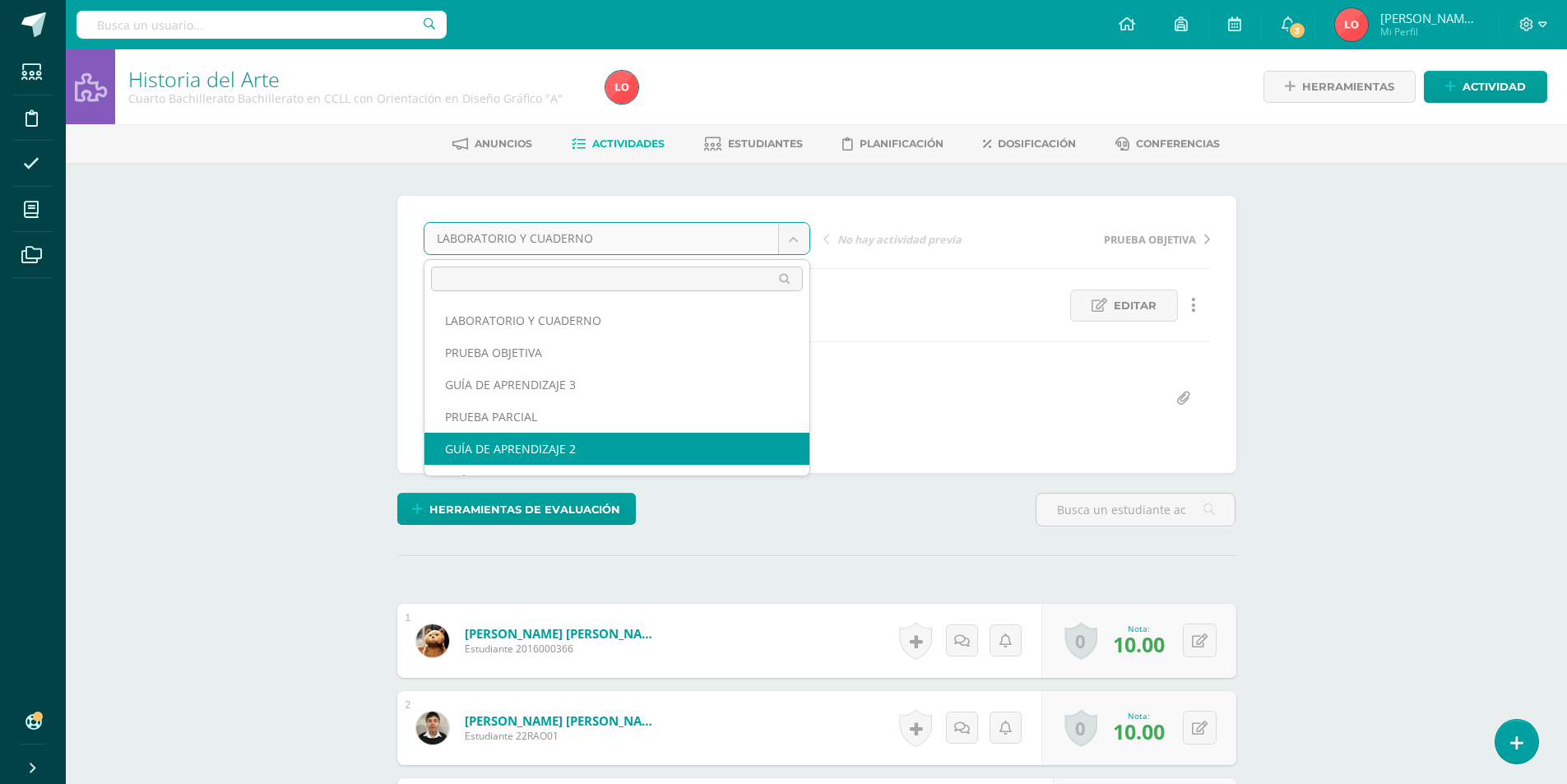
select select "/dashboard/teacher/grade-activity/176033/"
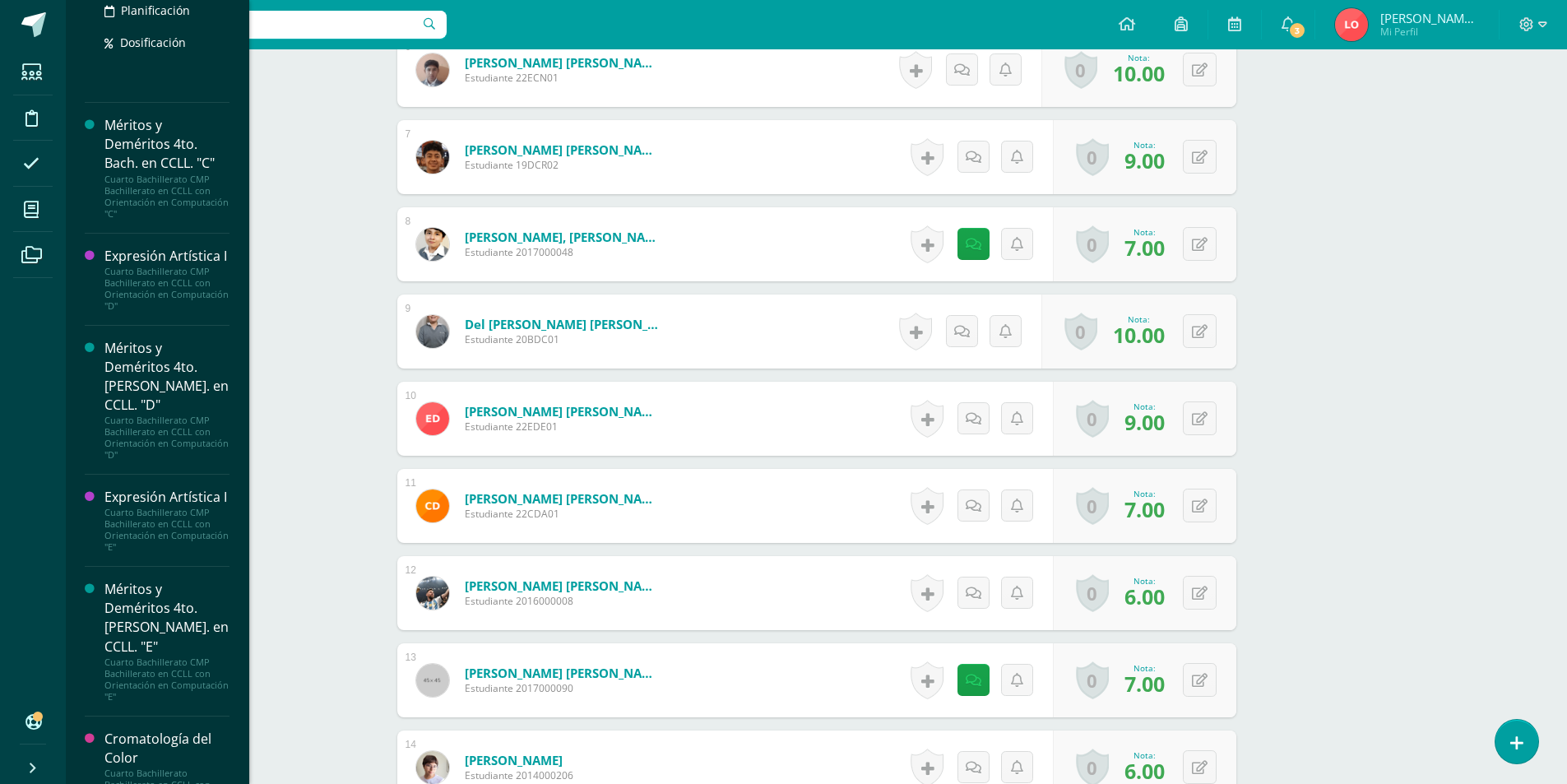
scroll to position [1022, 0]
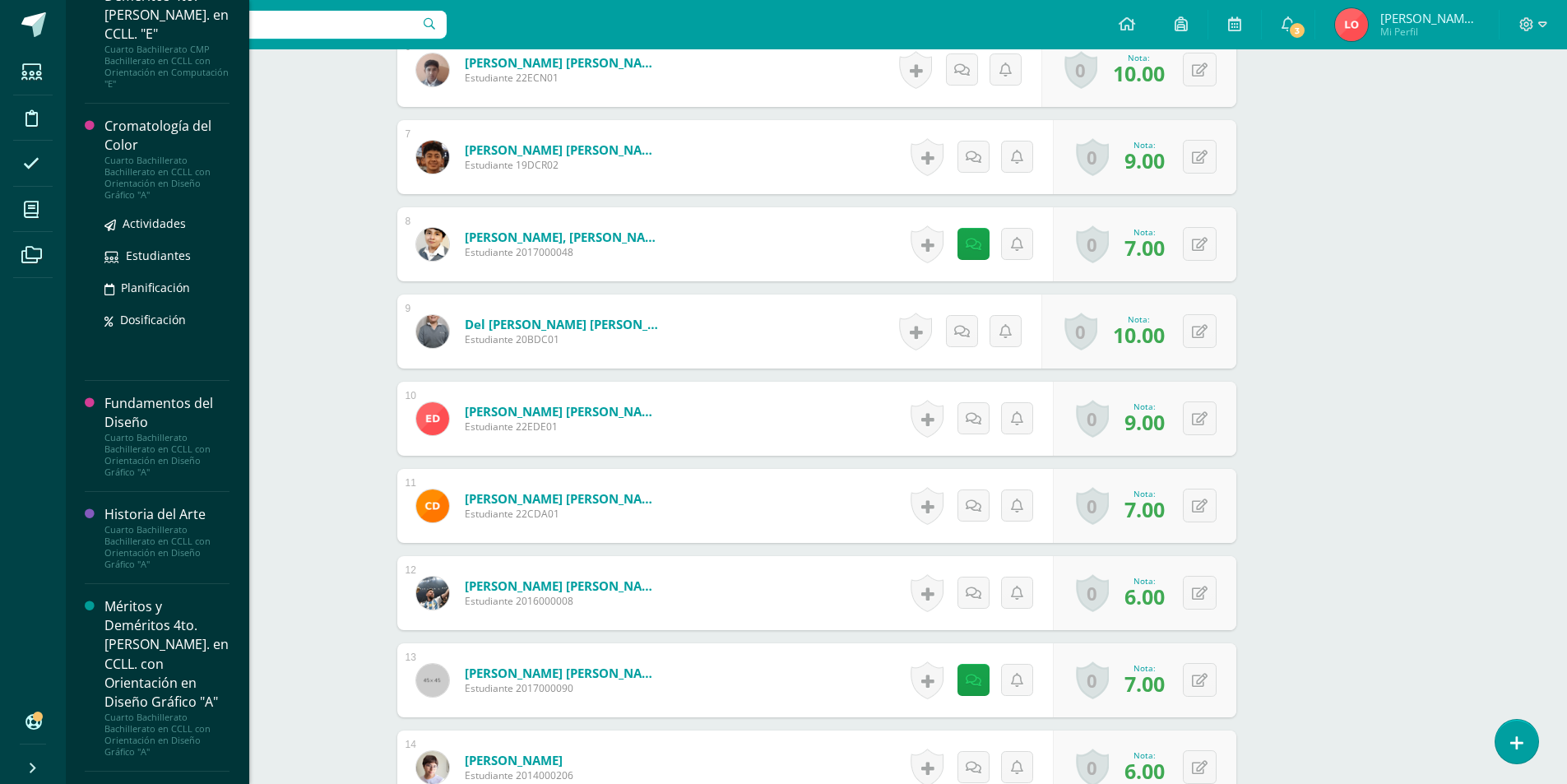
click at [158, 150] on div "Cromatología del Color" at bounding box center [167, 136] width 125 height 38
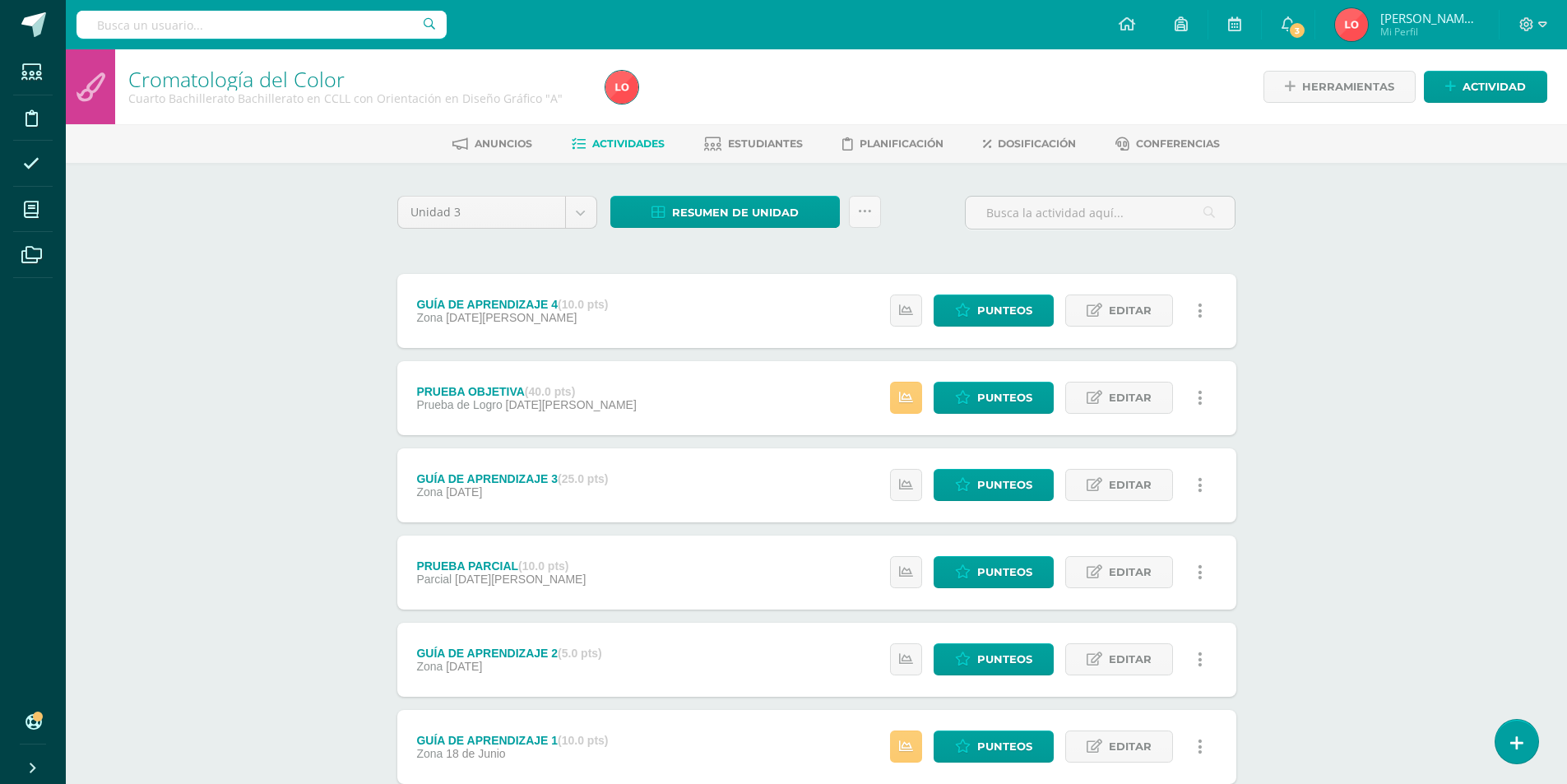
scroll to position [109, 0]
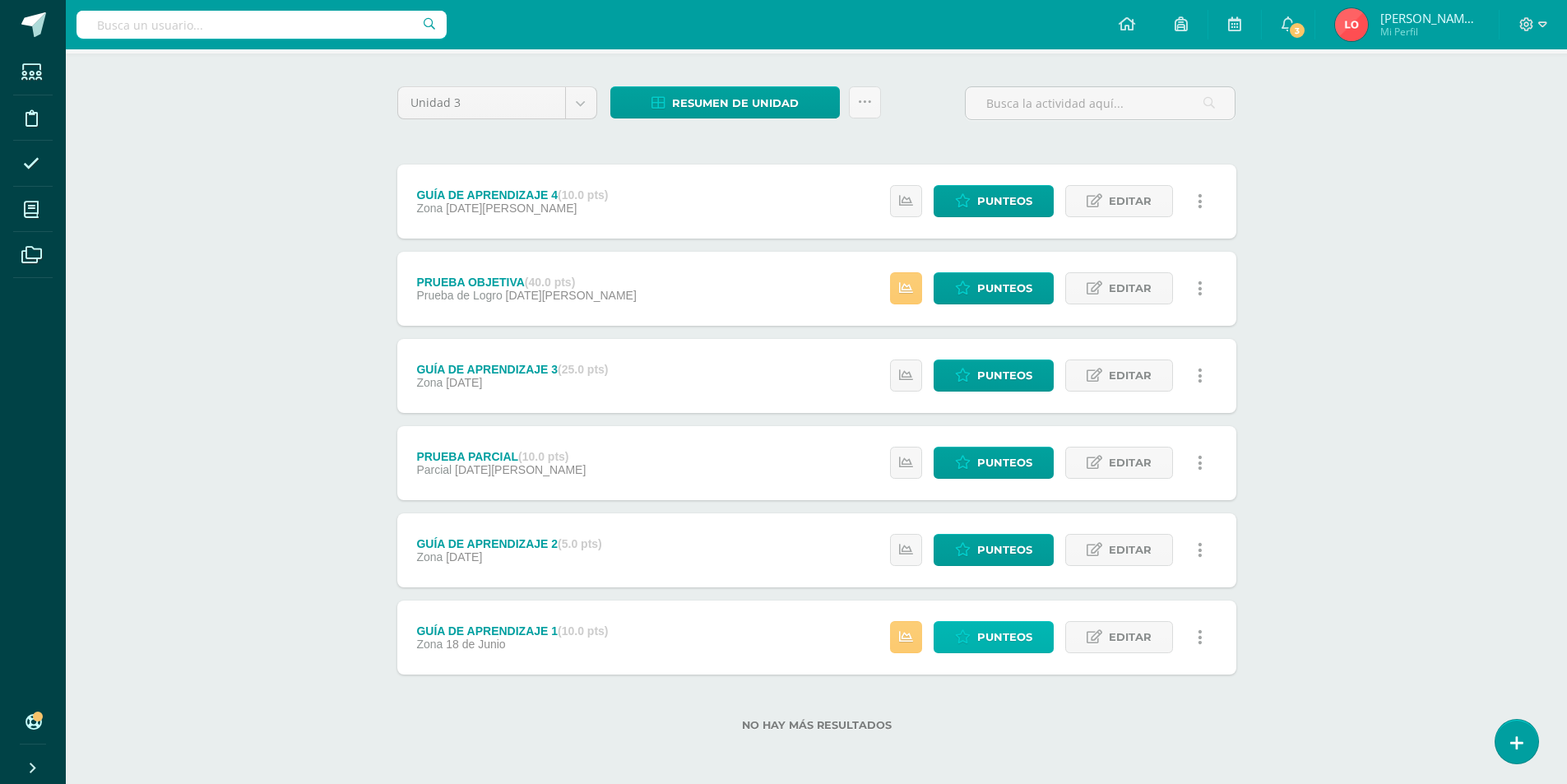
click at [1013, 647] on span "Punteos" at bounding box center [1005, 636] width 55 height 31
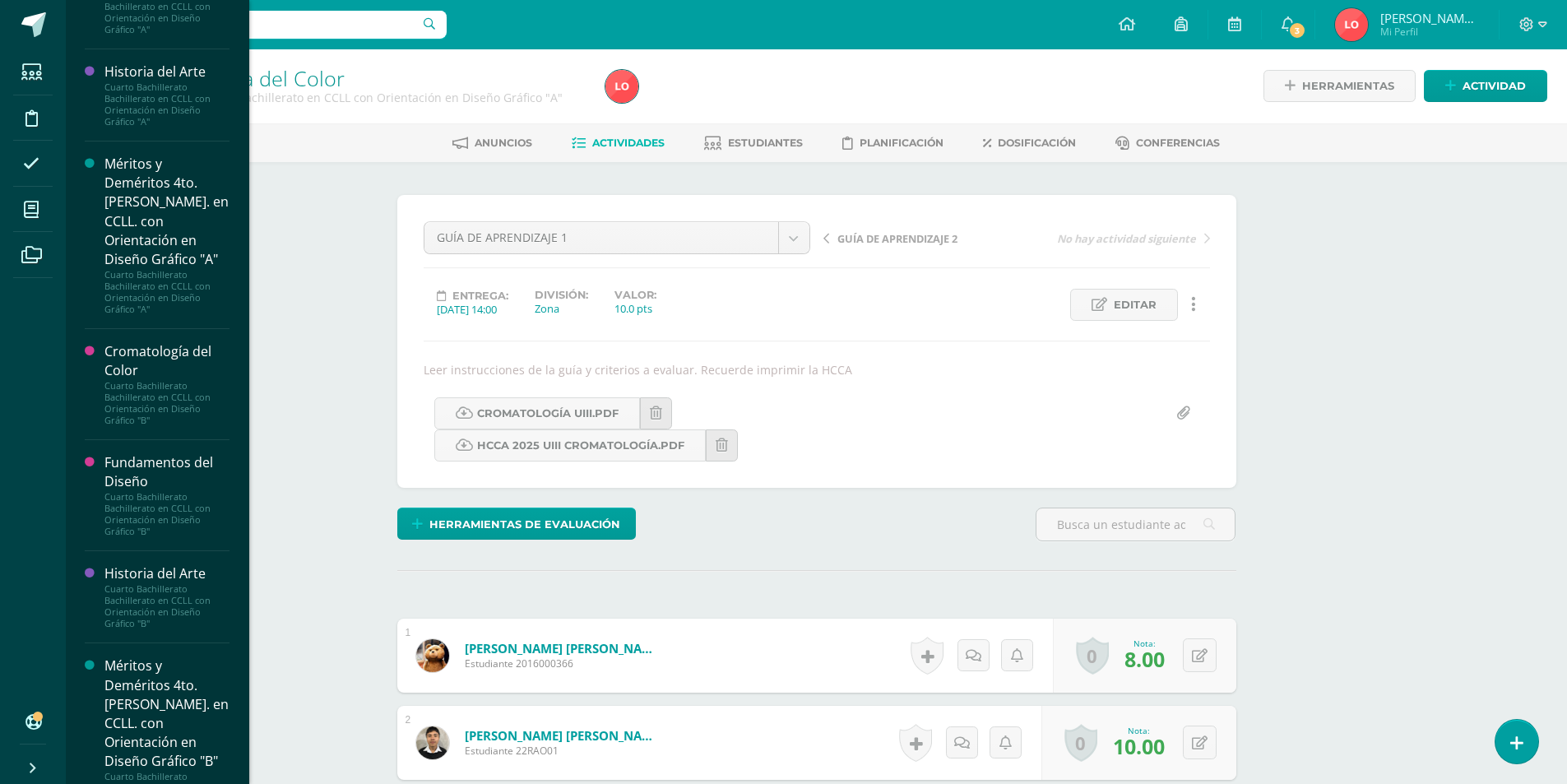
scroll to position [1464, 0]
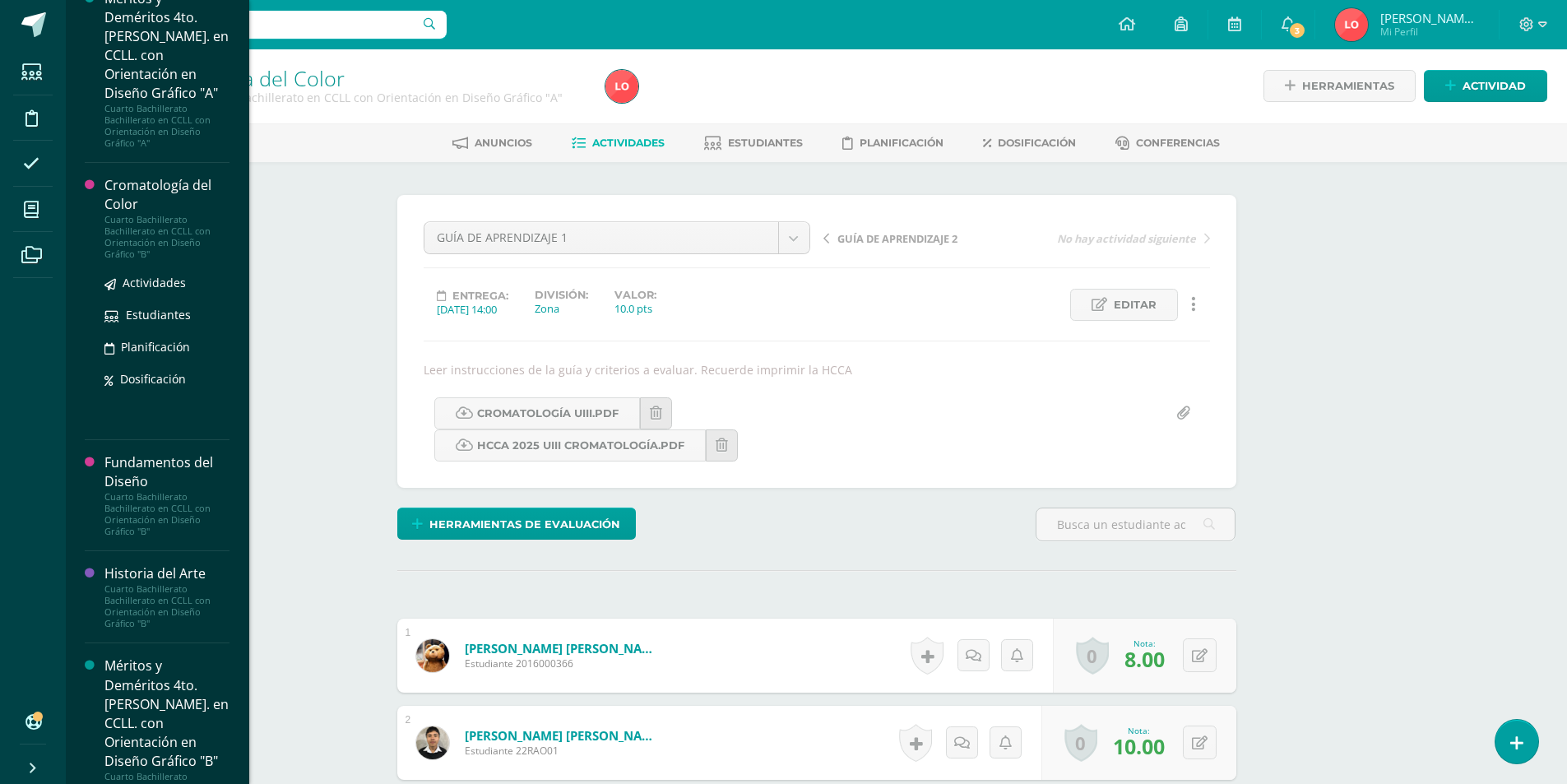
click at [118, 201] on div "Cromatología del Color" at bounding box center [167, 195] width 125 height 38
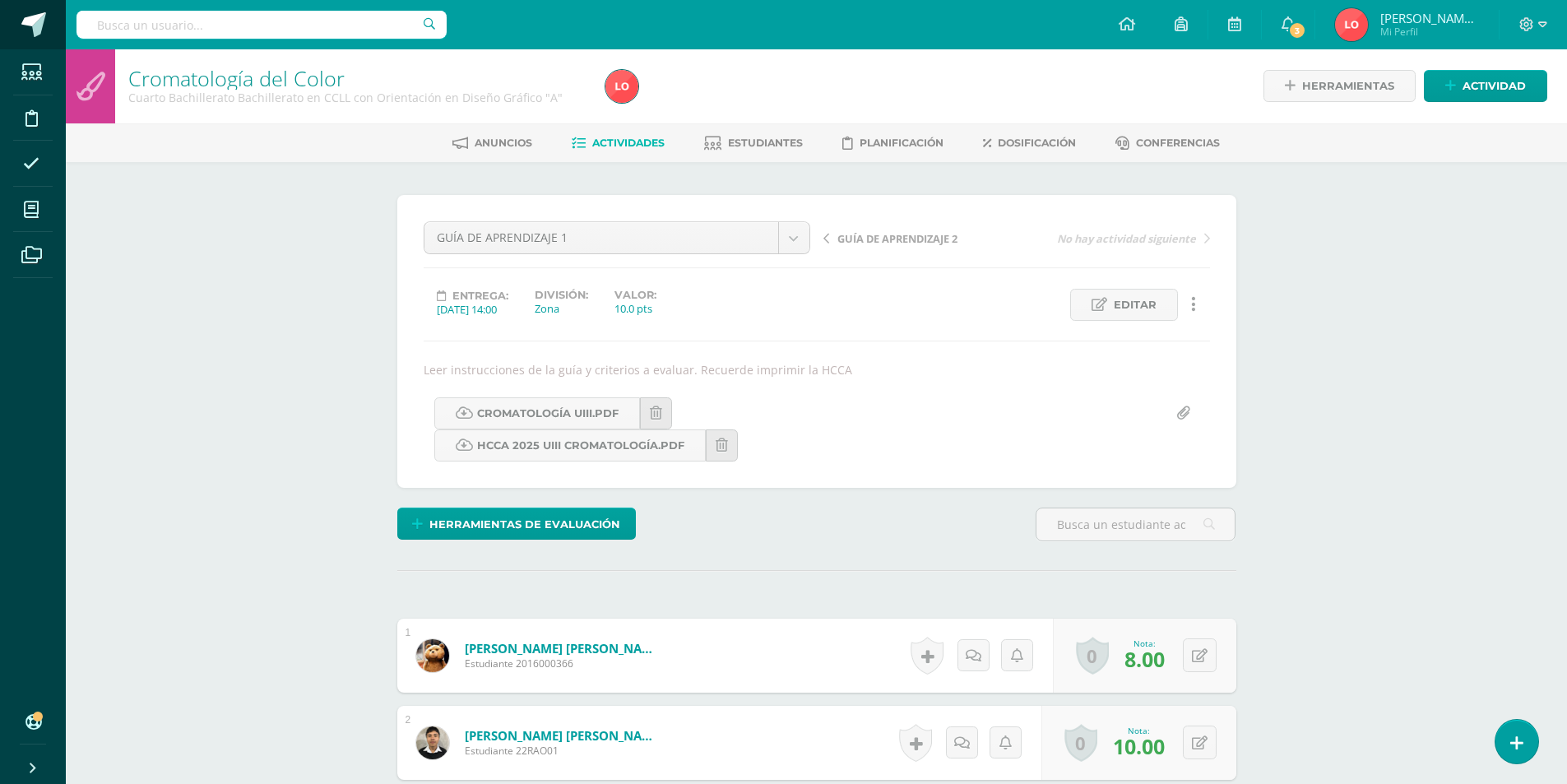
scroll to position [1326, 0]
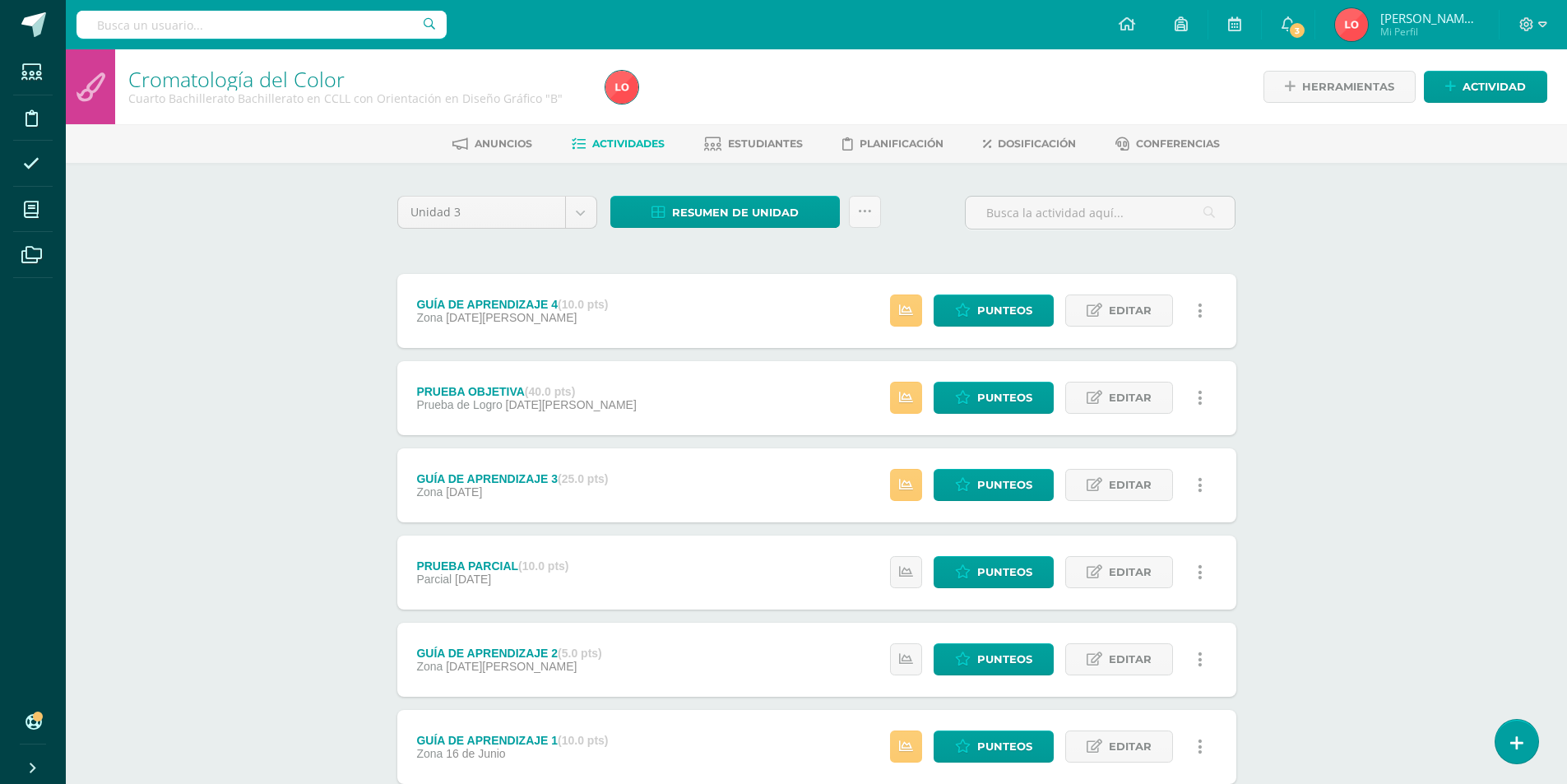
scroll to position [109, 0]
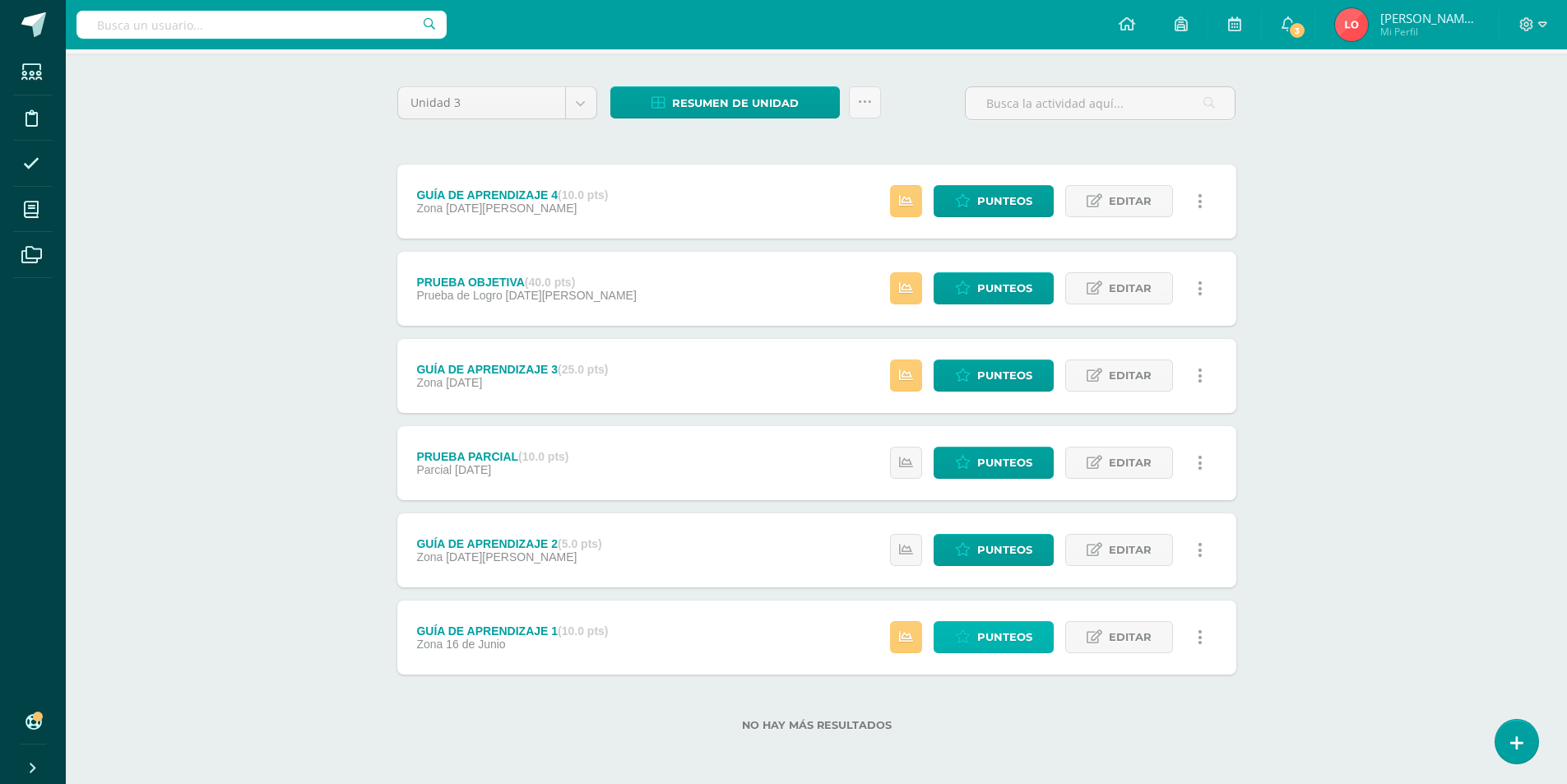
click at [1035, 639] on link "Punteos" at bounding box center [993, 636] width 120 height 32
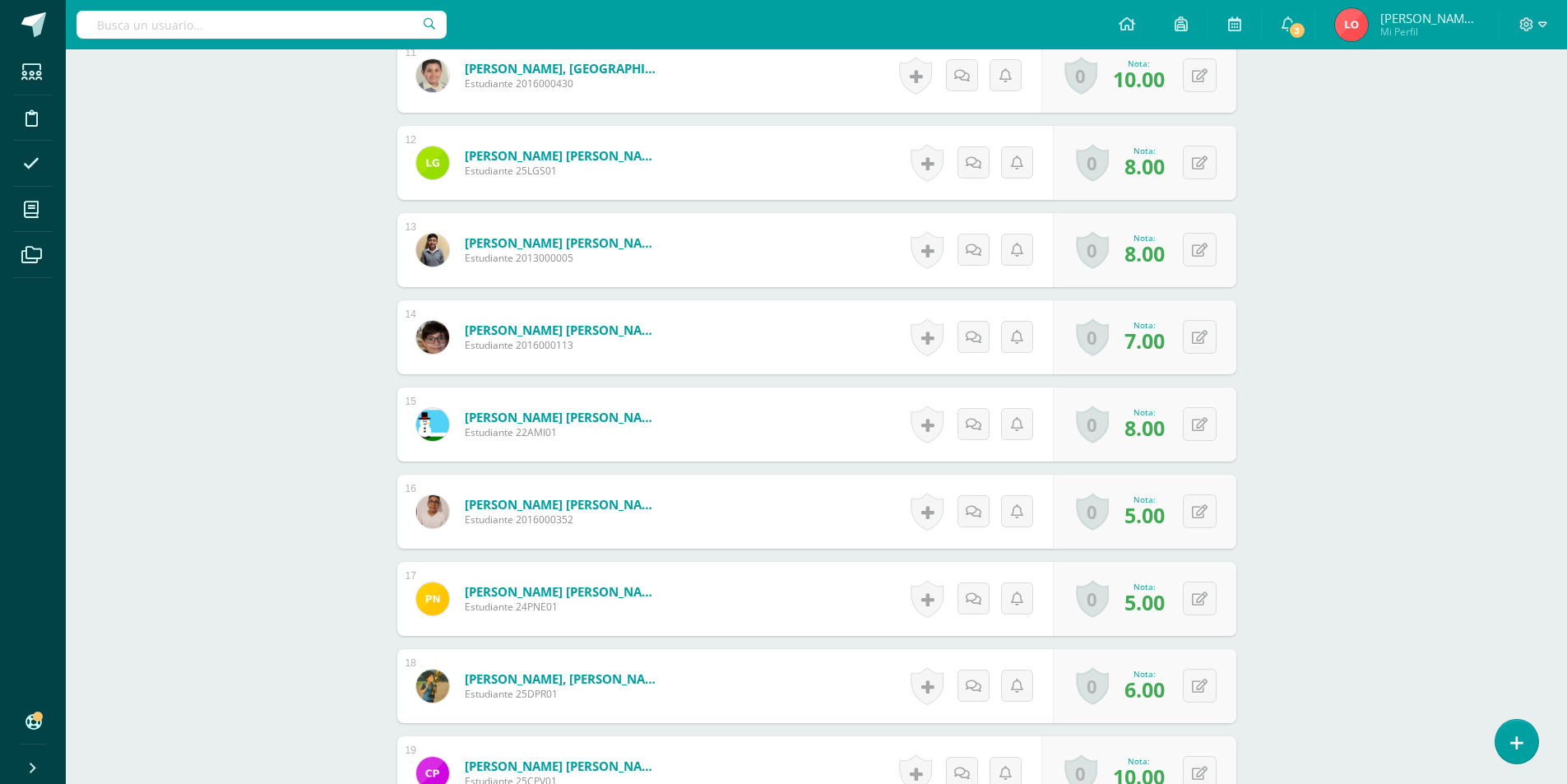
scroll to position [1748, 0]
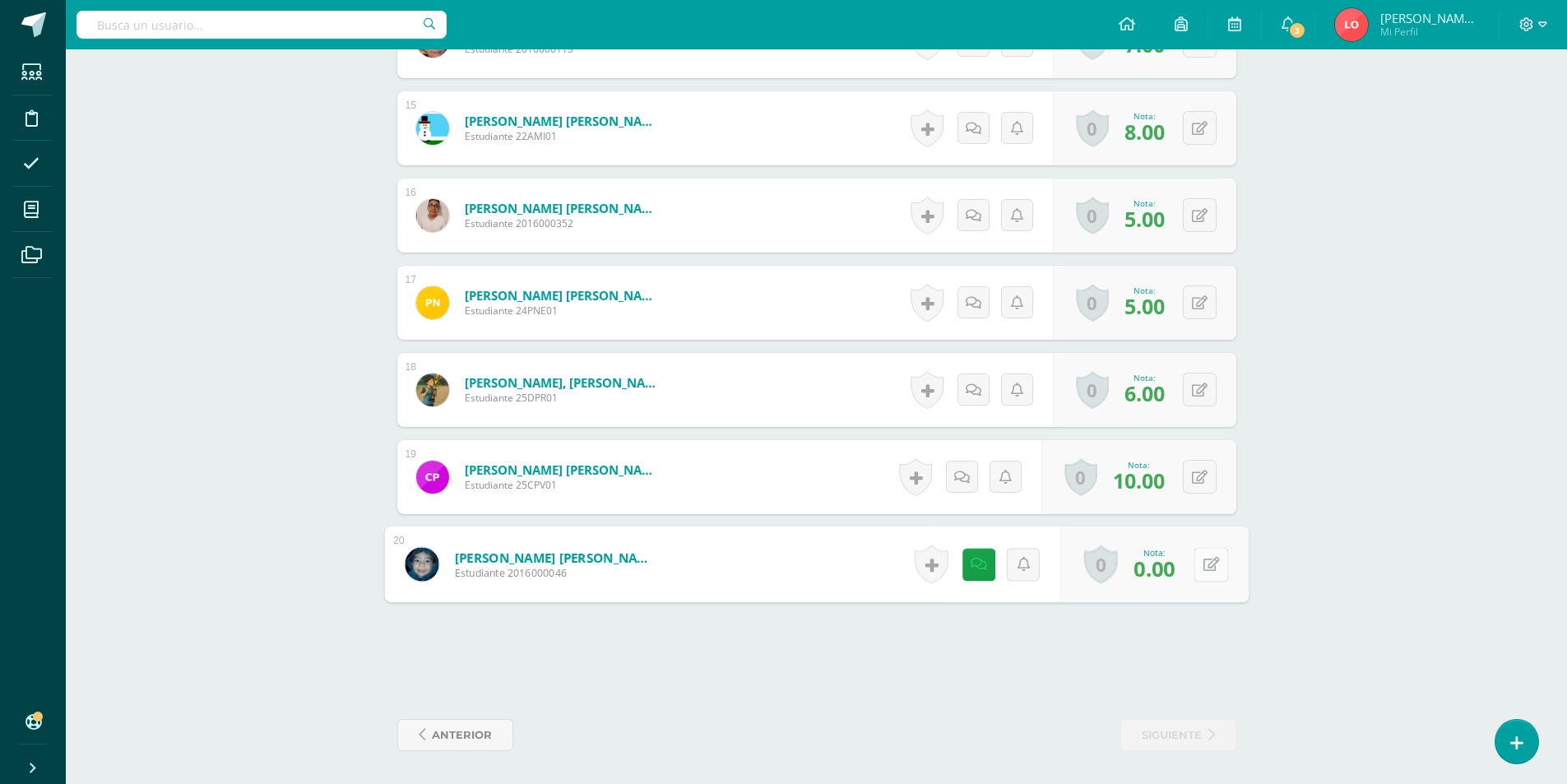
click at [1199, 573] on button at bounding box center [1211, 564] width 35 height 35
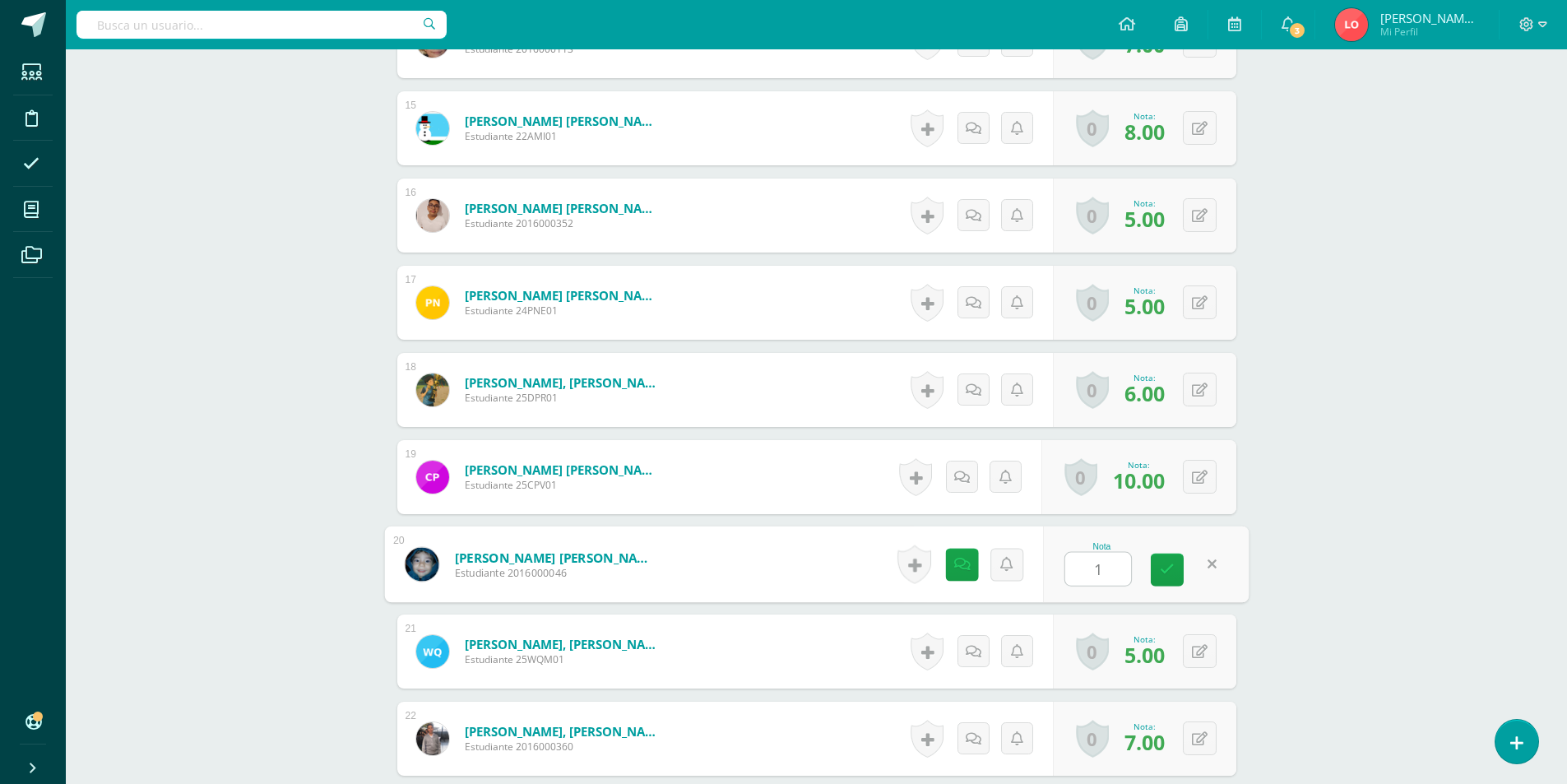
type input "10"
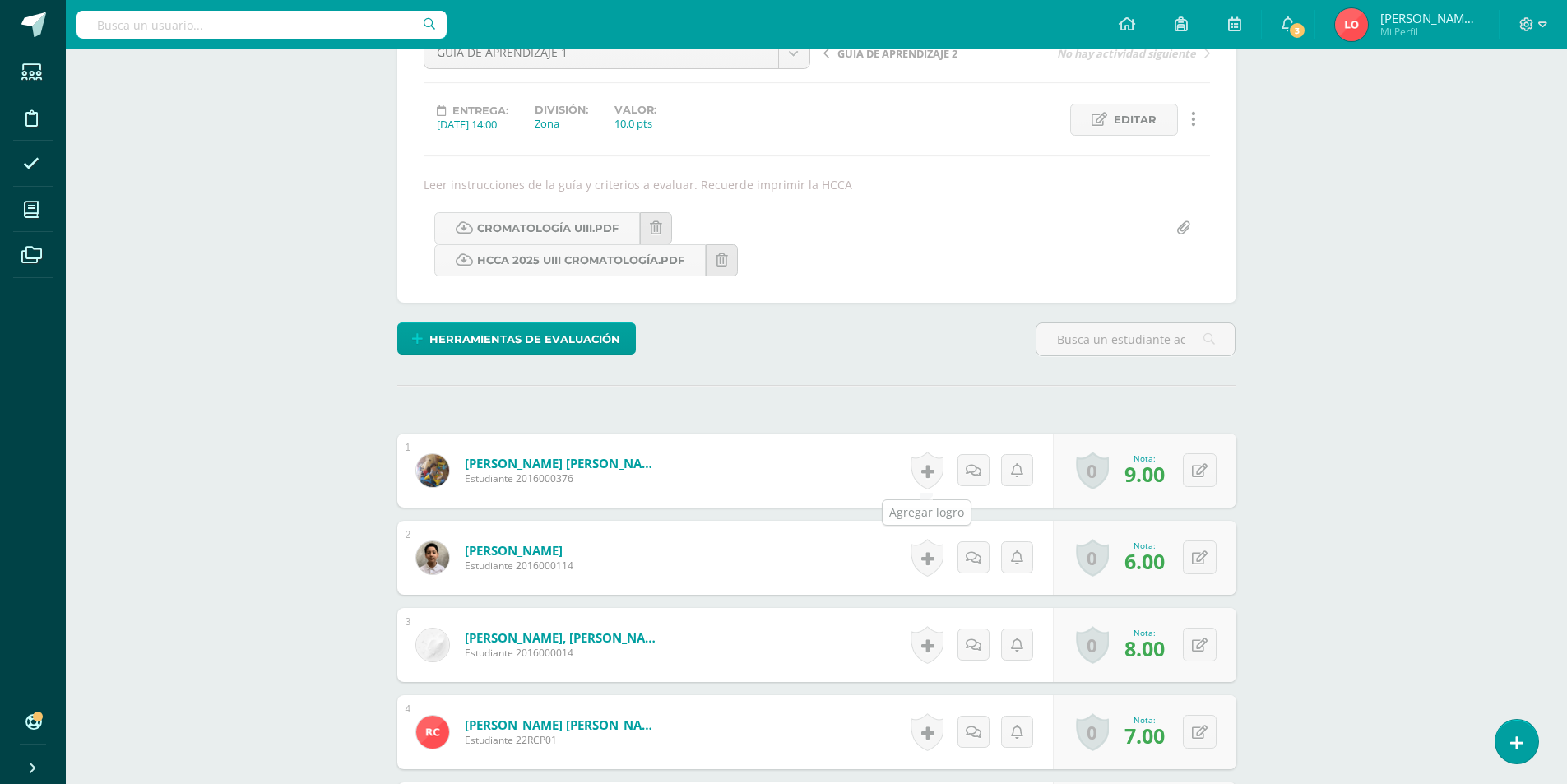
scroll to position [0, 0]
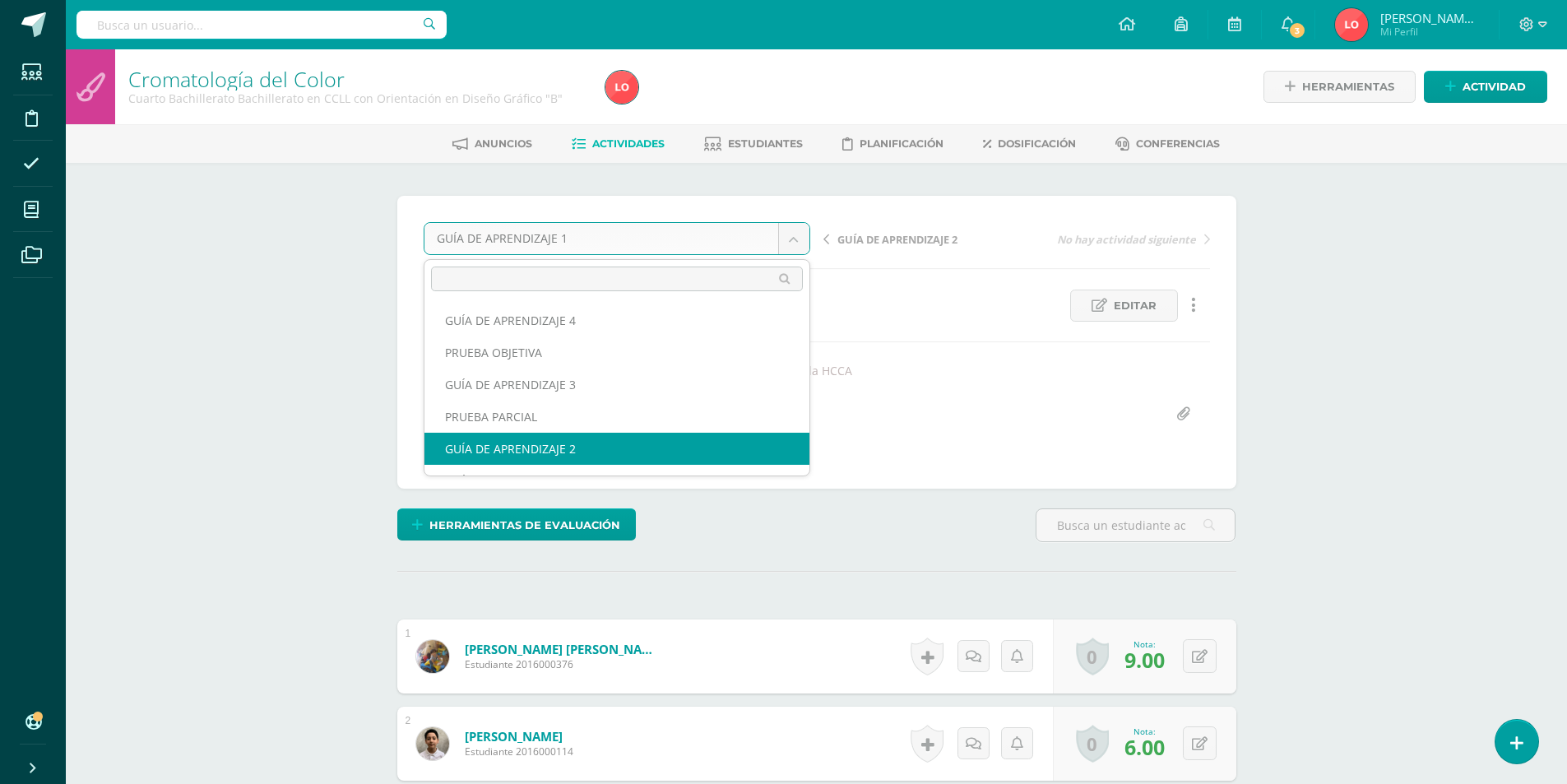
select select "/dashboard/teacher/grade-activity/176032/"
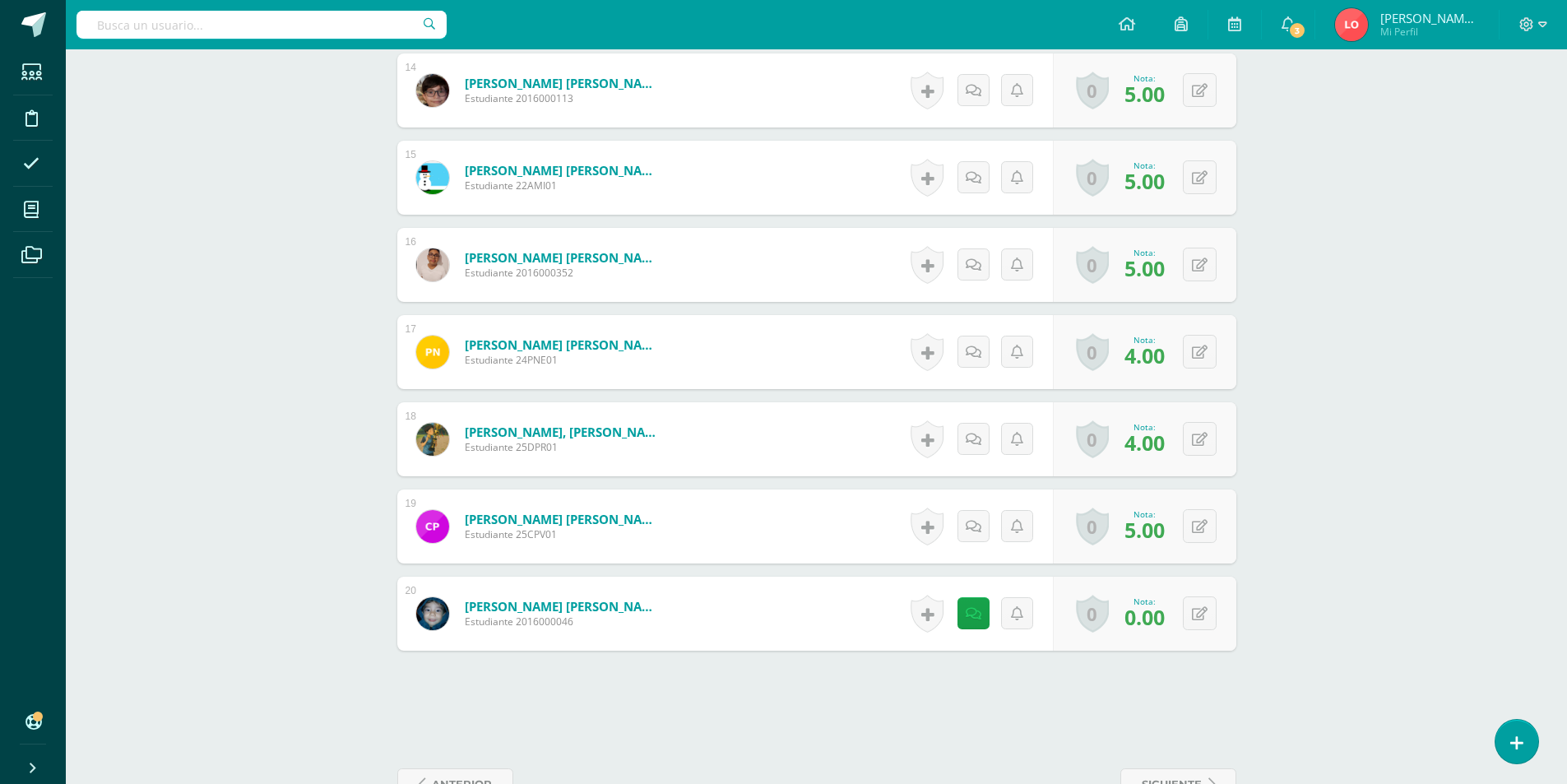
scroll to position [1812, 0]
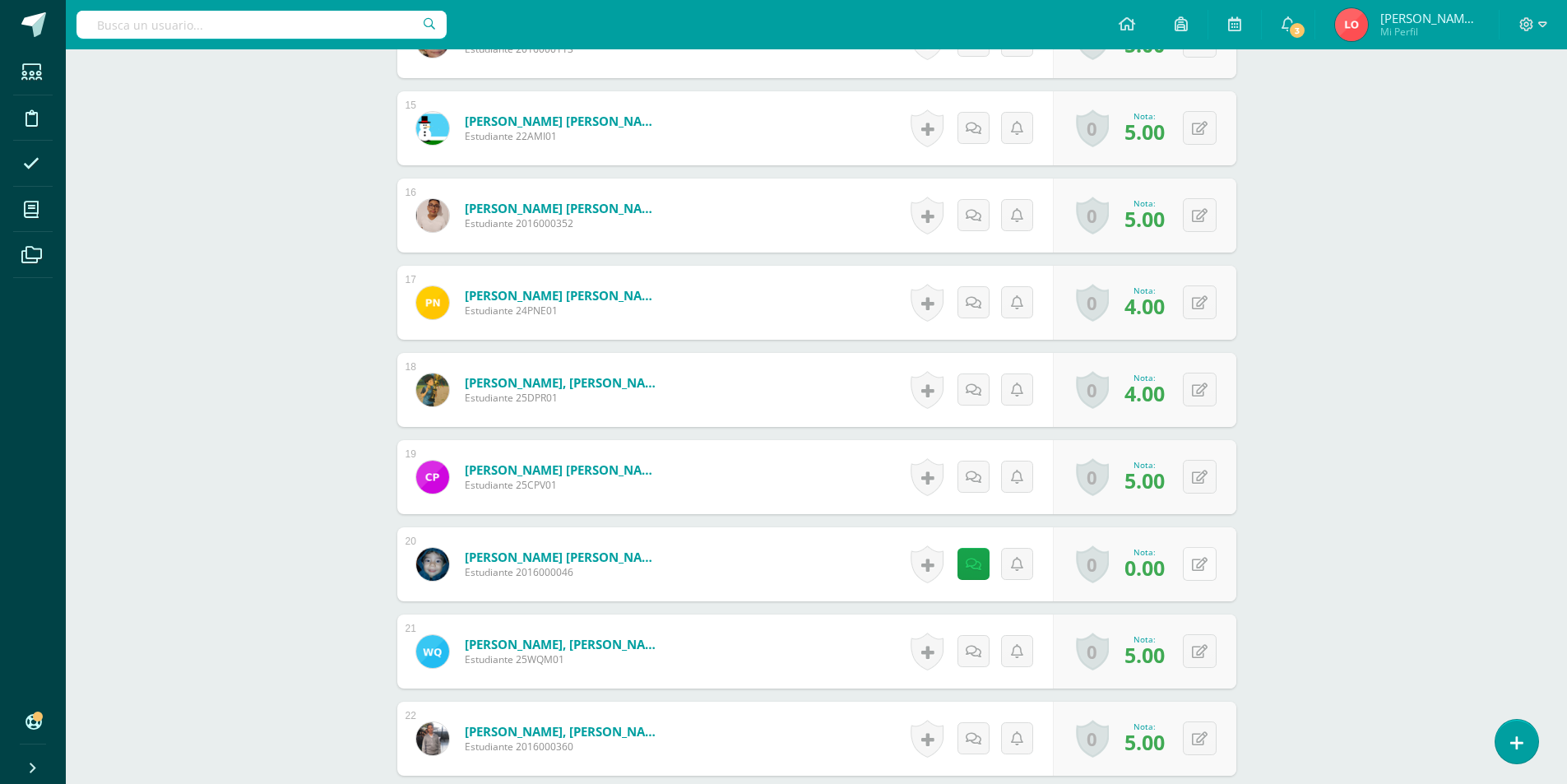
click at [1202, 564] on button at bounding box center [1200, 564] width 34 height 34
type input "5"
click at [1273, 412] on div "Cromatología del Color Cuarto Bachillerato Bachillerato en CCLL con Orientación…" at bounding box center [816, 80] width 1502 height 3685
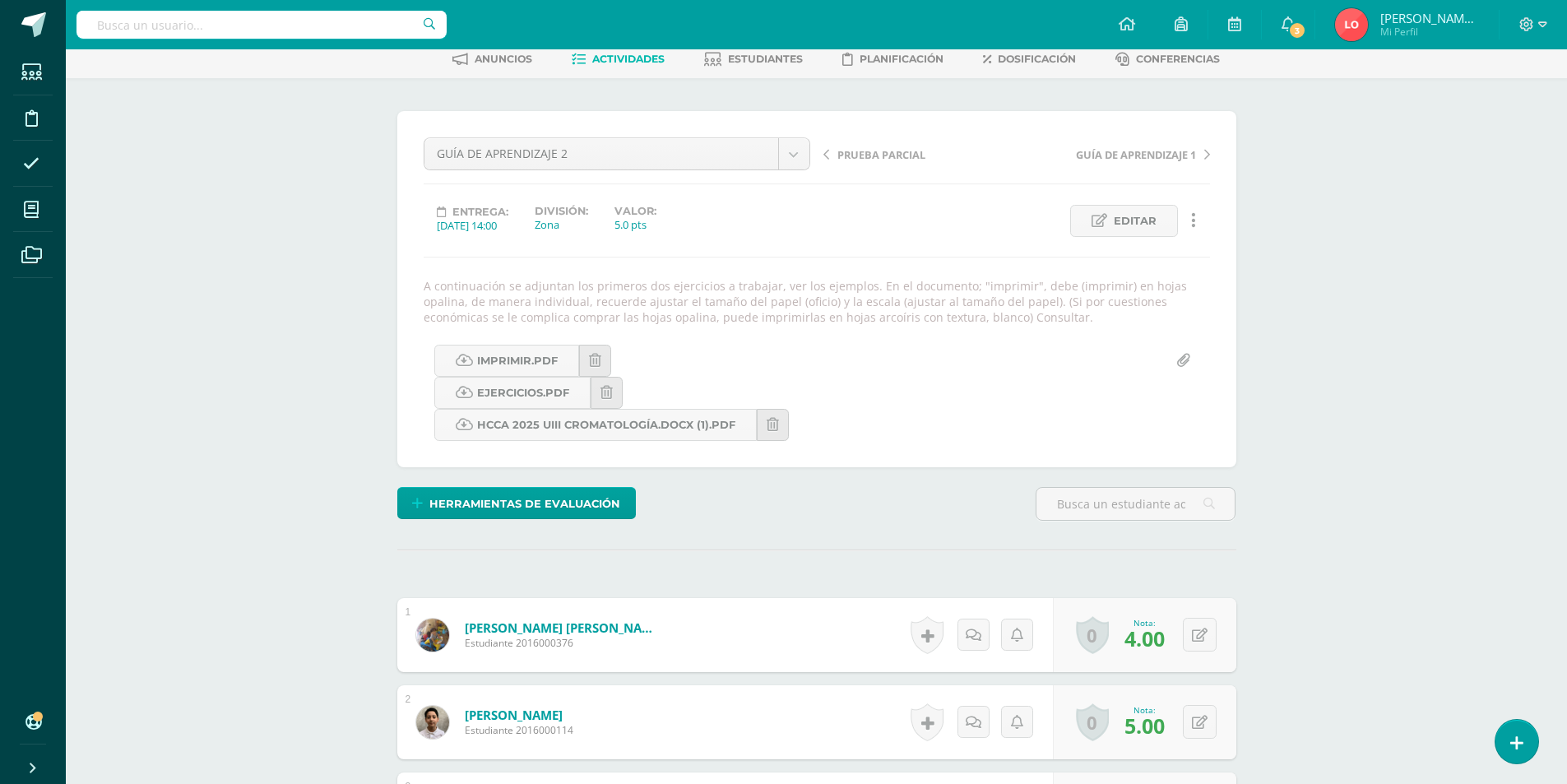
scroll to position [0, 0]
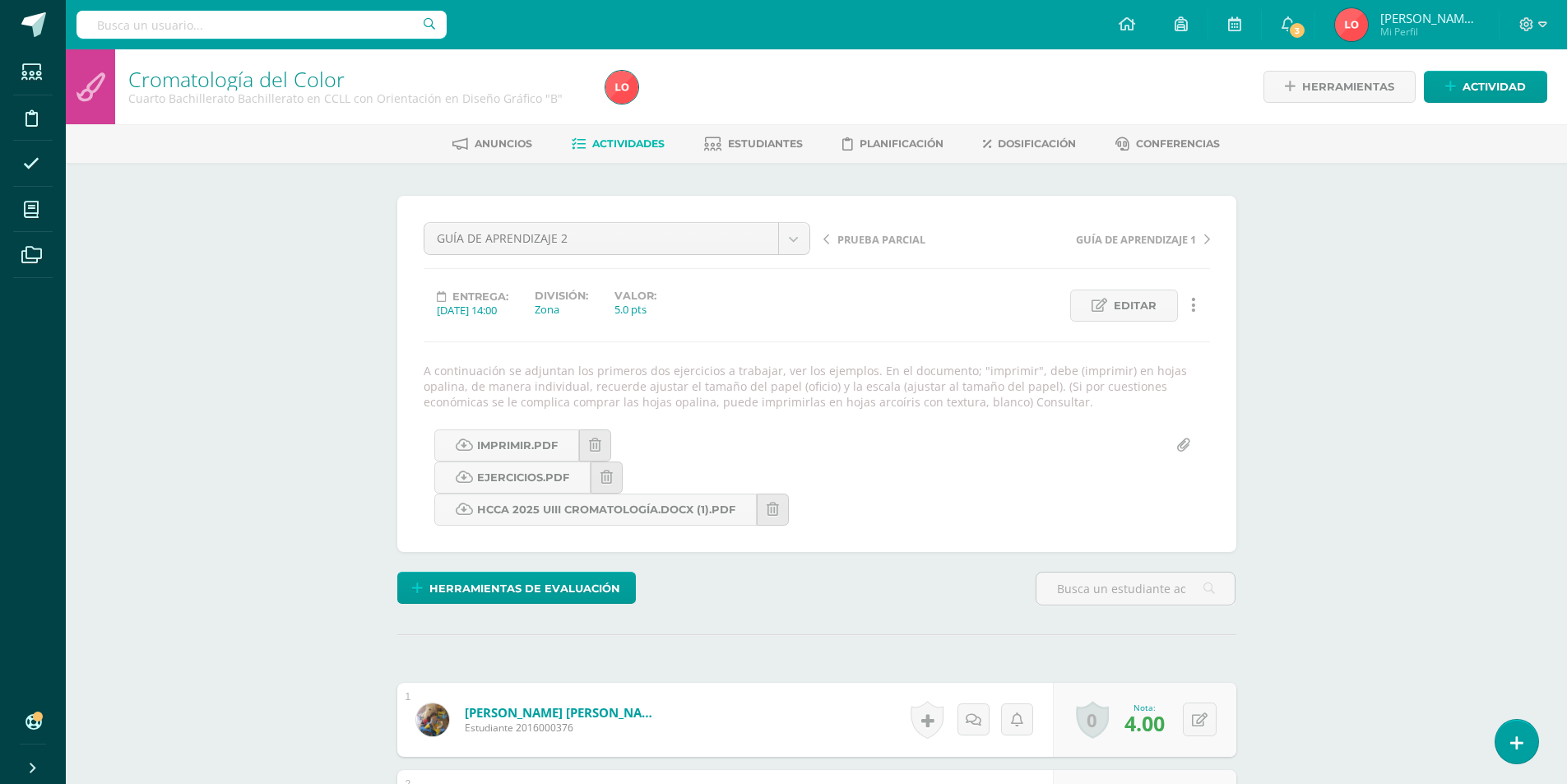
click at [609, 136] on link "Actividades" at bounding box center [619, 144] width 93 height 27
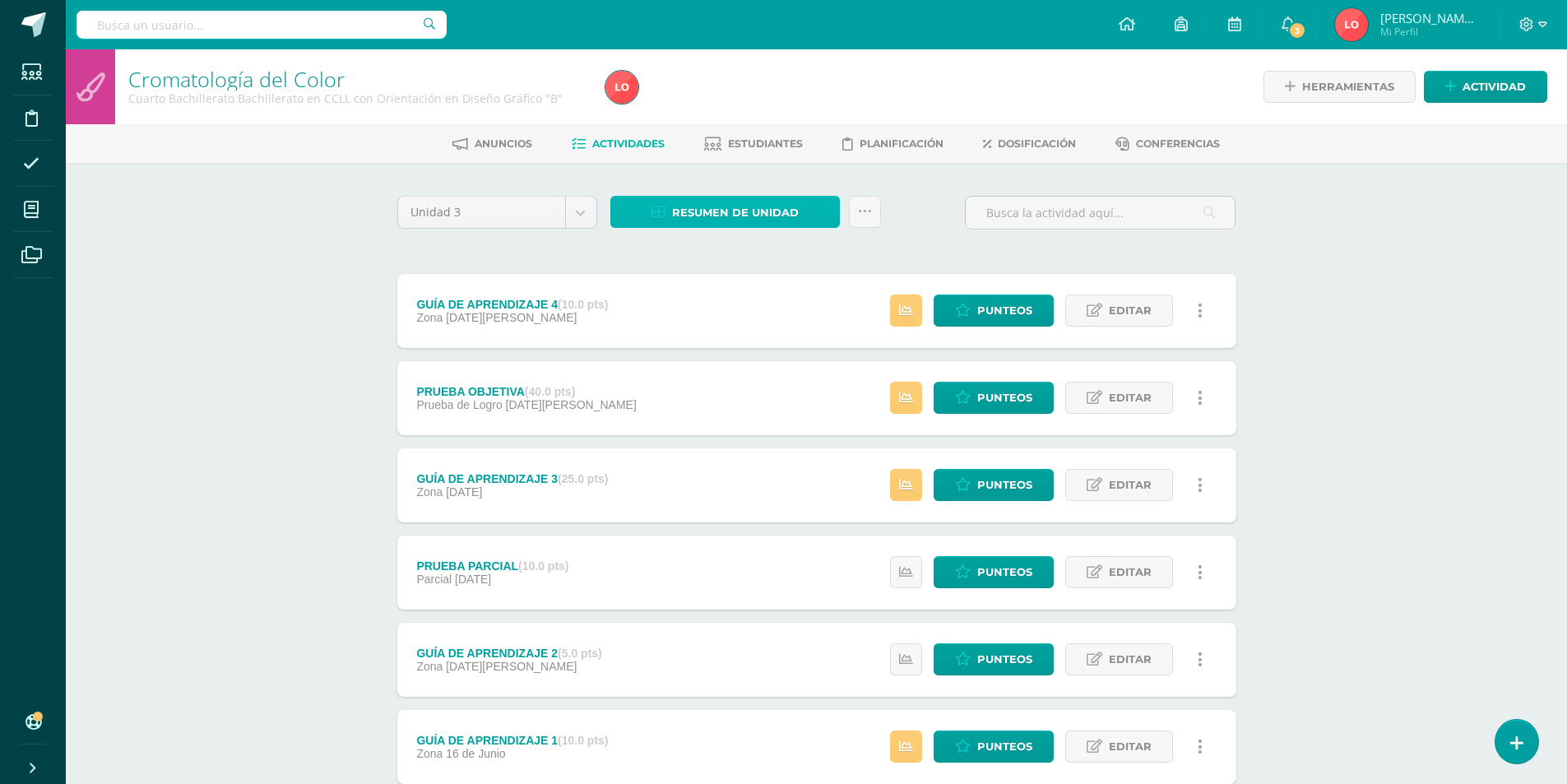
click at [698, 211] on span "Resumen de unidad" at bounding box center [735, 212] width 127 height 31
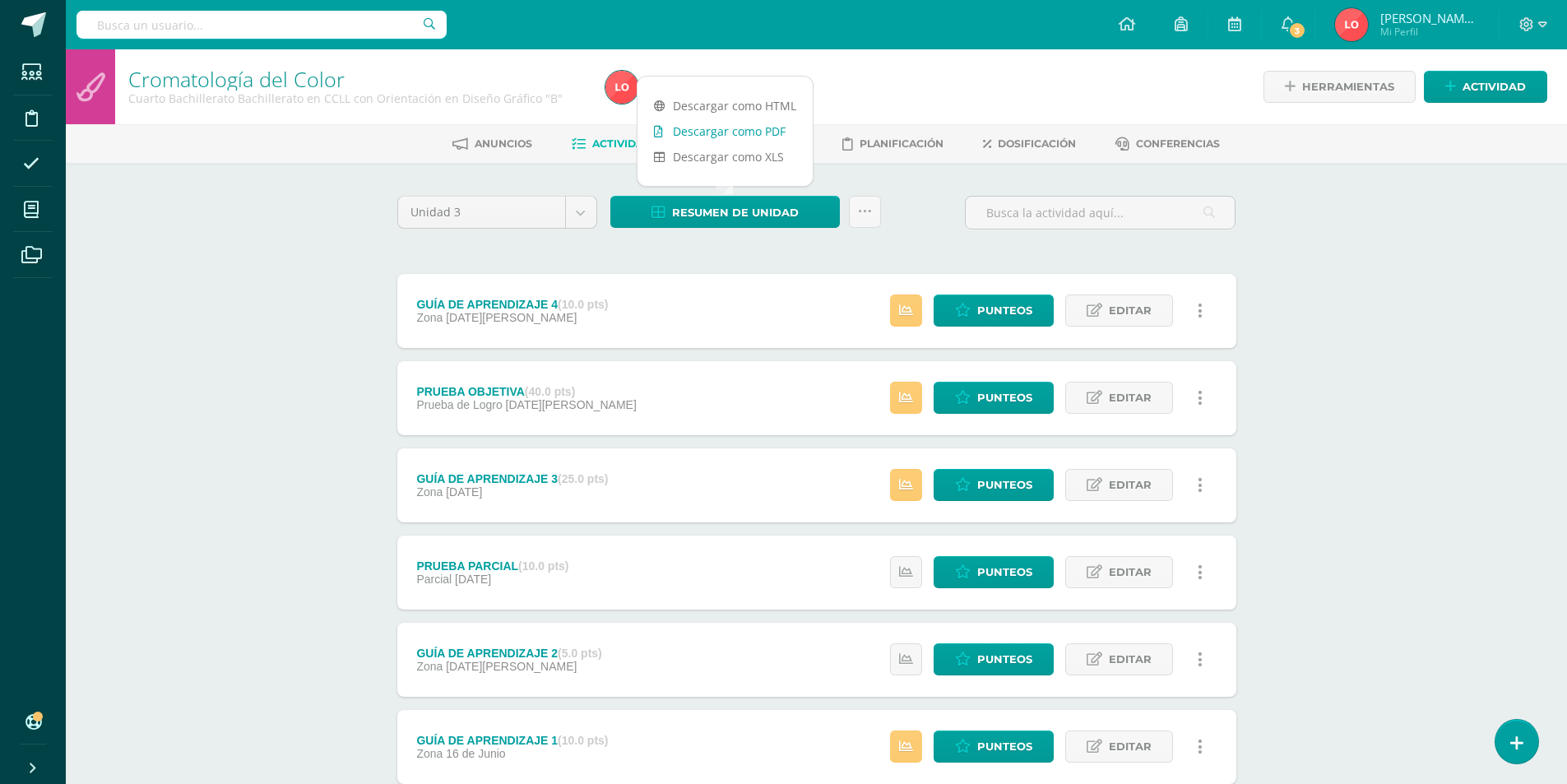
click at [696, 131] on link "Descargar como PDF" at bounding box center [725, 131] width 175 height 26
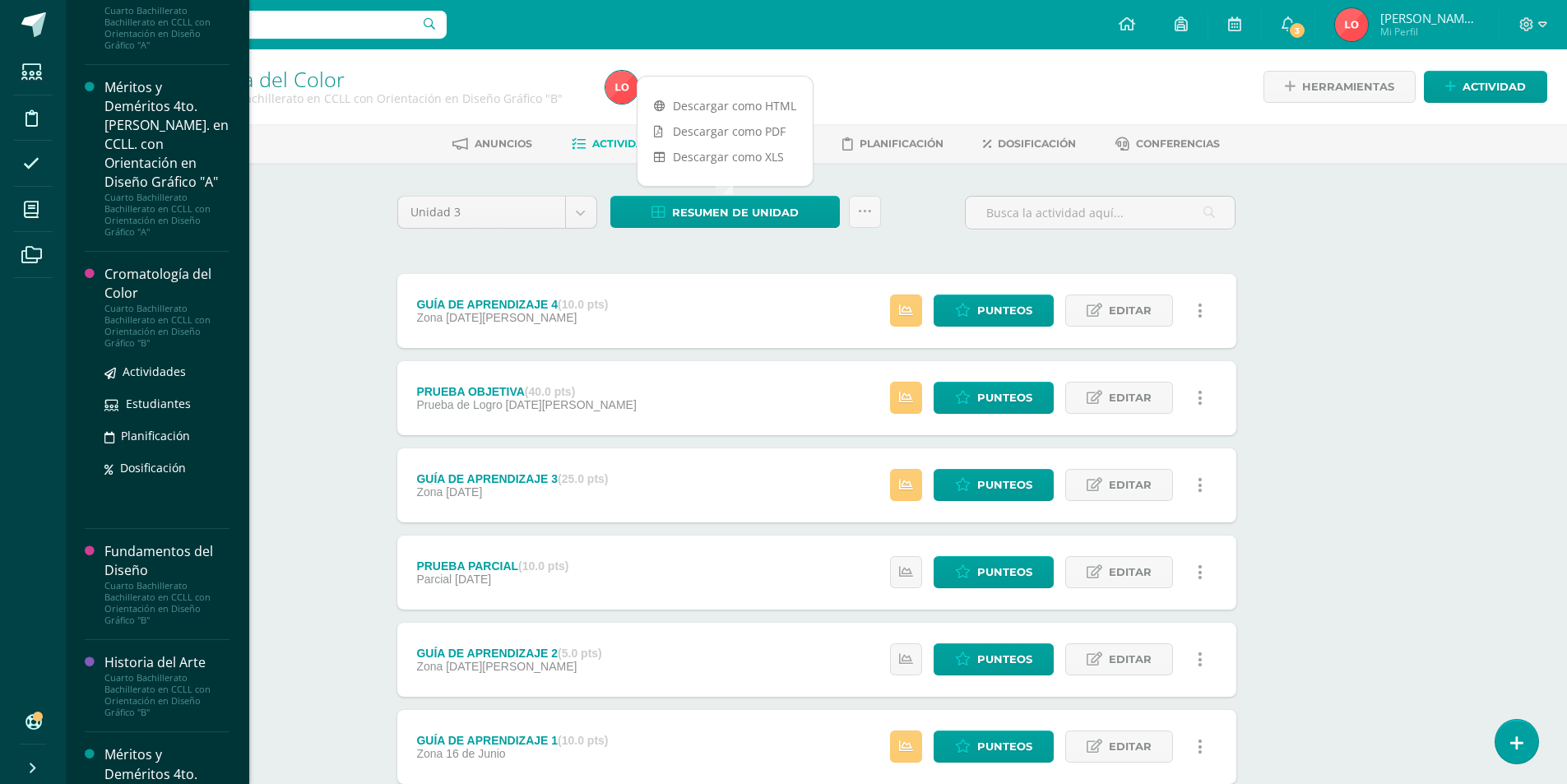
scroll to position [1401, 0]
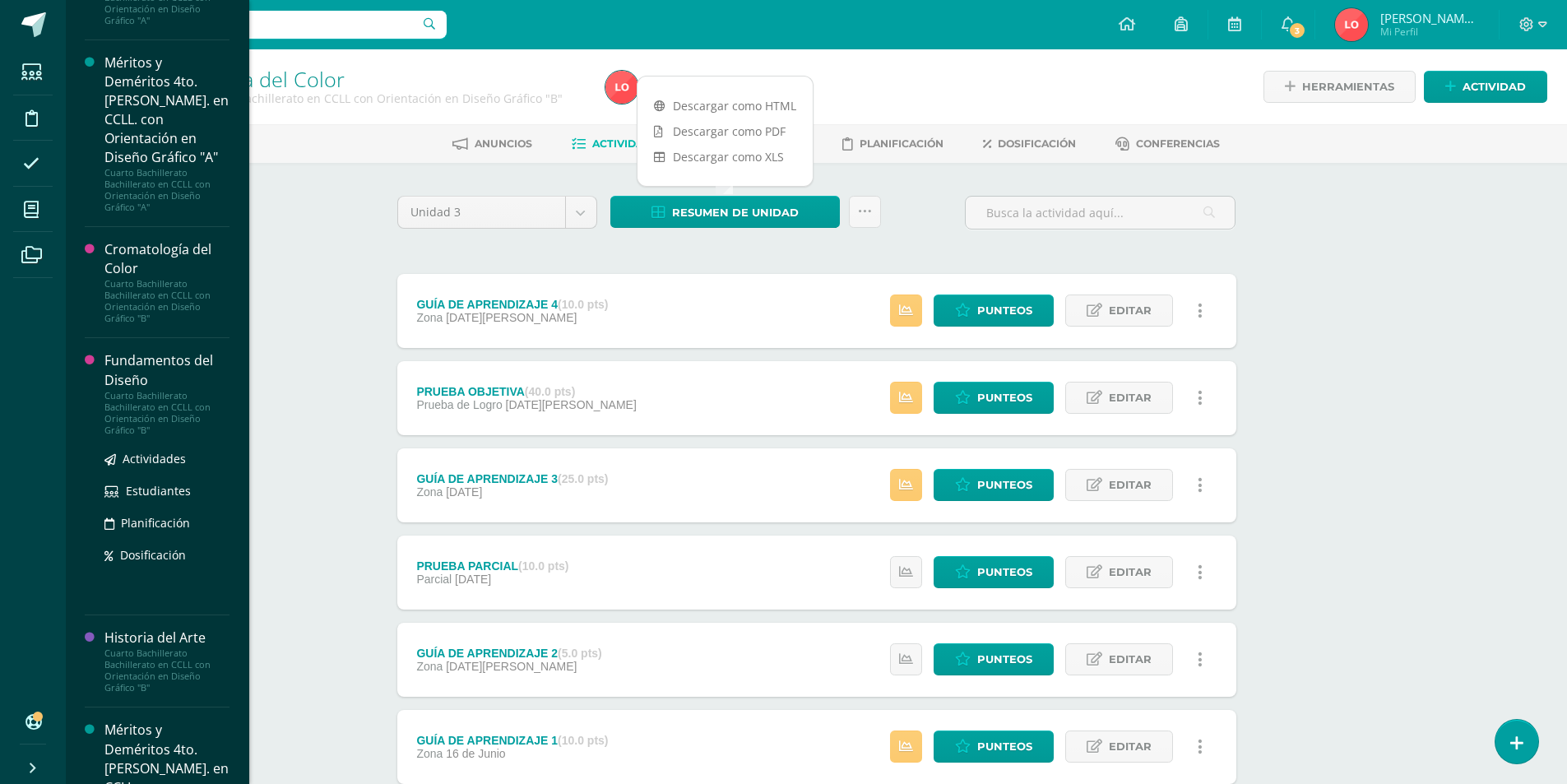
click at [147, 355] on div "Fundamentos del Diseño" at bounding box center [167, 370] width 125 height 38
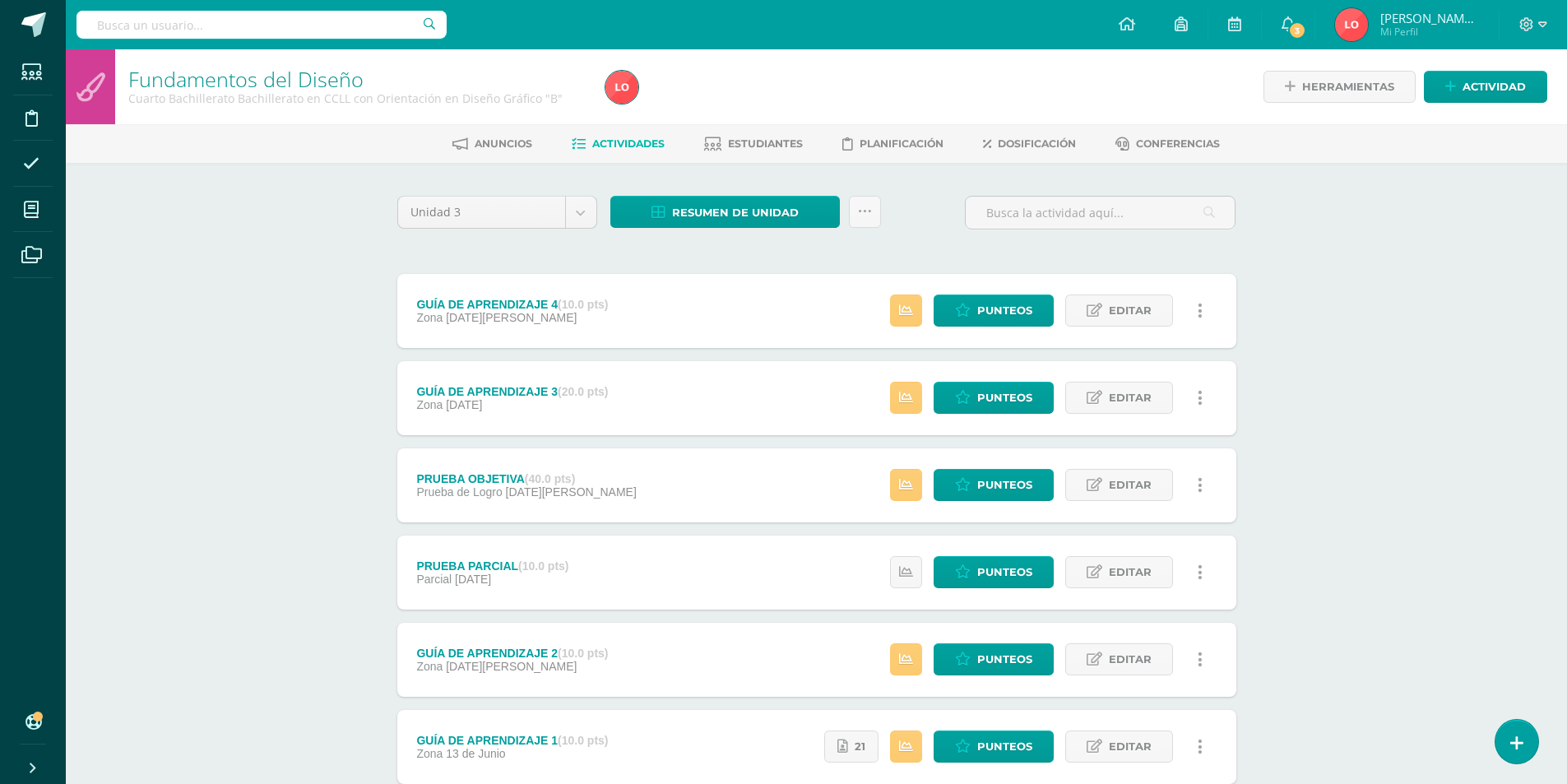
scroll to position [109, 0]
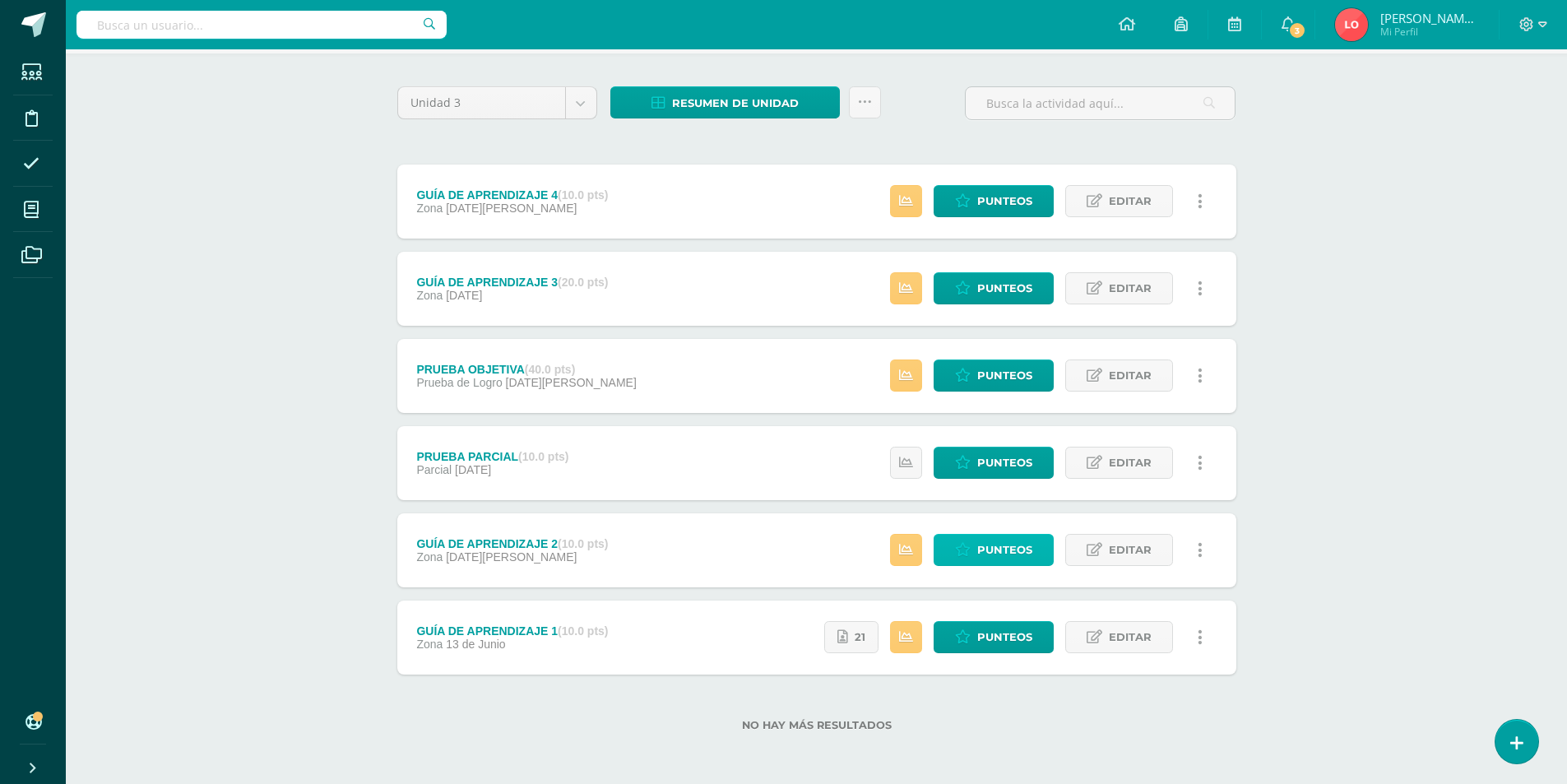
click at [970, 549] on icon at bounding box center [963, 549] width 16 height 14
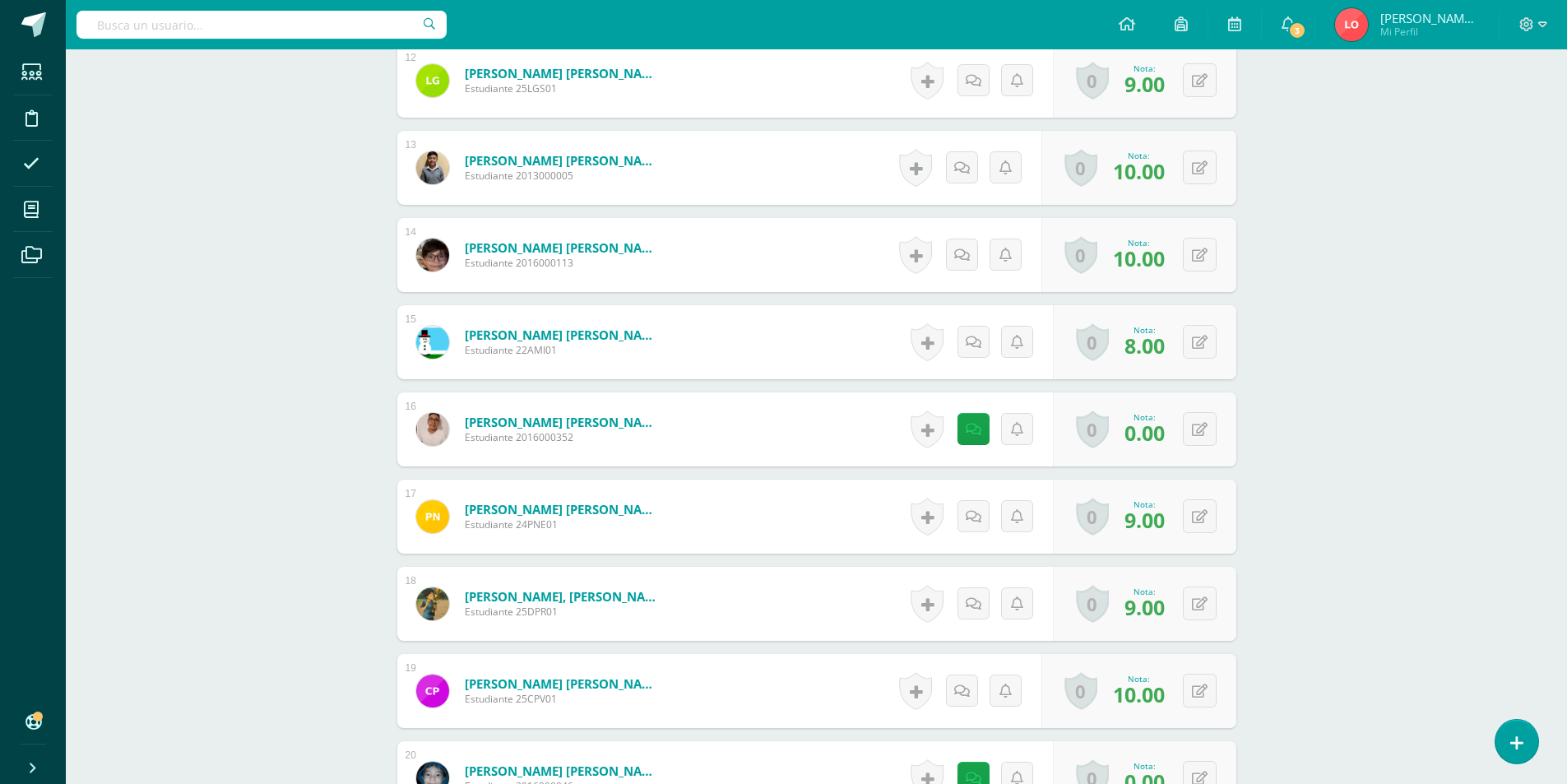
scroll to position [1748, 0]
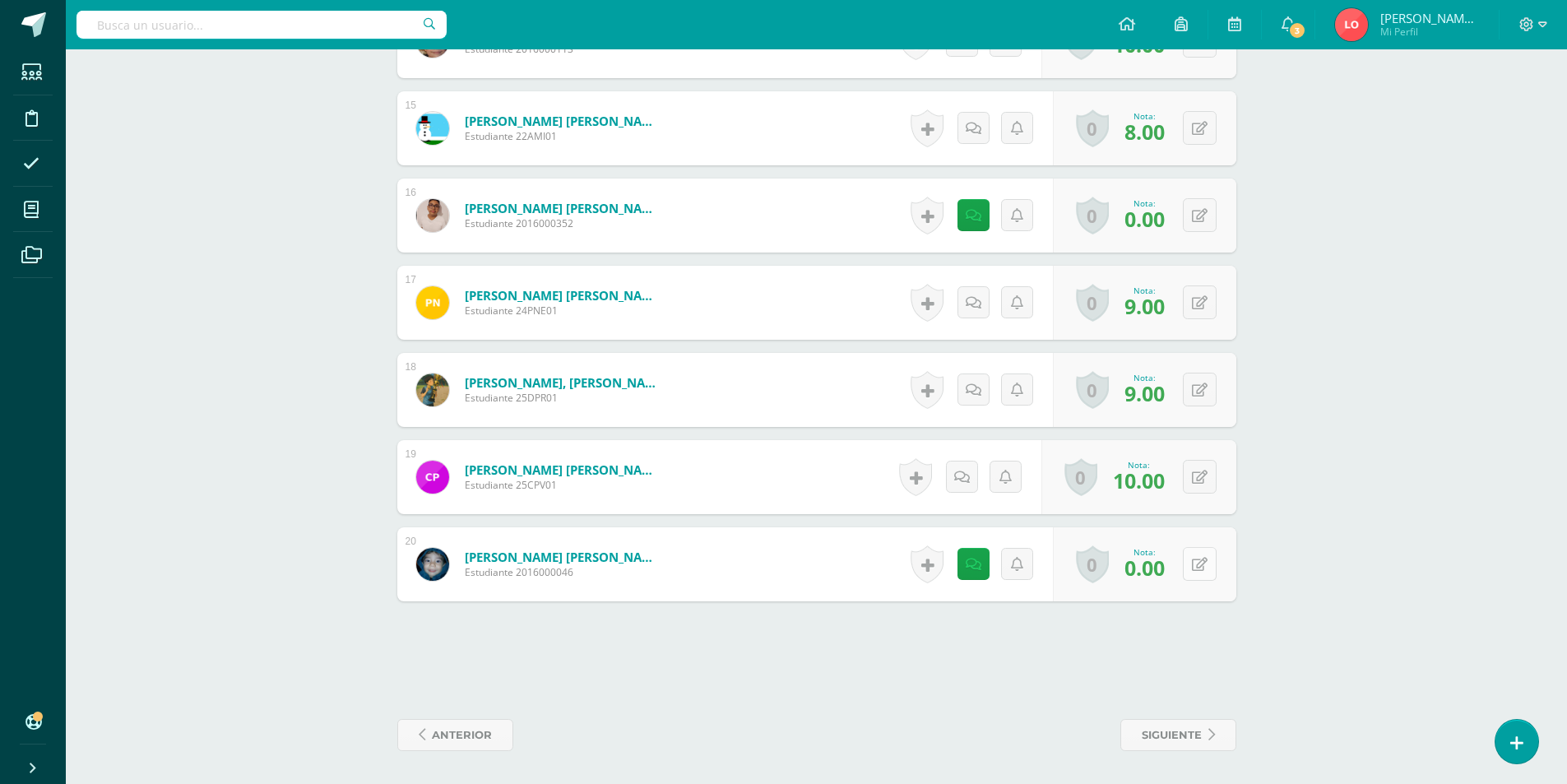
click at [1198, 562] on button at bounding box center [1200, 564] width 34 height 34
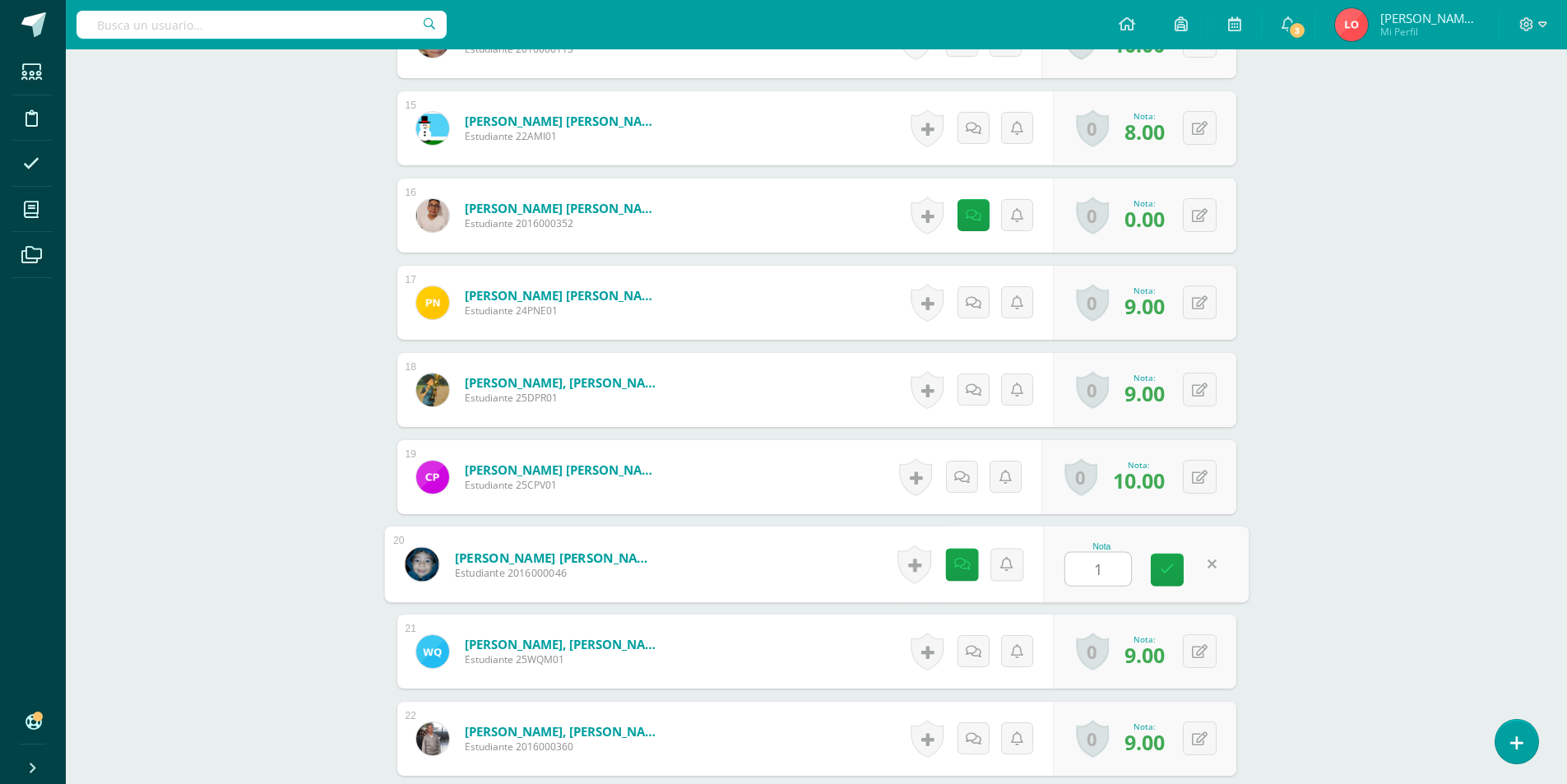
type input "10"
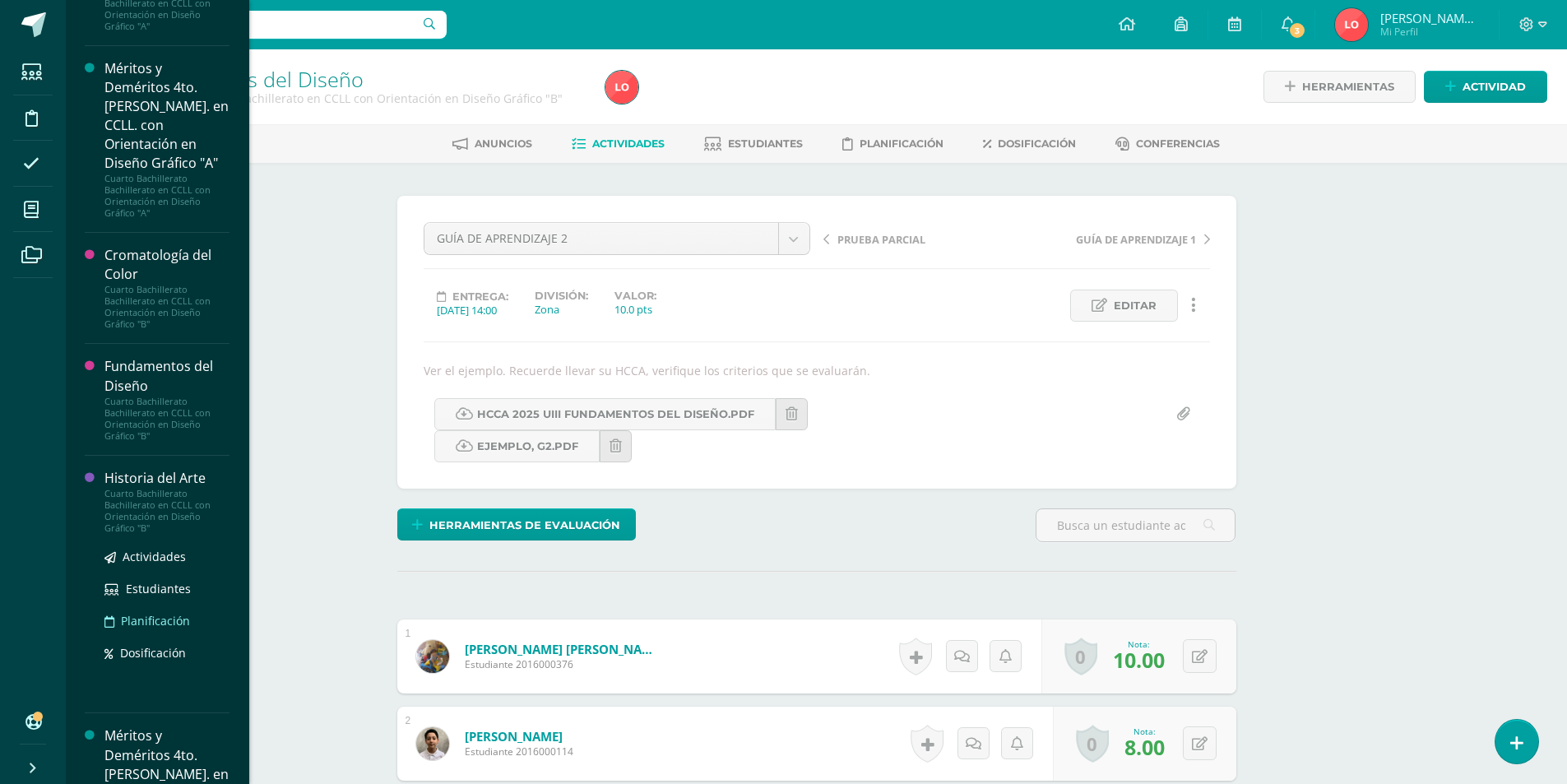
scroll to position [1493, 0]
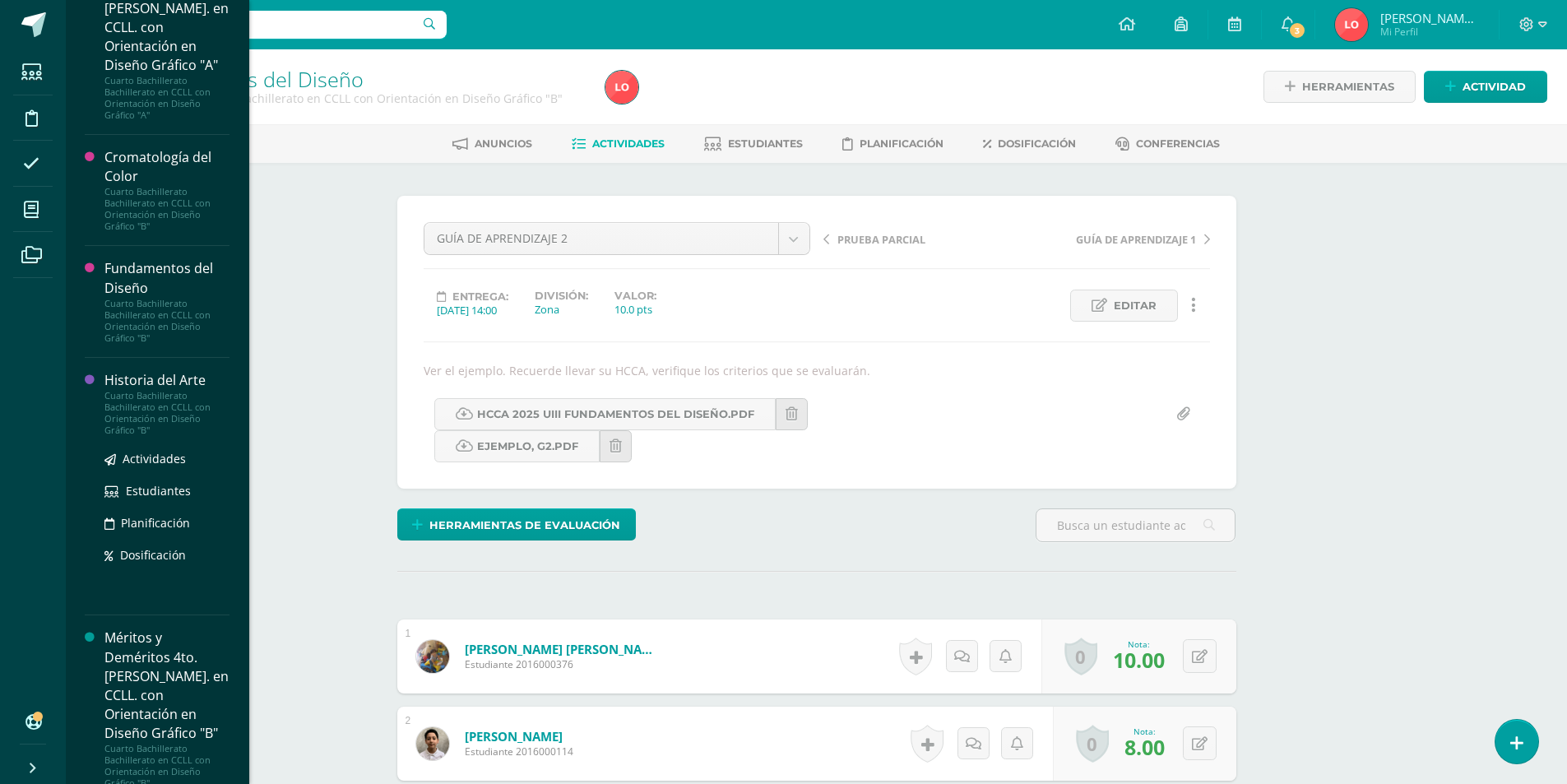
click at [140, 403] on div "Cuarto Bachillerato Bachillerato en CCLL con Orientación en Diseño Gráfico "B"" at bounding box center [167, 413] width 125 height 46
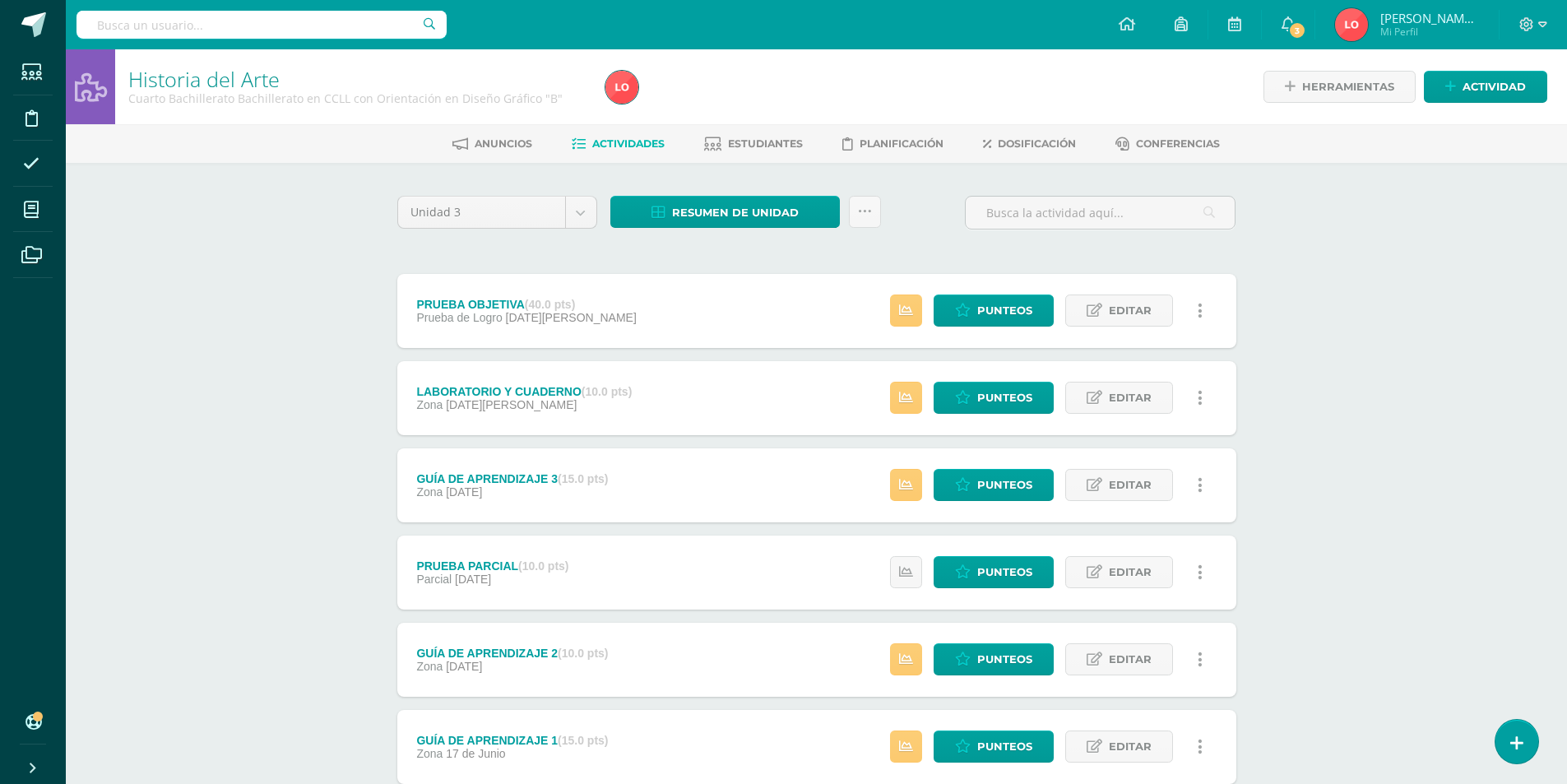
scroll to position [109, 0]
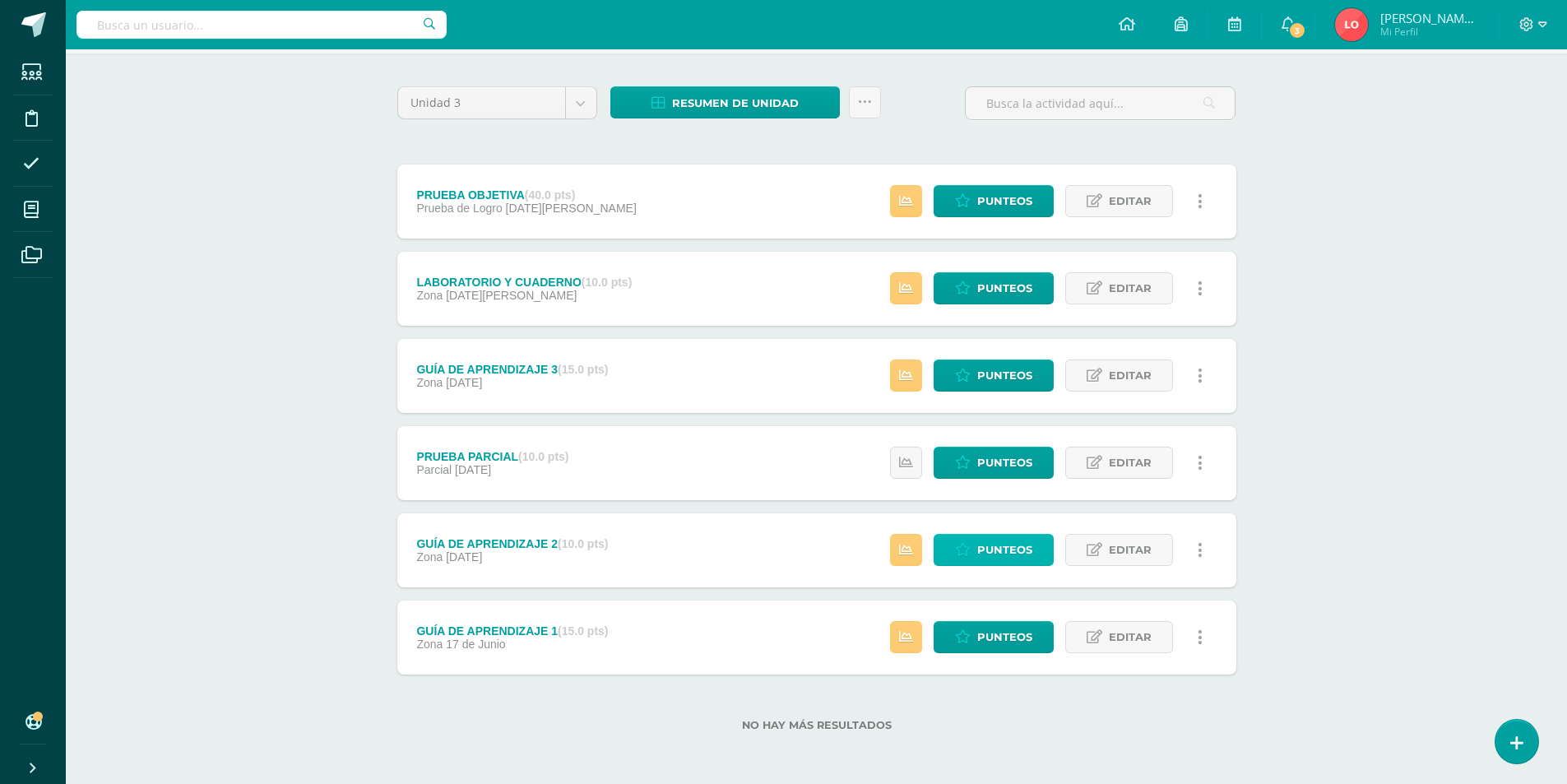
click at [1028, 552] on span "Punteos" at bounding box center [1005, 549] width 55 height 31
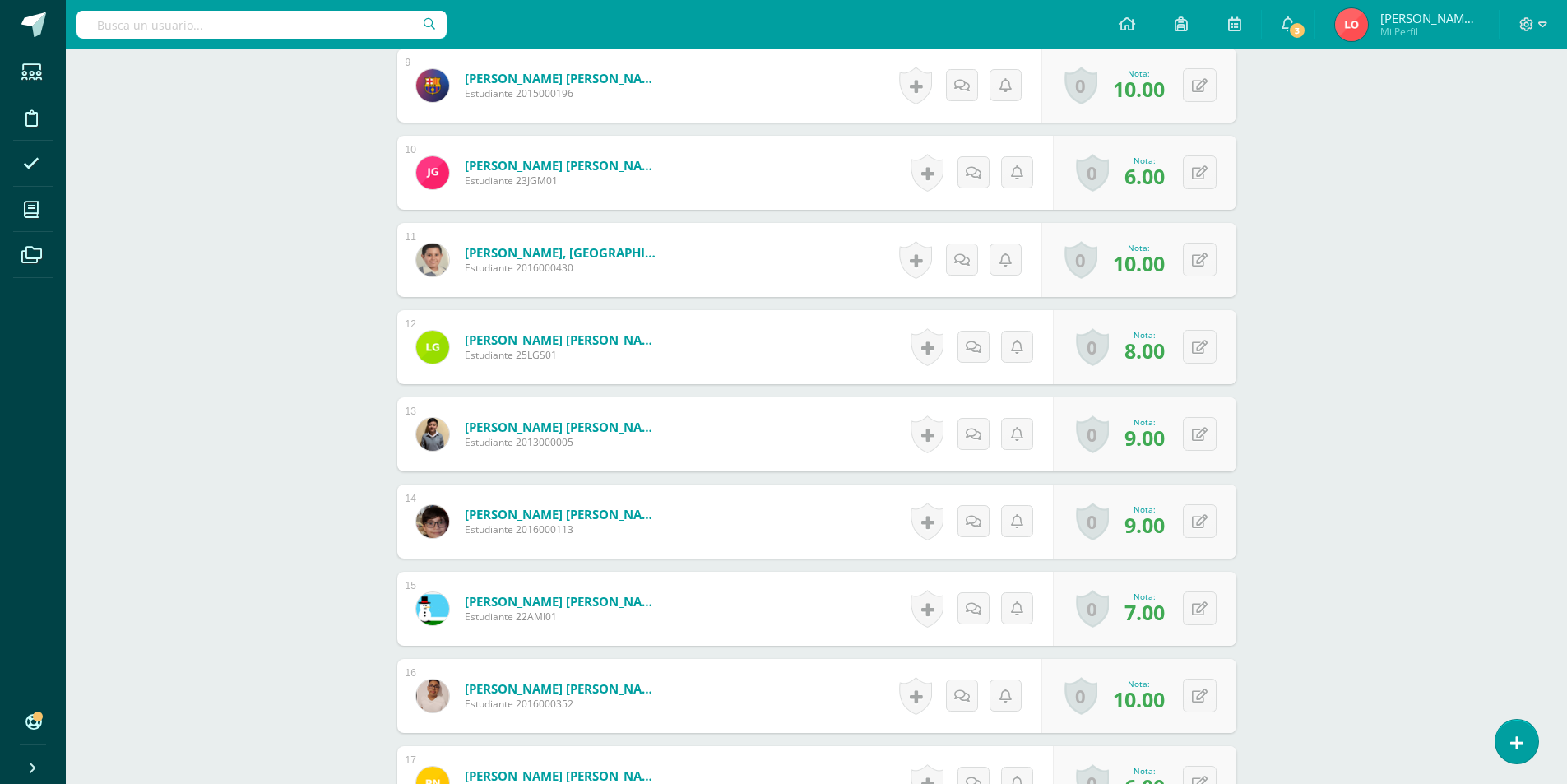
scroll to position [1796, 0]
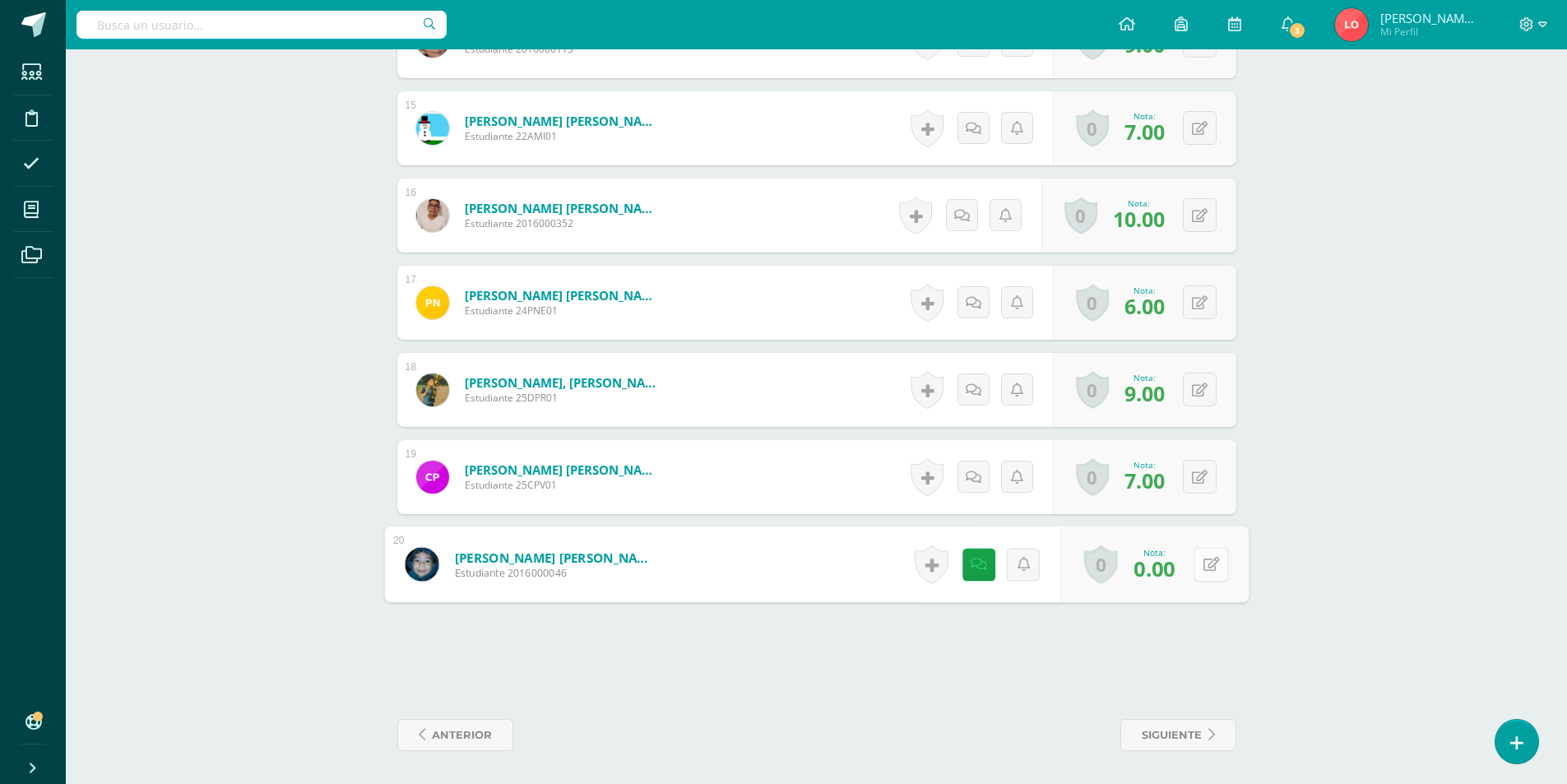
click at [1206, 568] on icon at bounding box center [1211, 564] width 17 height 14
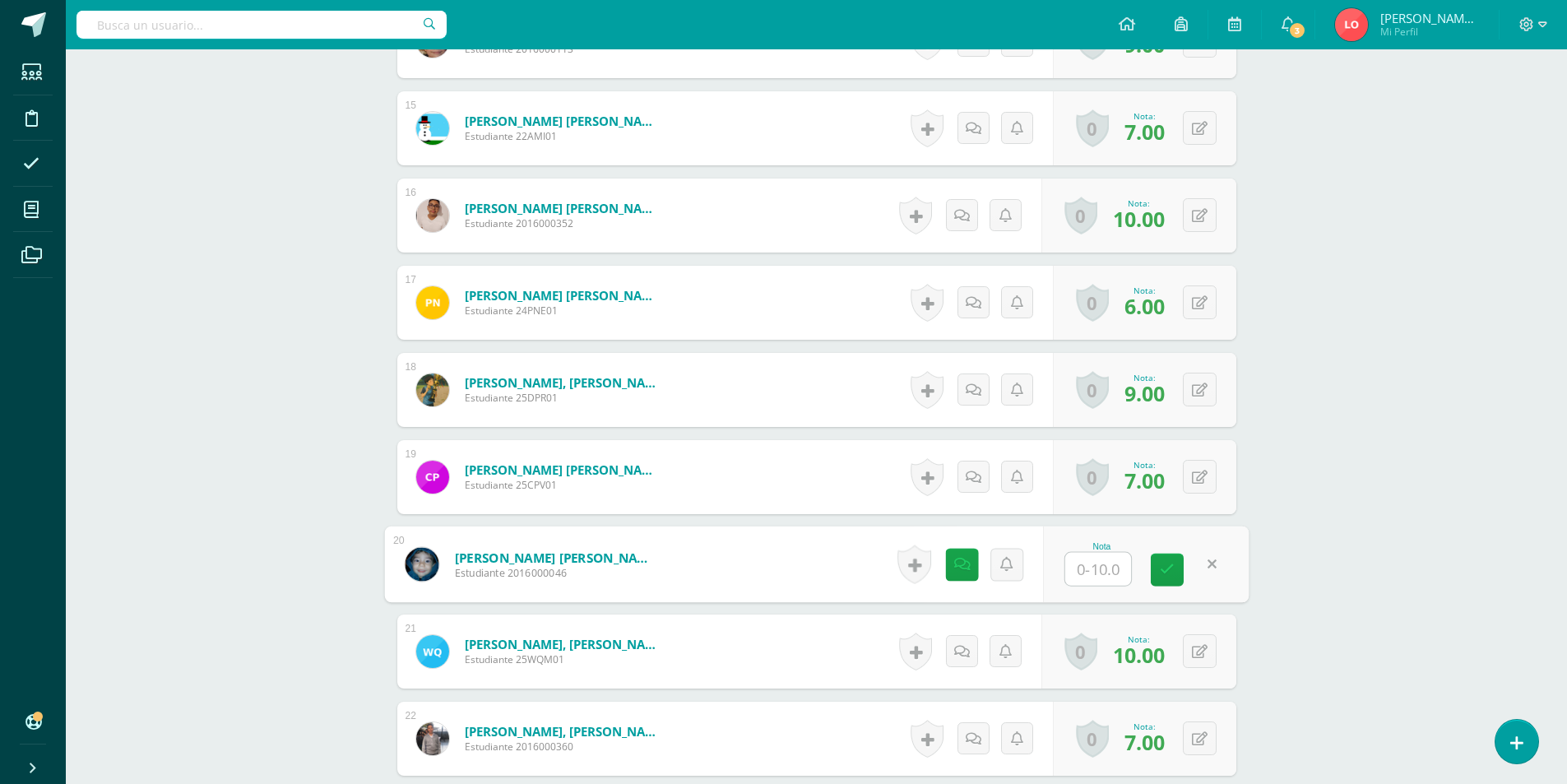
type input "8"
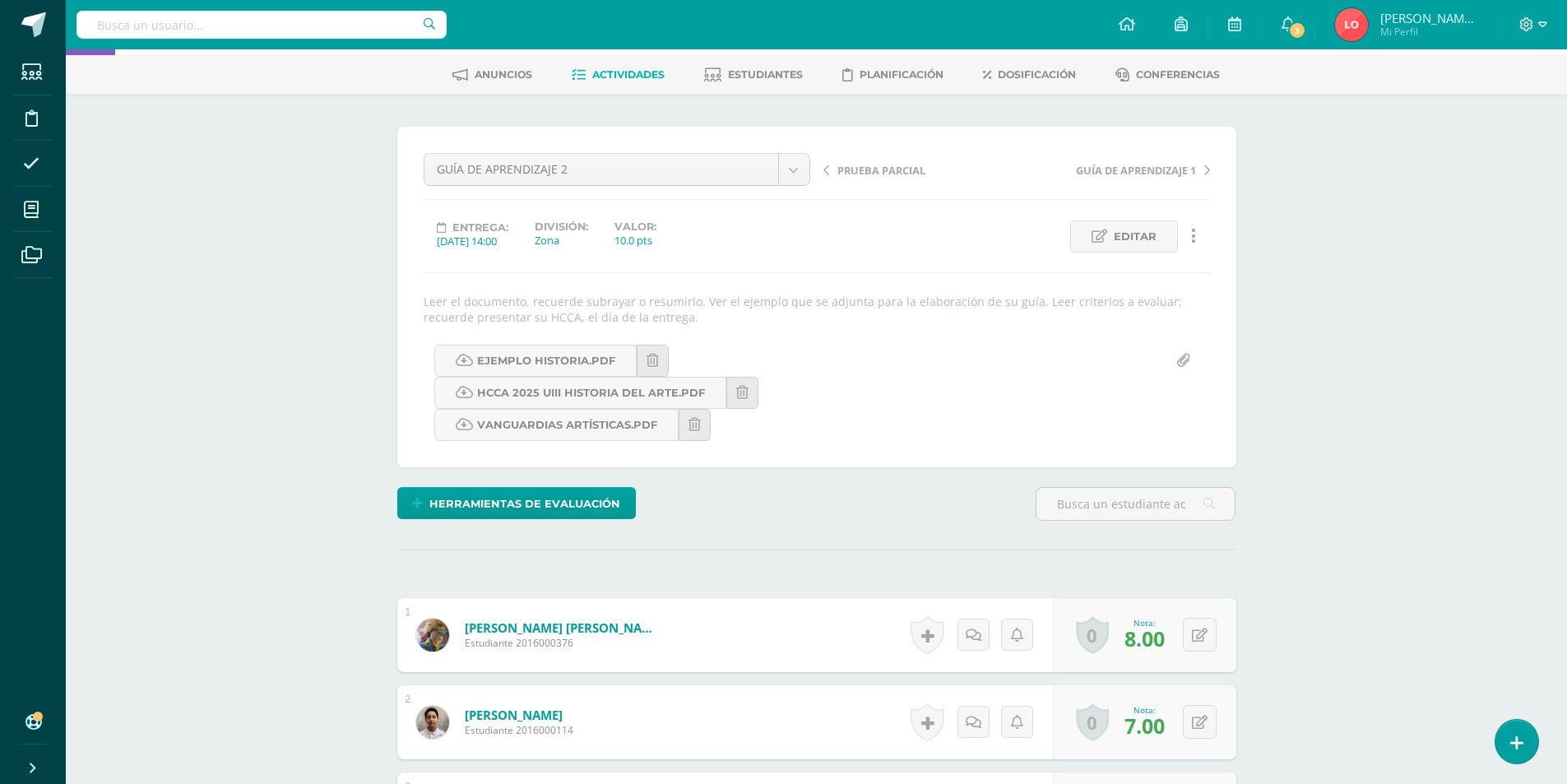
scroll to position [0, 0]
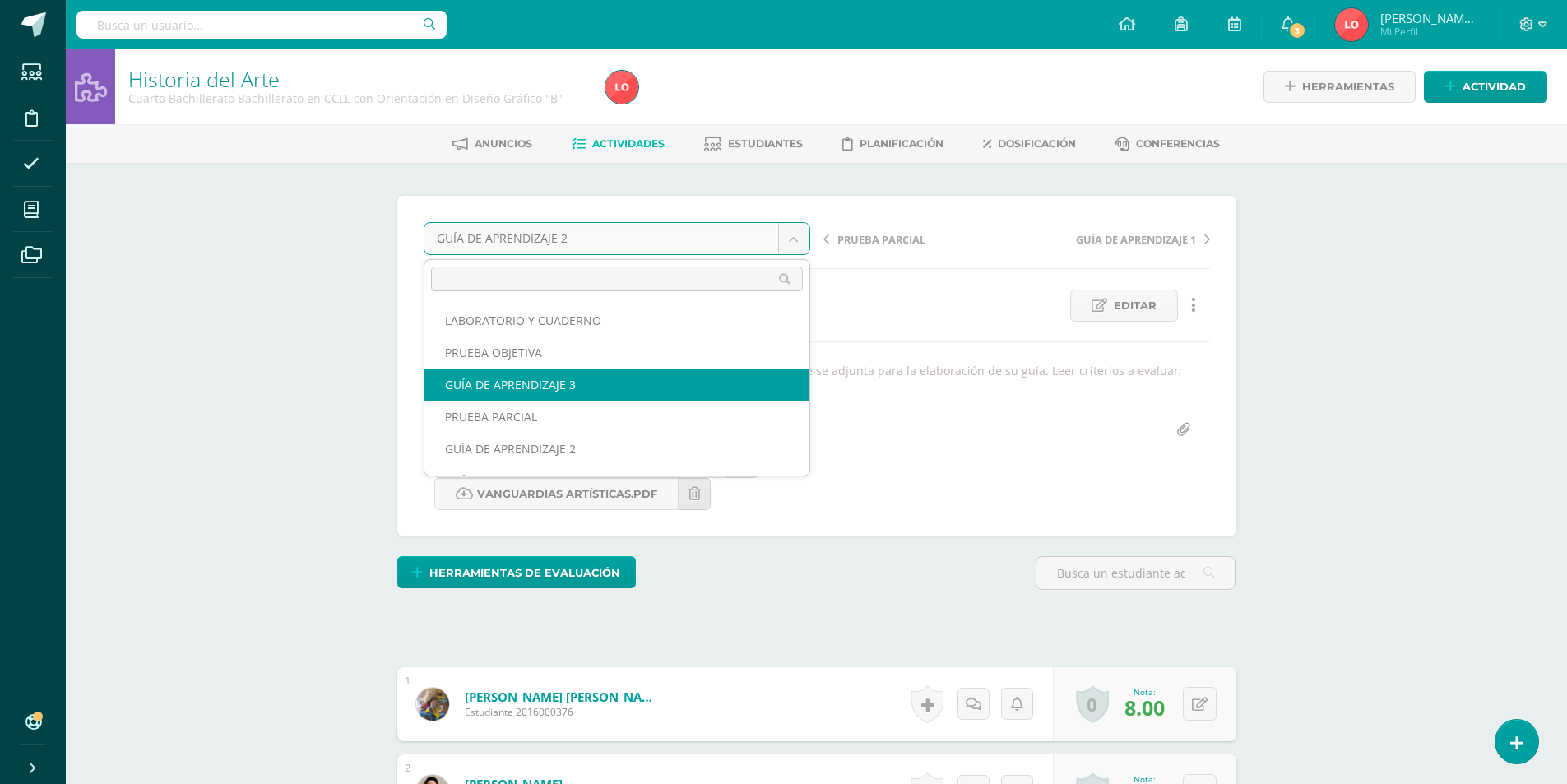
select select "/dashboard/teacher/grade-activity/176287/"
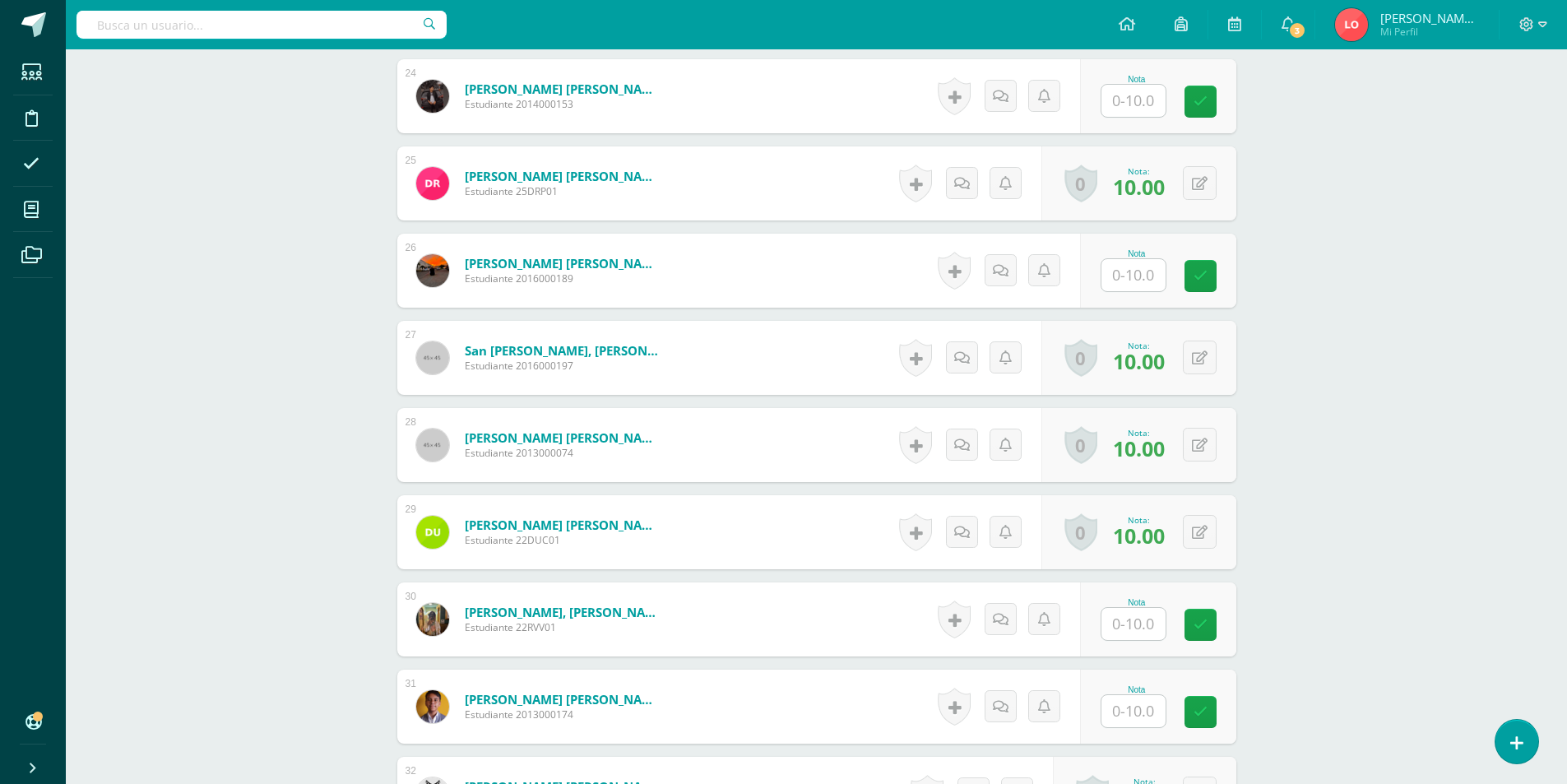
scroll to position [2872, 0]
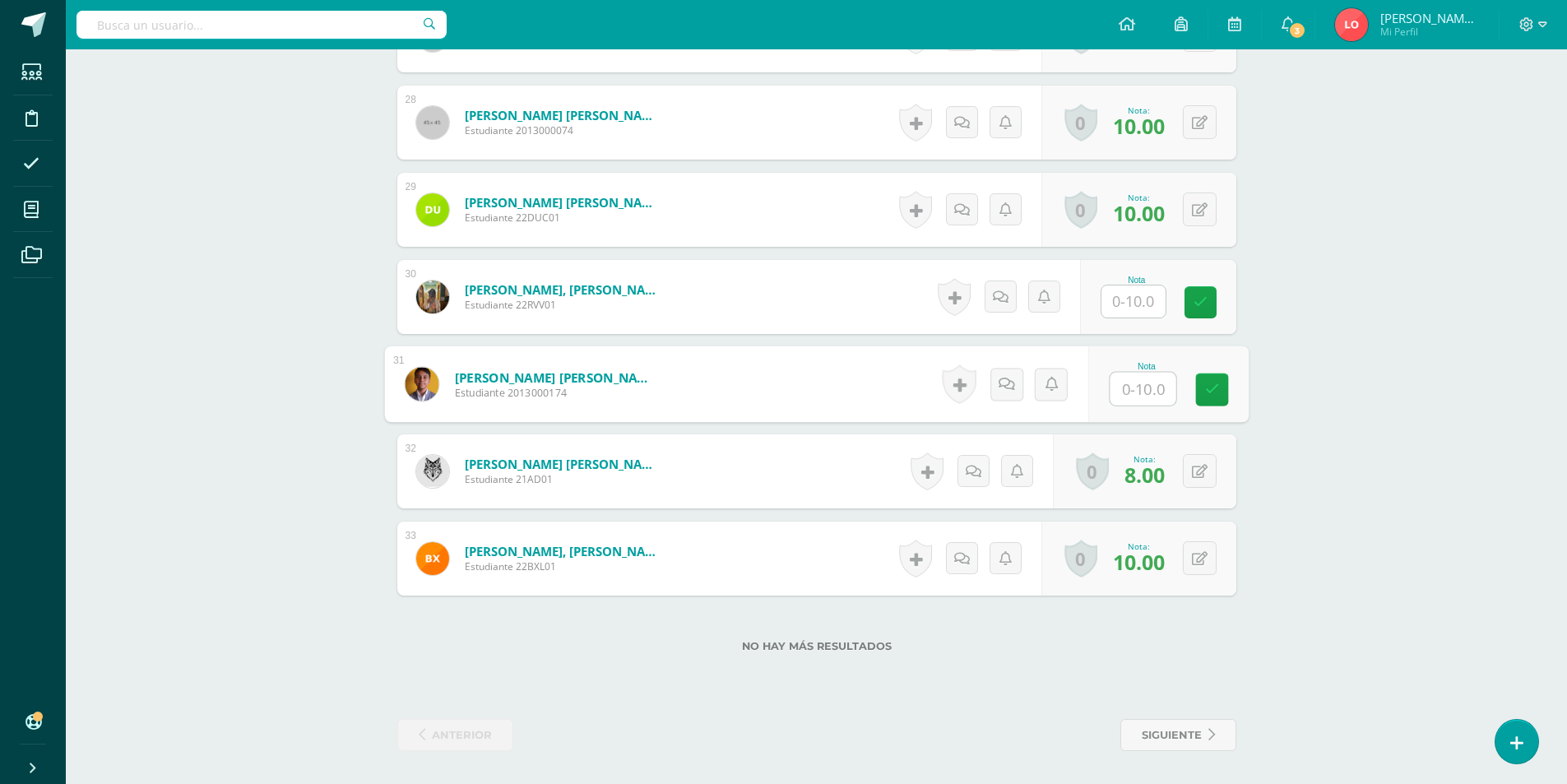
click at [1125, 377] on input "text" at bounding box center [1142, 389] width 65 height 33
type input "10"
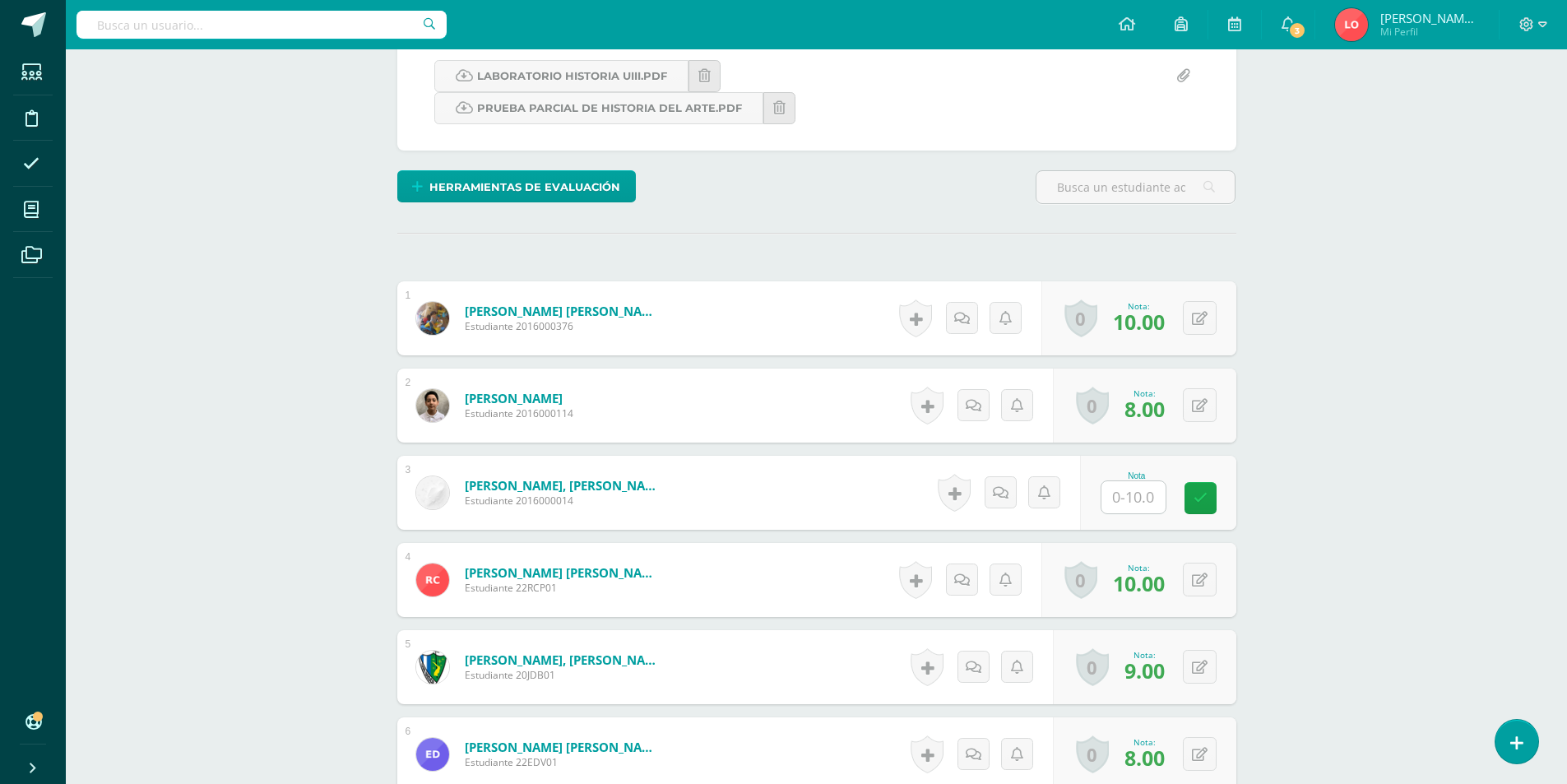
scroll to position [0, 0]
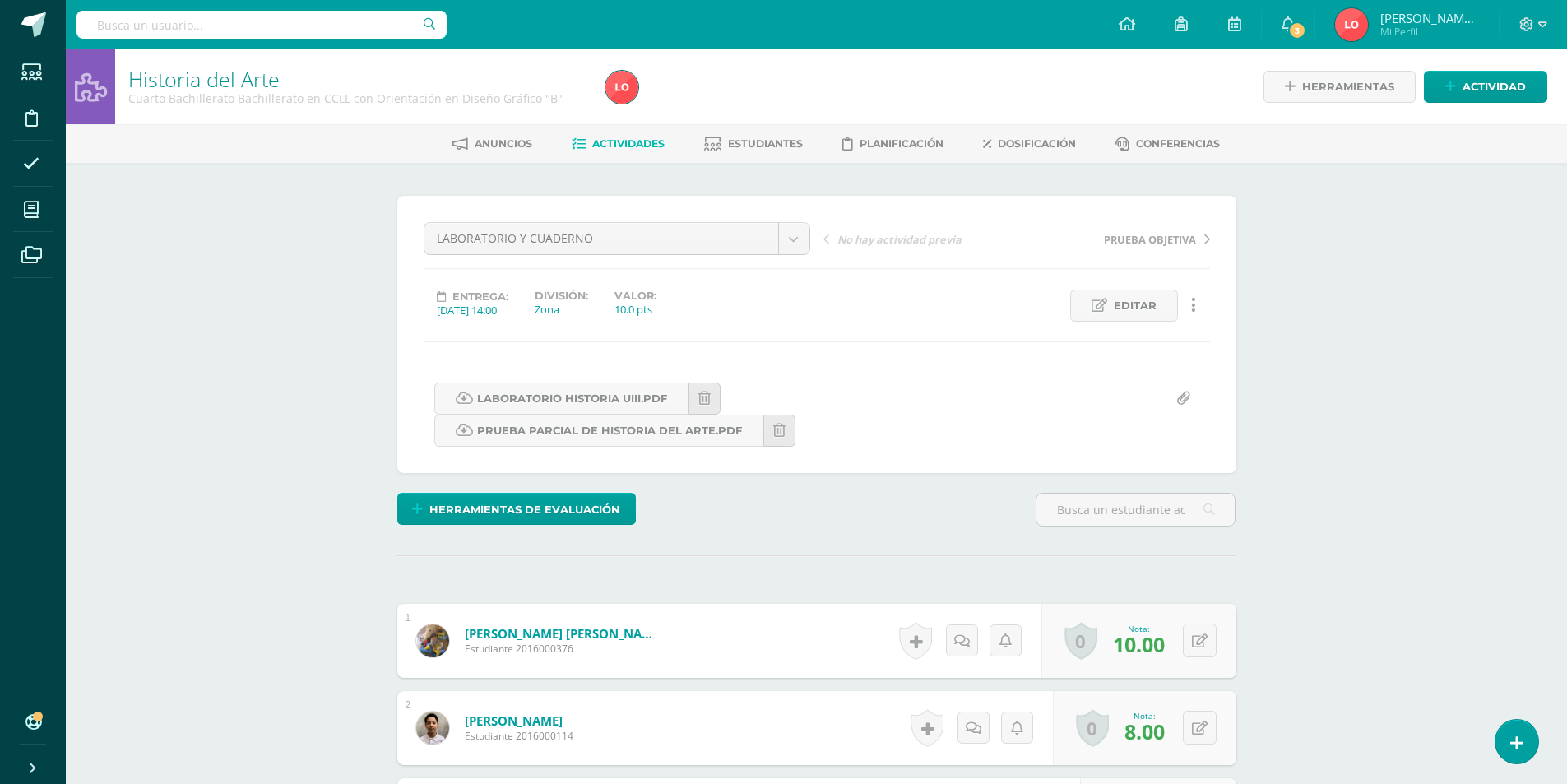
click at [638, 147] on span "Actividades" at bounding box center [628, 143] width 72 height 12
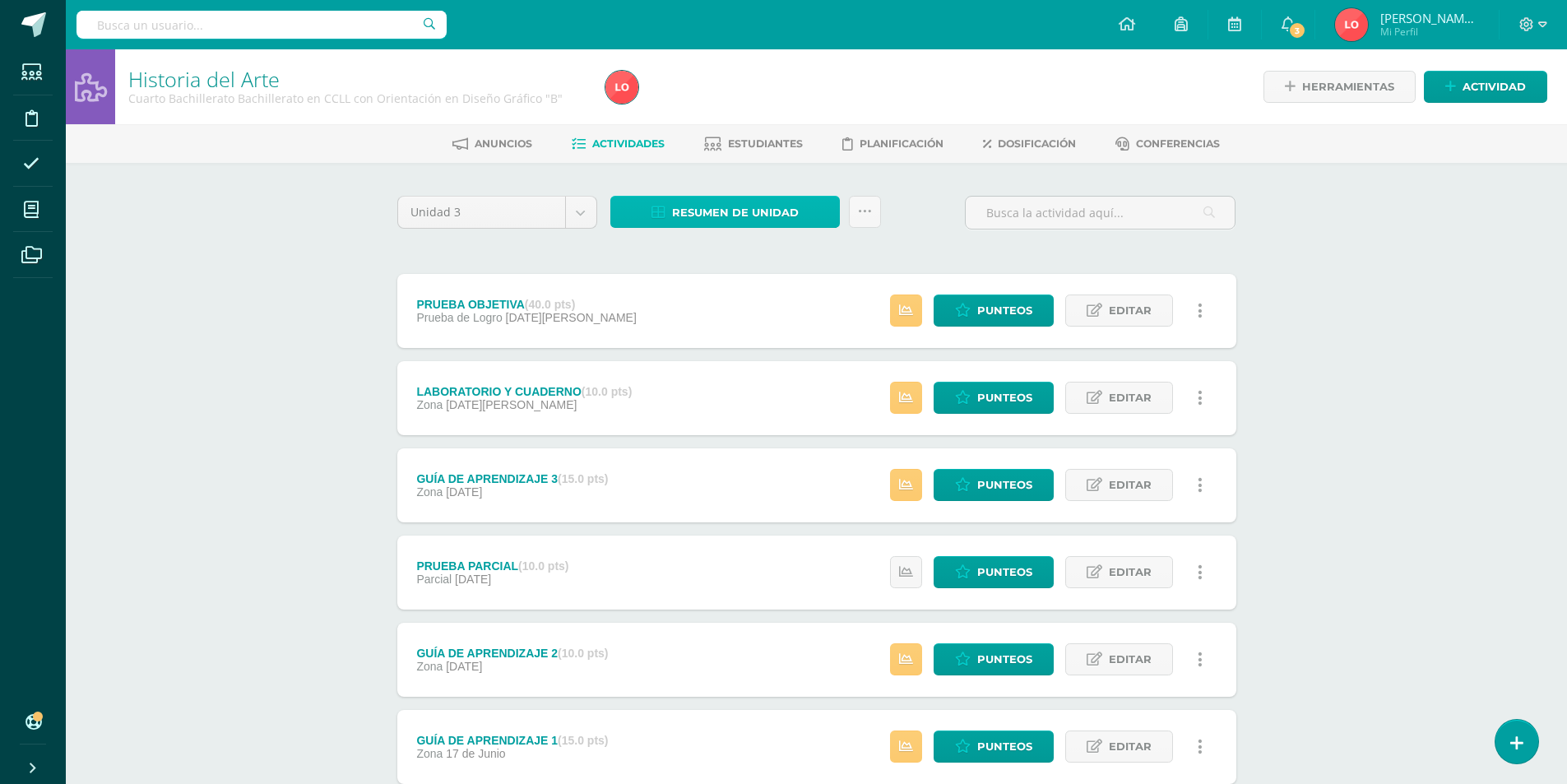
click at [717, 205] on span "Resumen de unidad" at bounding box center [735, 212] width 127 height 31
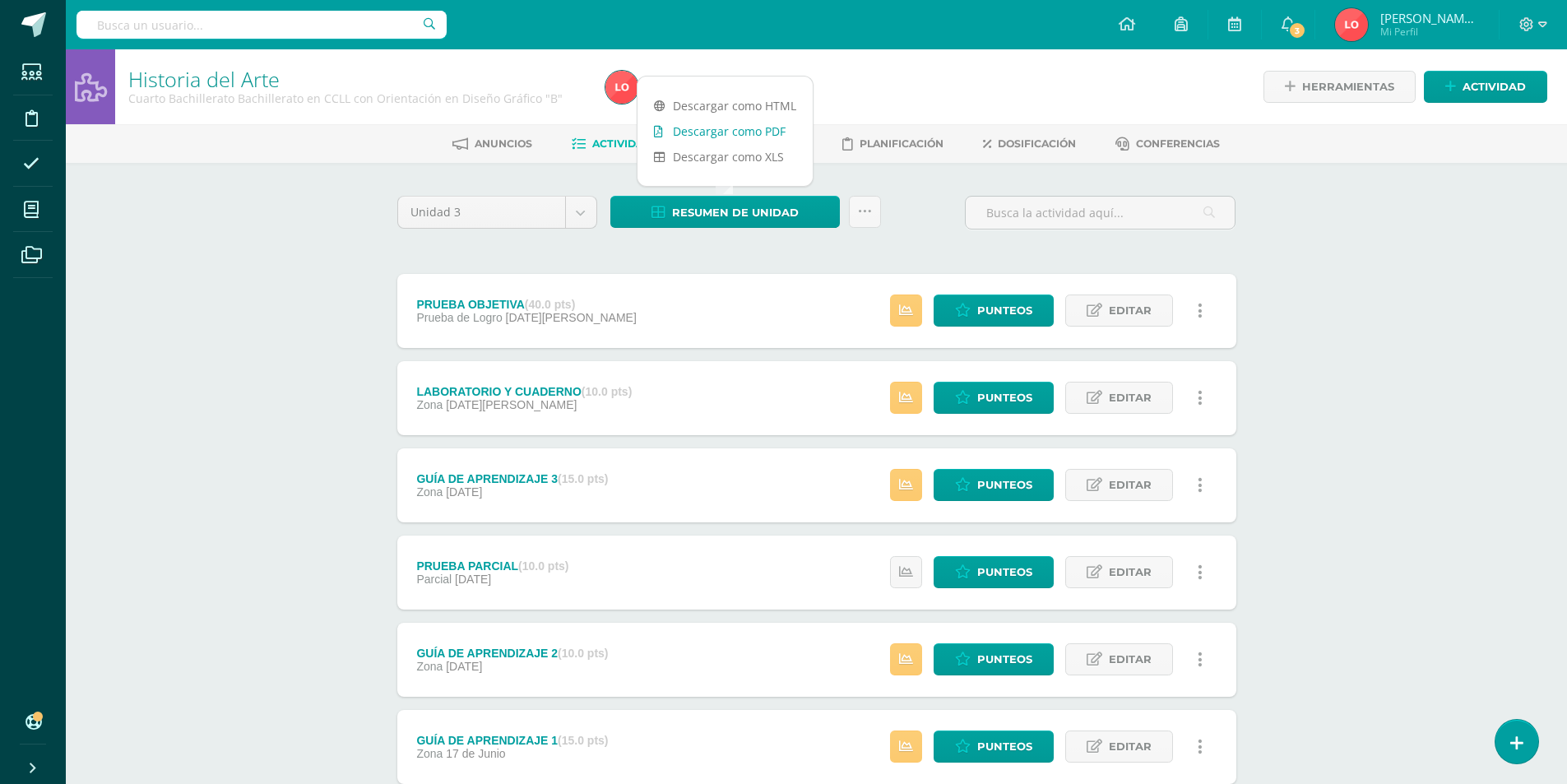
click at [696, 138] on link "Descargar como PDF" at bounding box center [725, 131] width 175 height 26
click at [1004, 307] on span "Punteos" at bounding box center [1005, 310] width 55 height 31
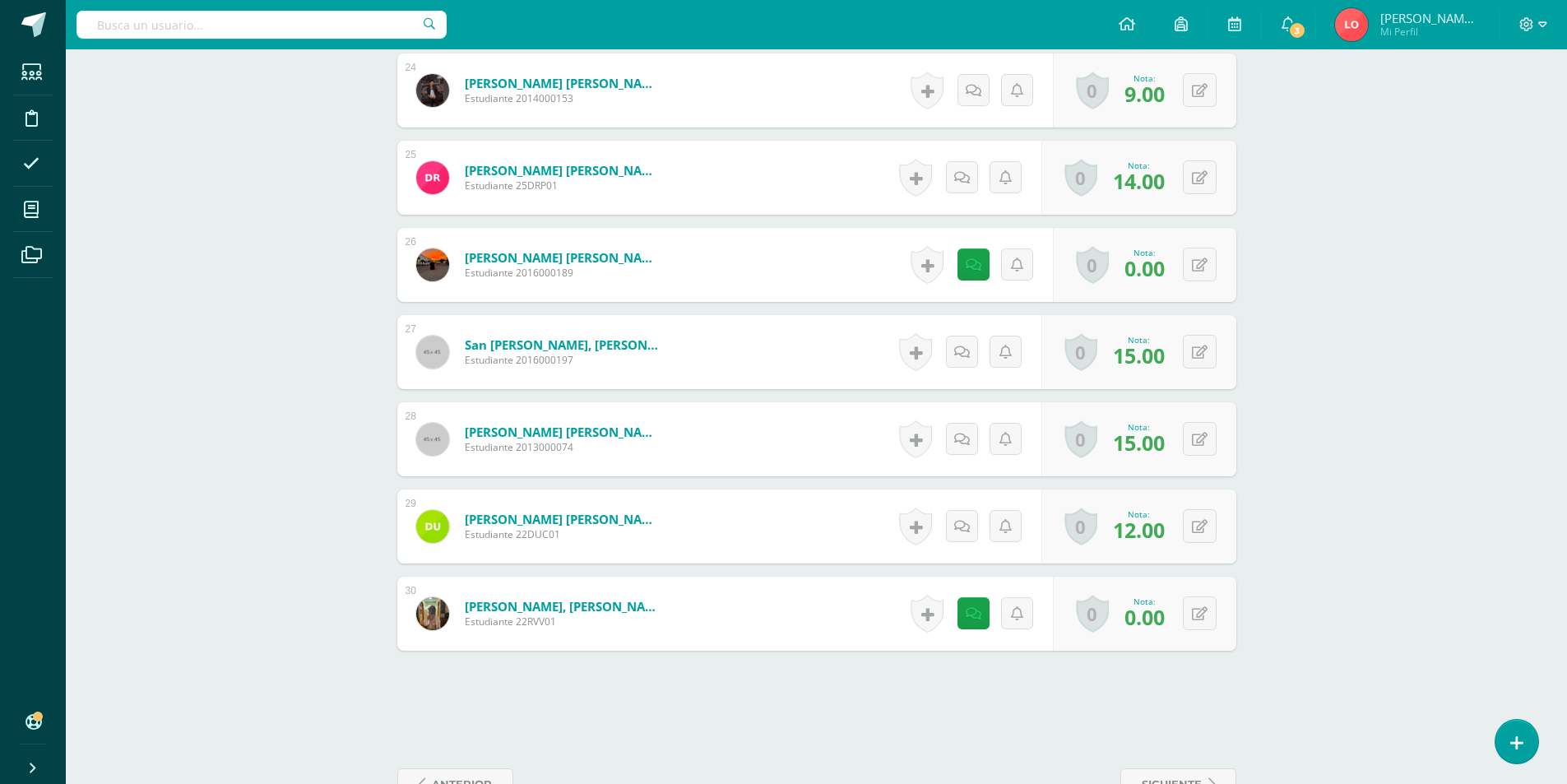
scroll to position [2604, 0]
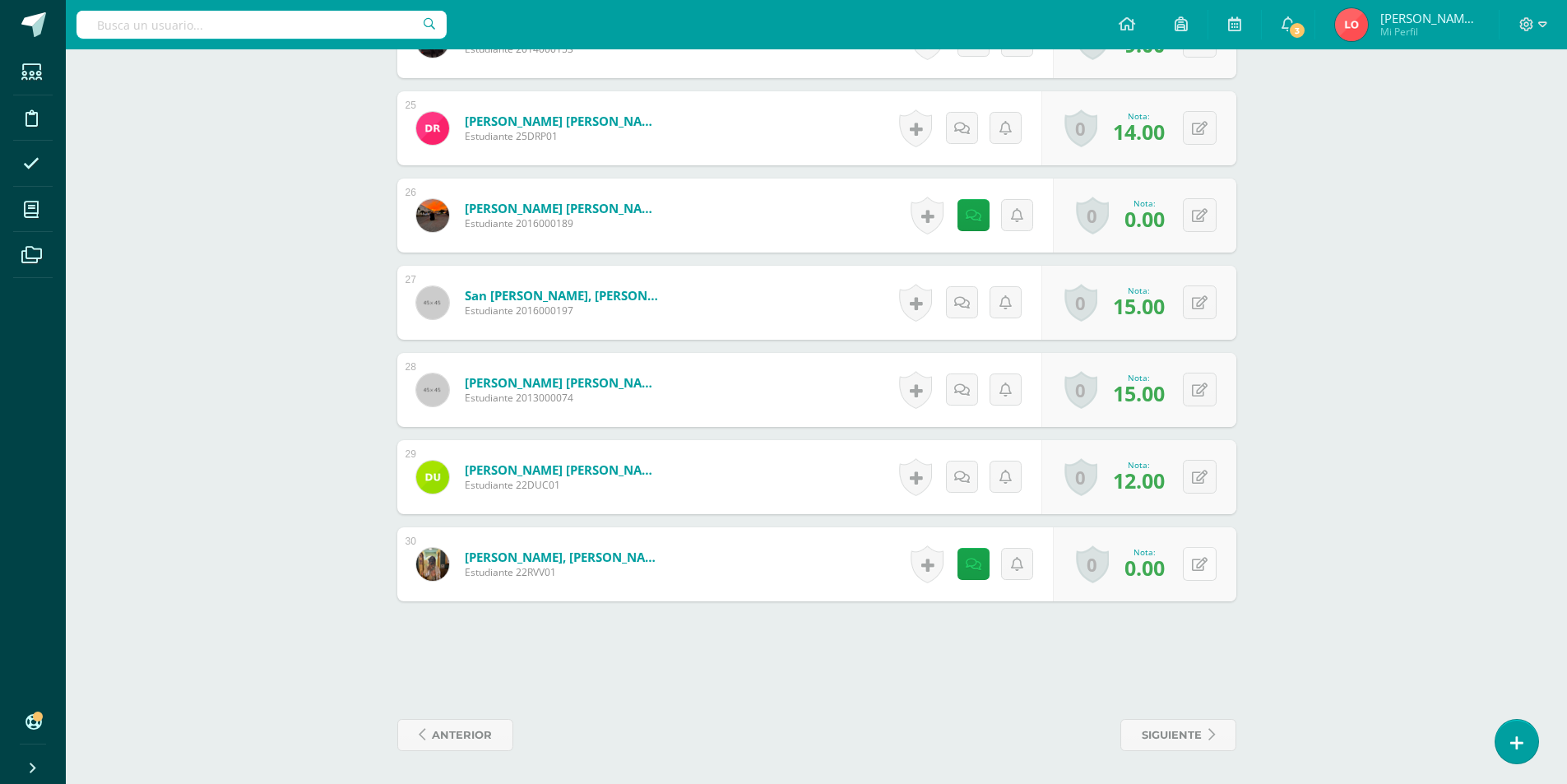
click at [1197, 557] on button at bounding box center [1200, 564] width 34 height 34
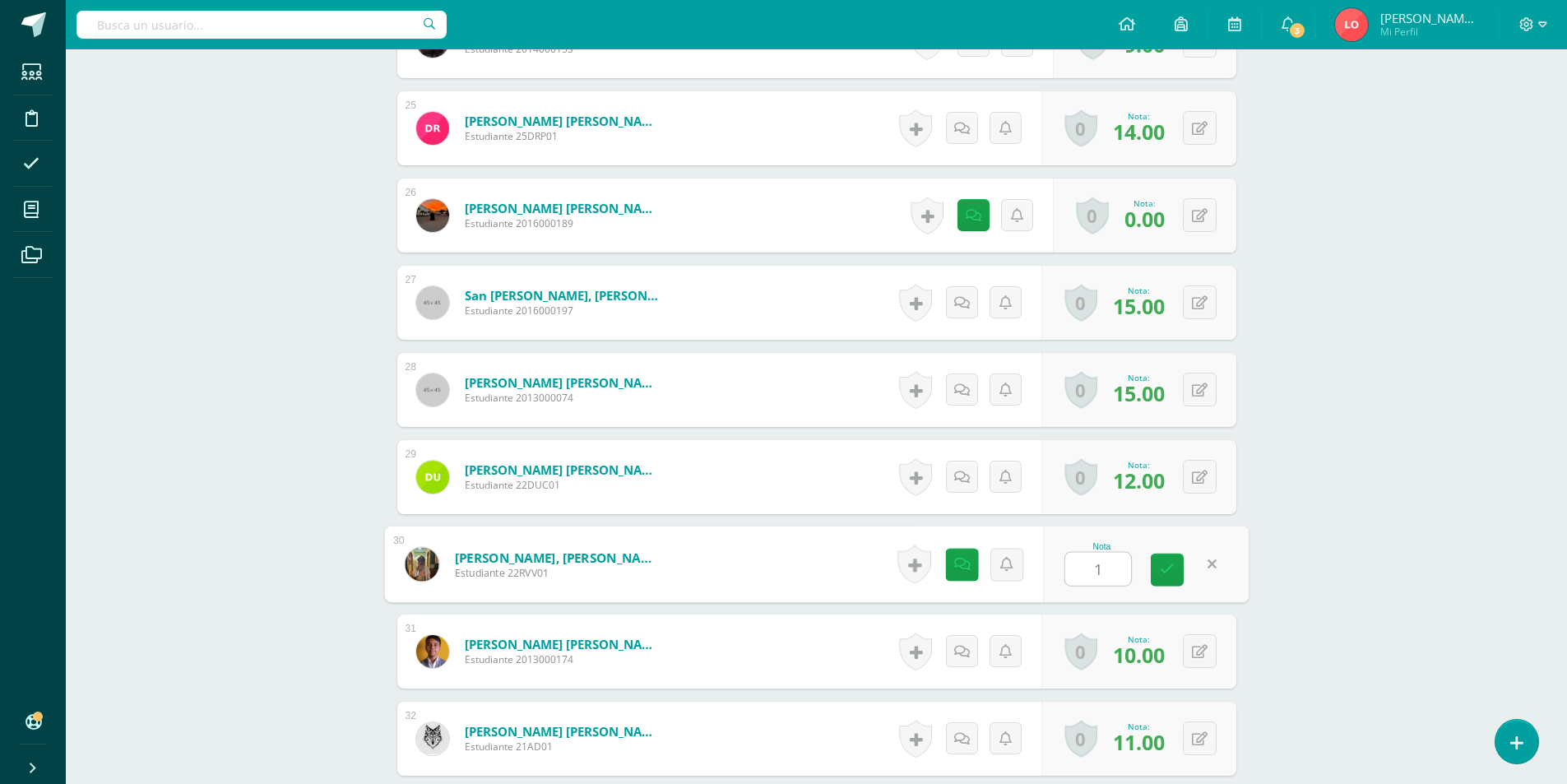
type input "10"
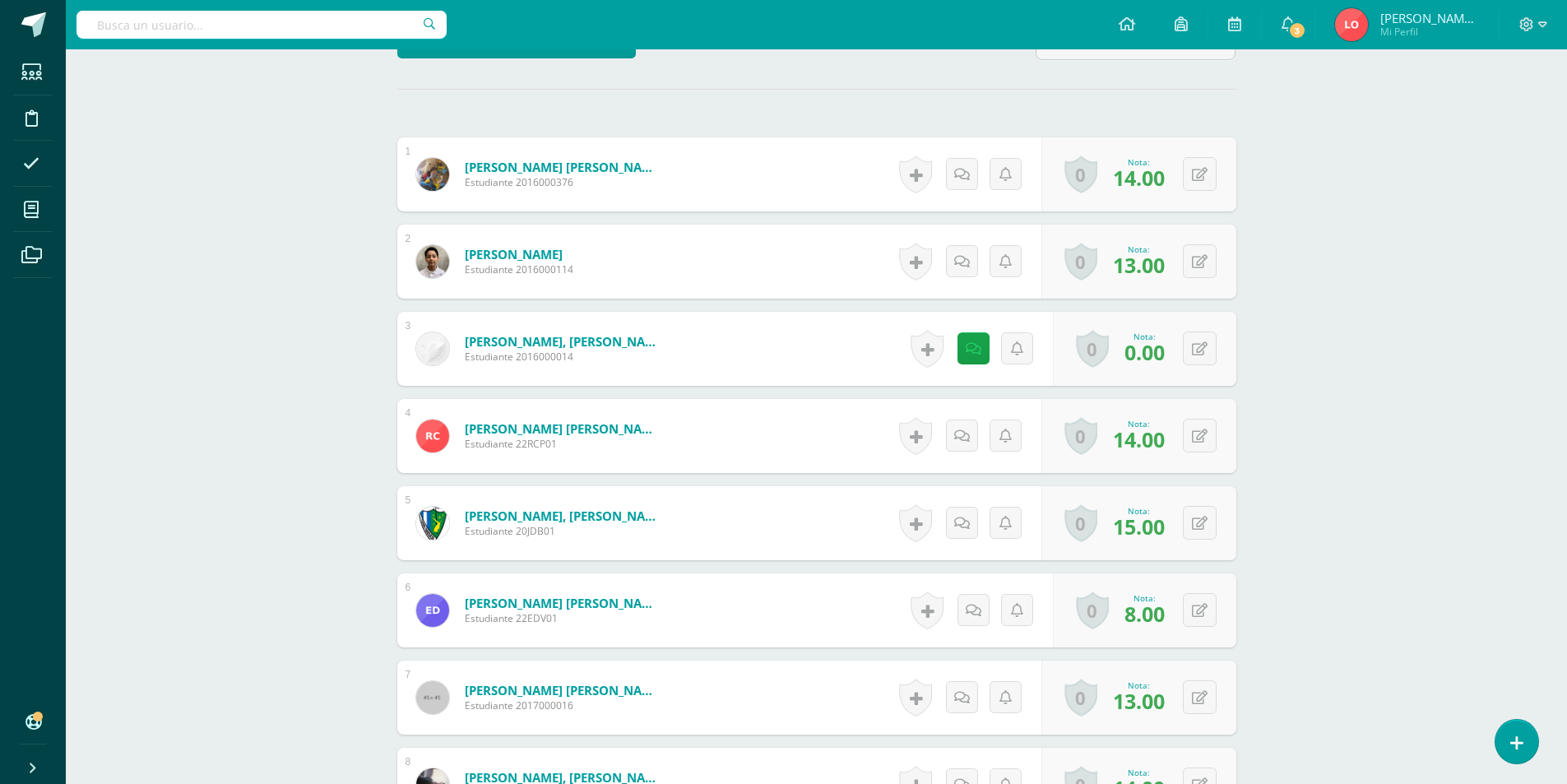
scroll to position [0, 0]
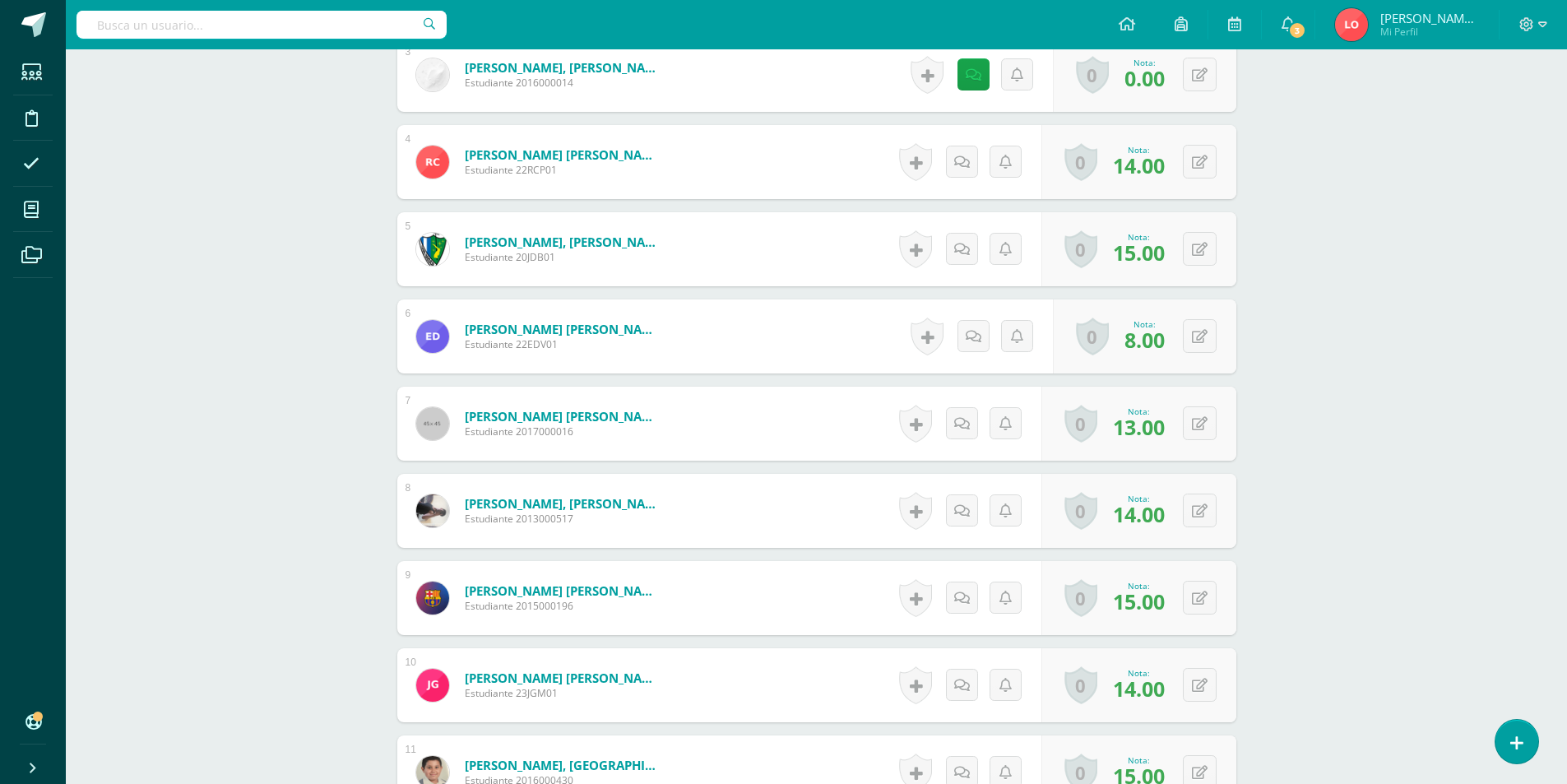
scroll to position [822, 0]
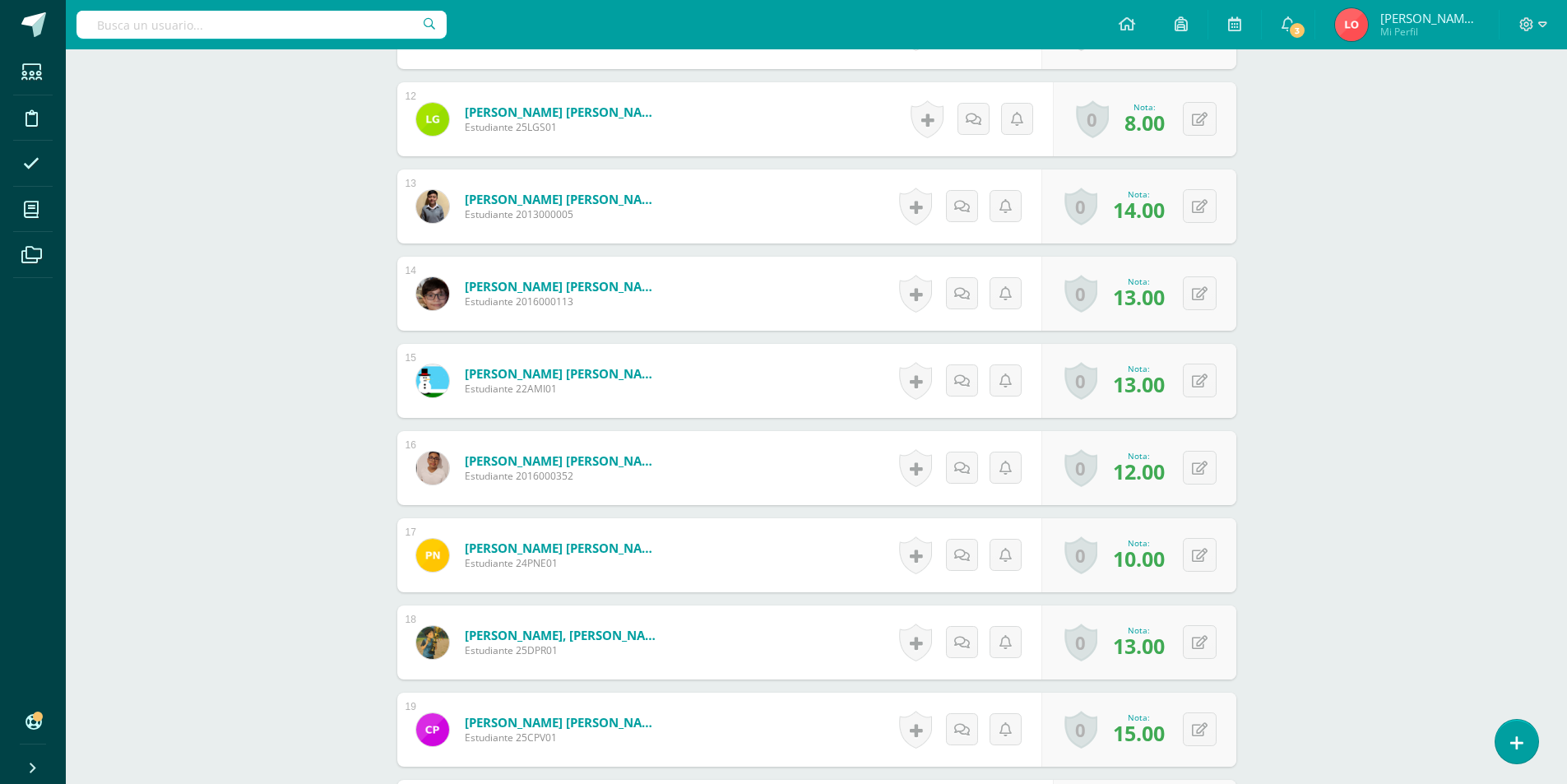
scroll to position [1727, 0]
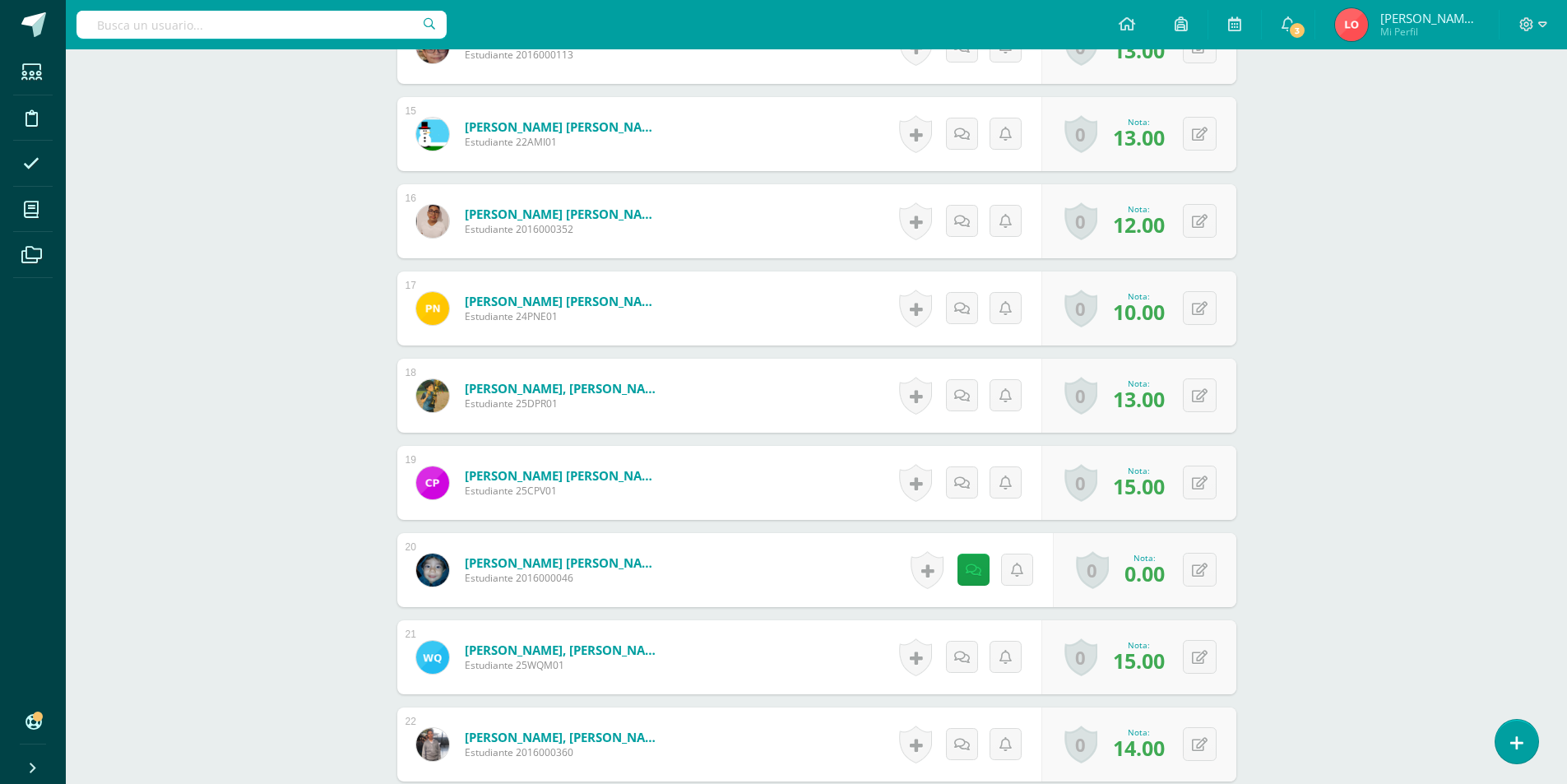
click at [1211, 588] on div "0 Logros Logros obtenidos Aún no hay logros agregados Nota: 0.00" at bounding box center [1144, 569] width 183 height 74
click at [1206, 580] on button at bounding box center [1200, 569] width 34 height 34
type input "15"
drag, startPoint x: 1396, startPoint y: 431, endPoint x: 1303, endPoint y: 339, distance: 130.8
click at [1392, 428] on div "Historia del Arte Cuarto Bachillerato Bachillerato en CCLL con Orientación en D…" at bounding box center [816, 125] width 1502 height 3606
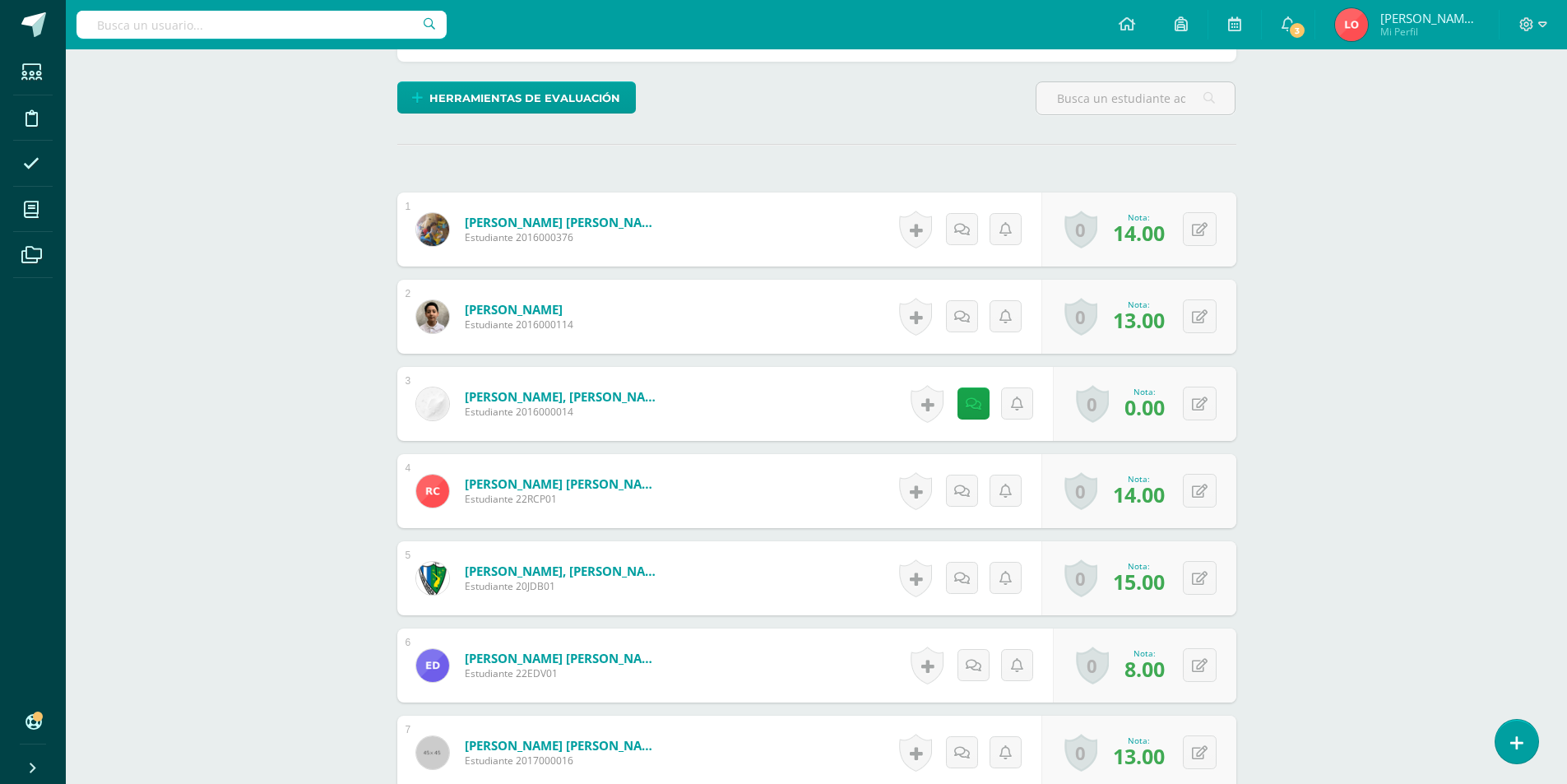
scroll to position [82, 0]
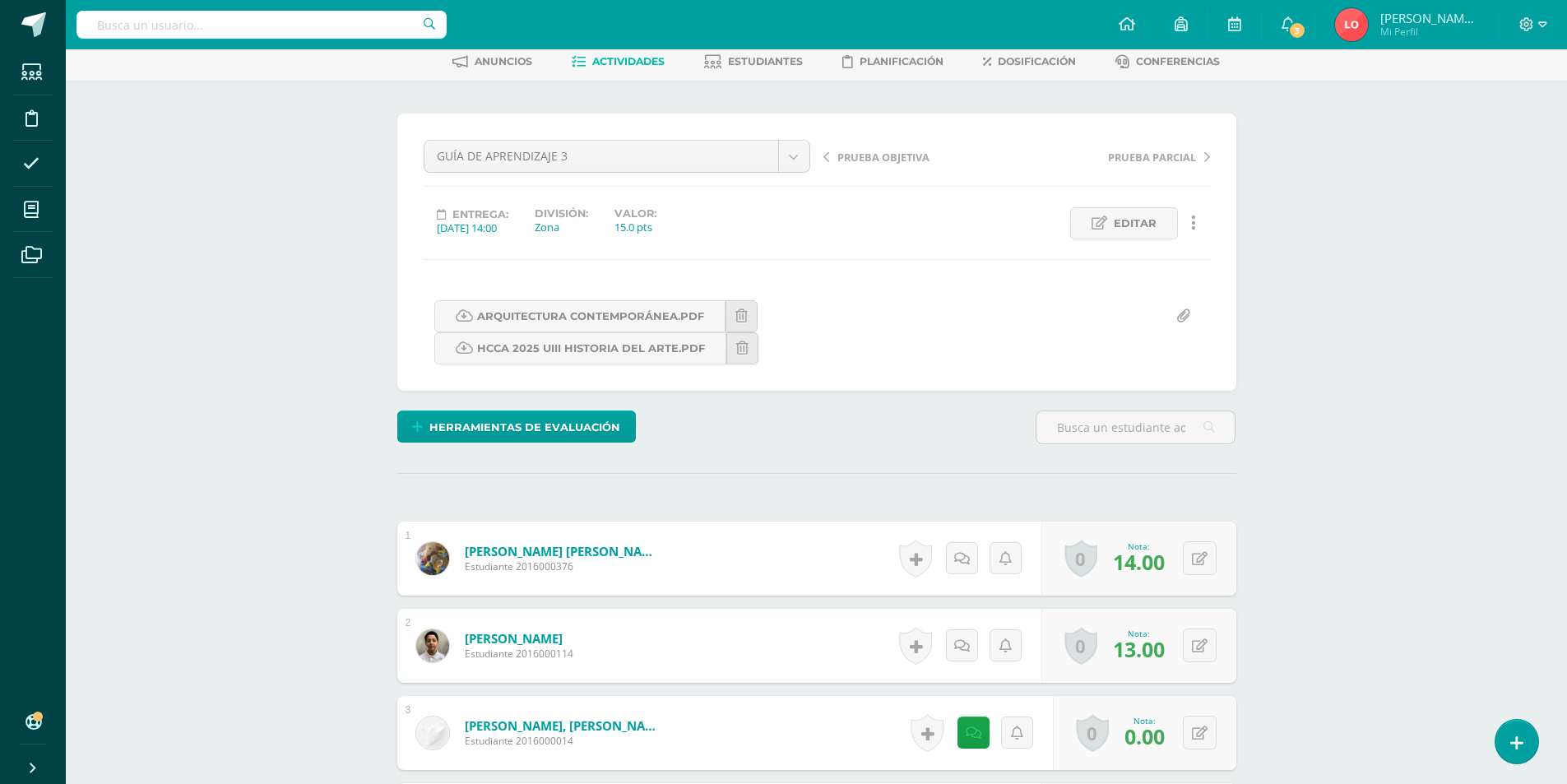
click at [653, 51] on link "Actividades" at bounding box center [619, 62] width 93 height 27
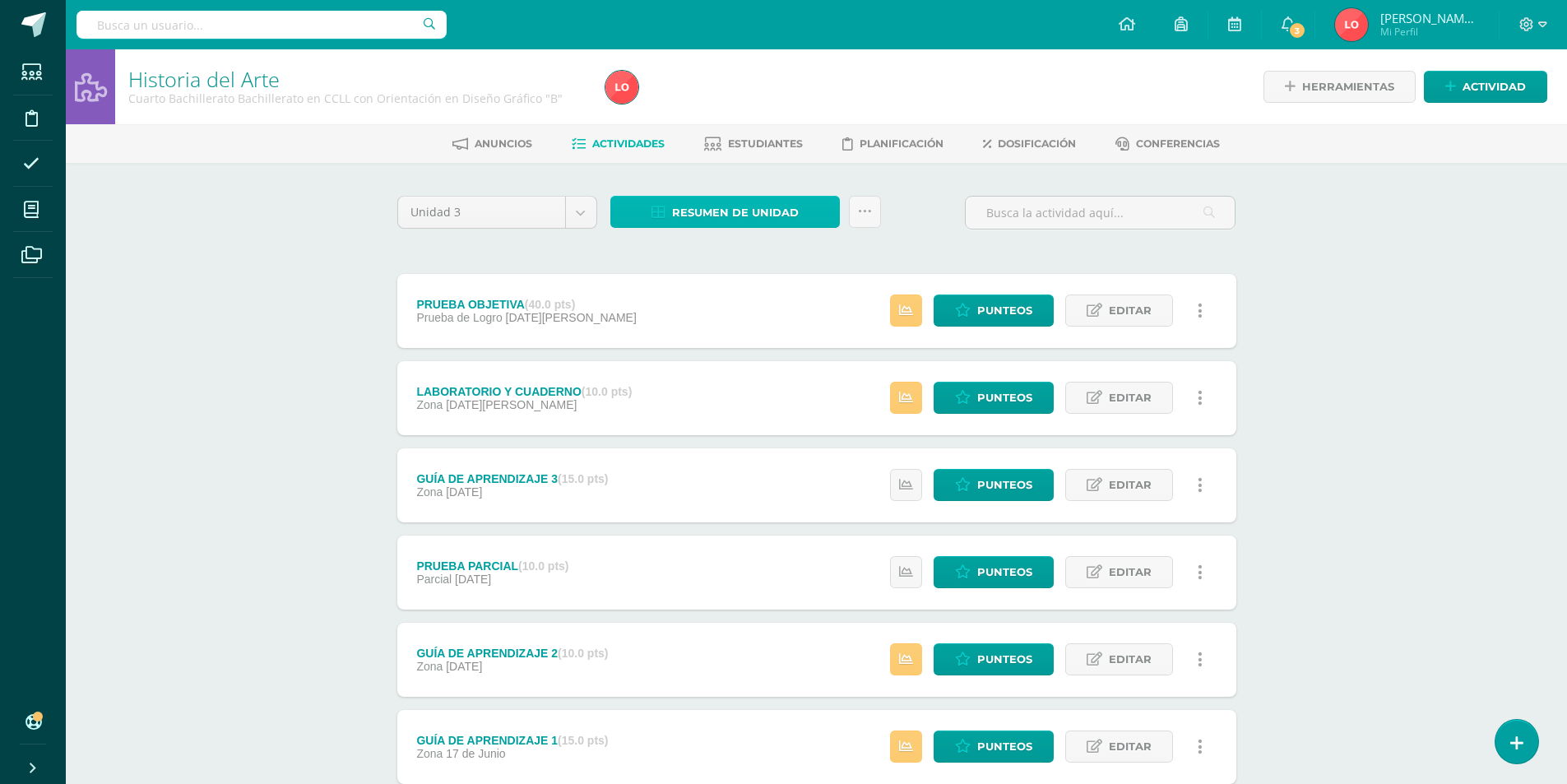
click at [742, 216] on span "Resumen de unidad" at bounding box center [735, 212] width 127 height 31
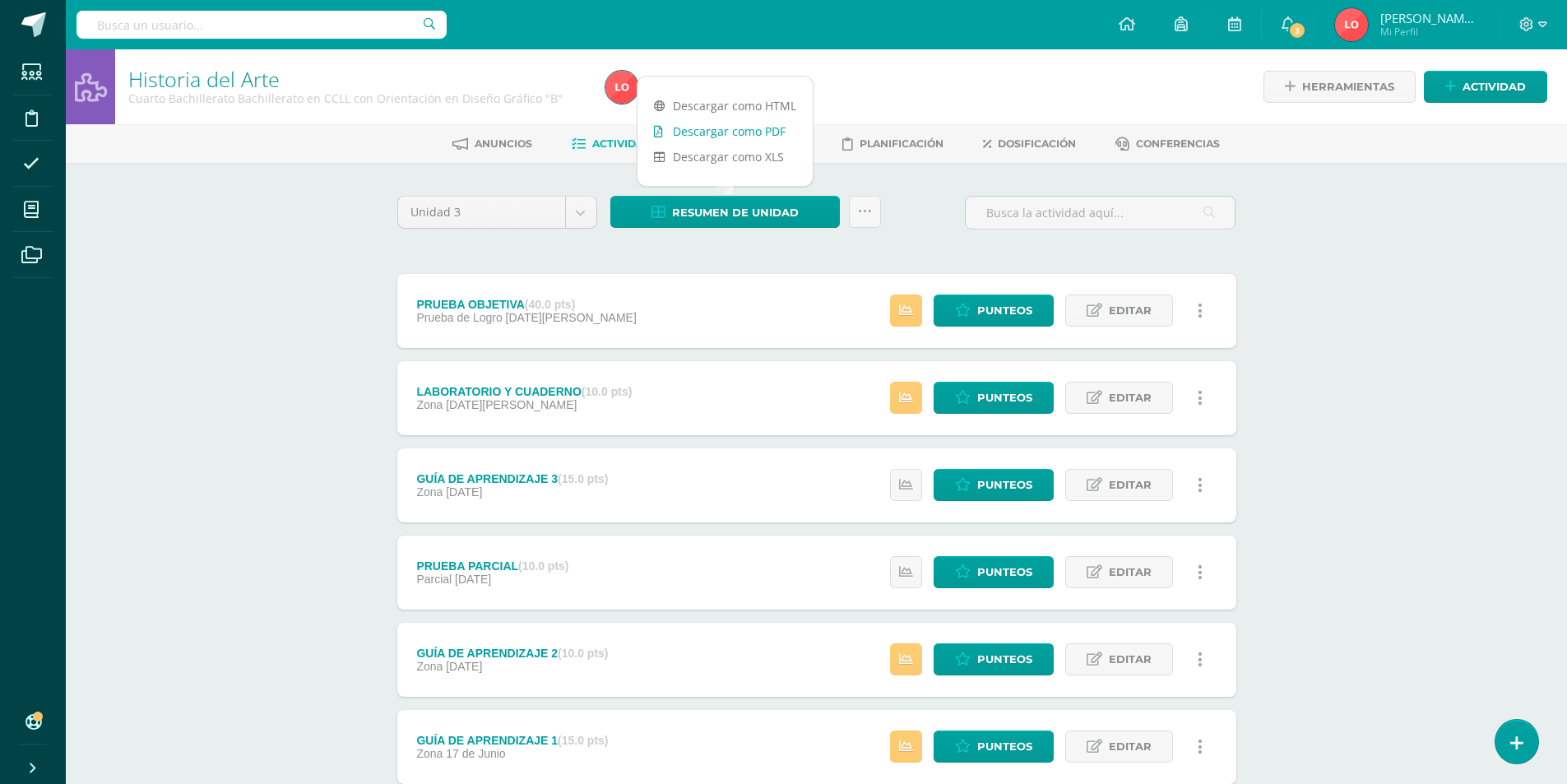
click at [707, 123] on link "Descargar como PDF" at bounding box center [725, 131] width 175 height 26
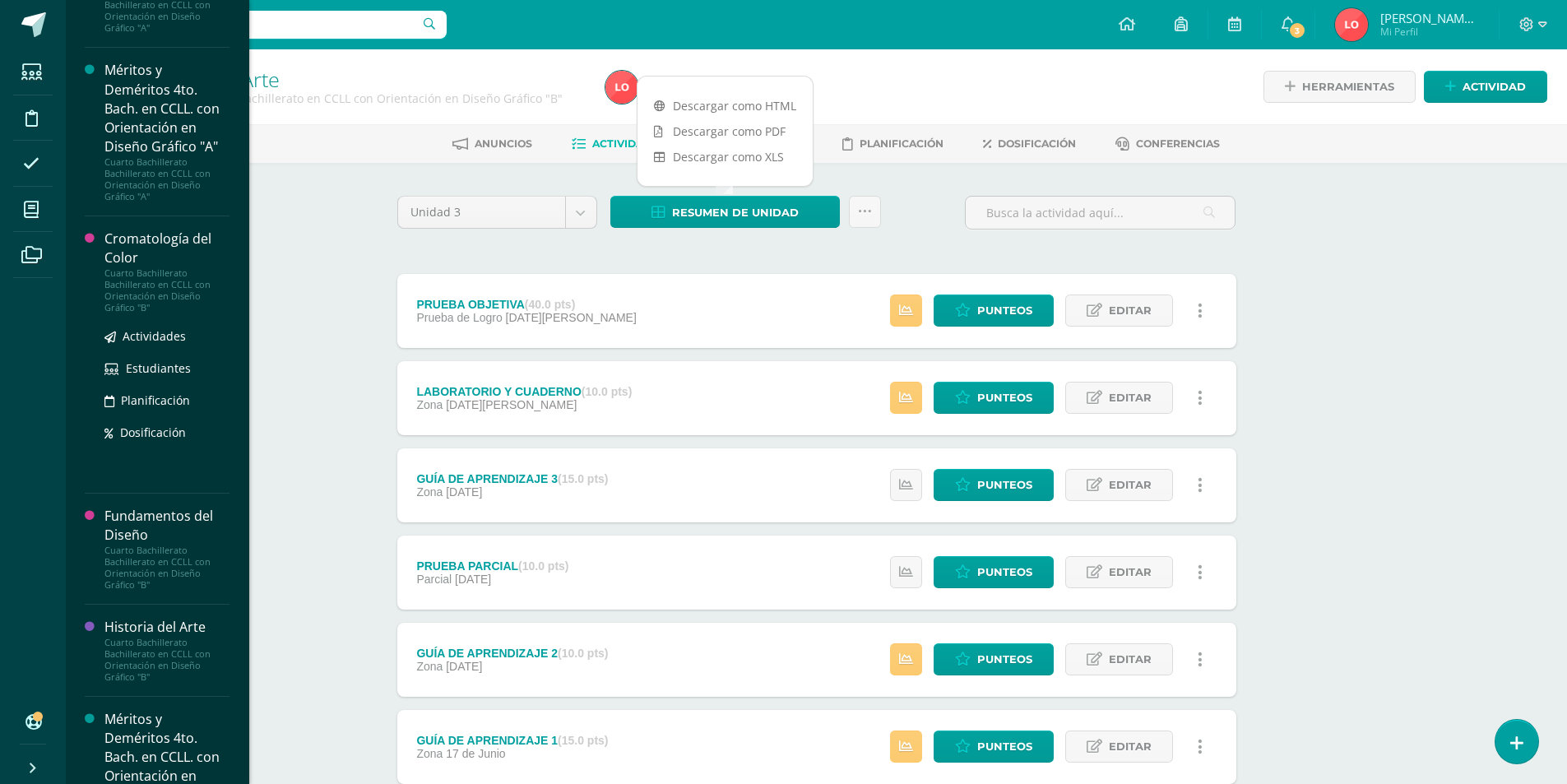
scroll to position [1326, 0]
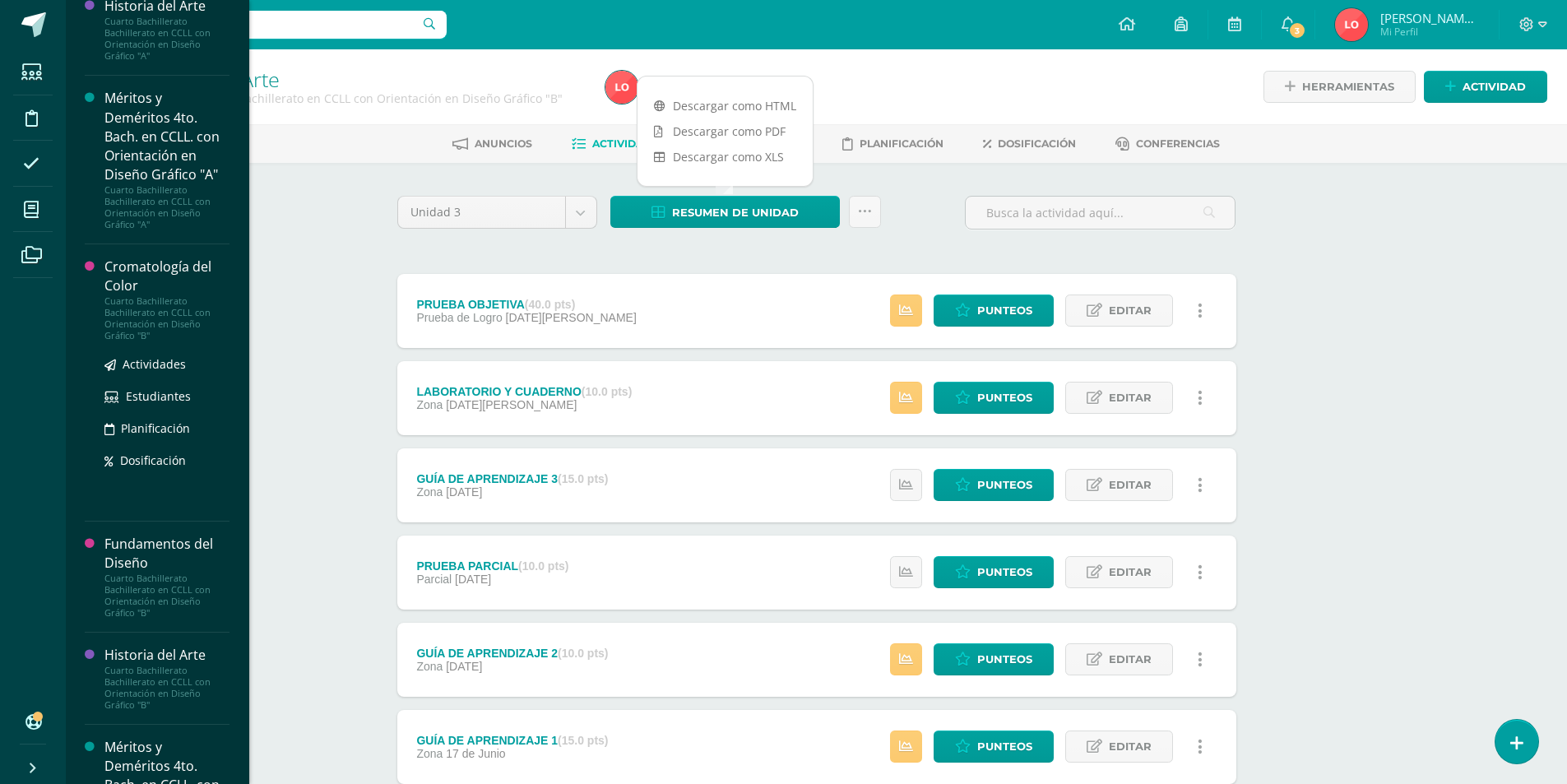
click at [143, 295] on div "Cromatología del Color" at bounding box center [167, 277] width 125 height 38
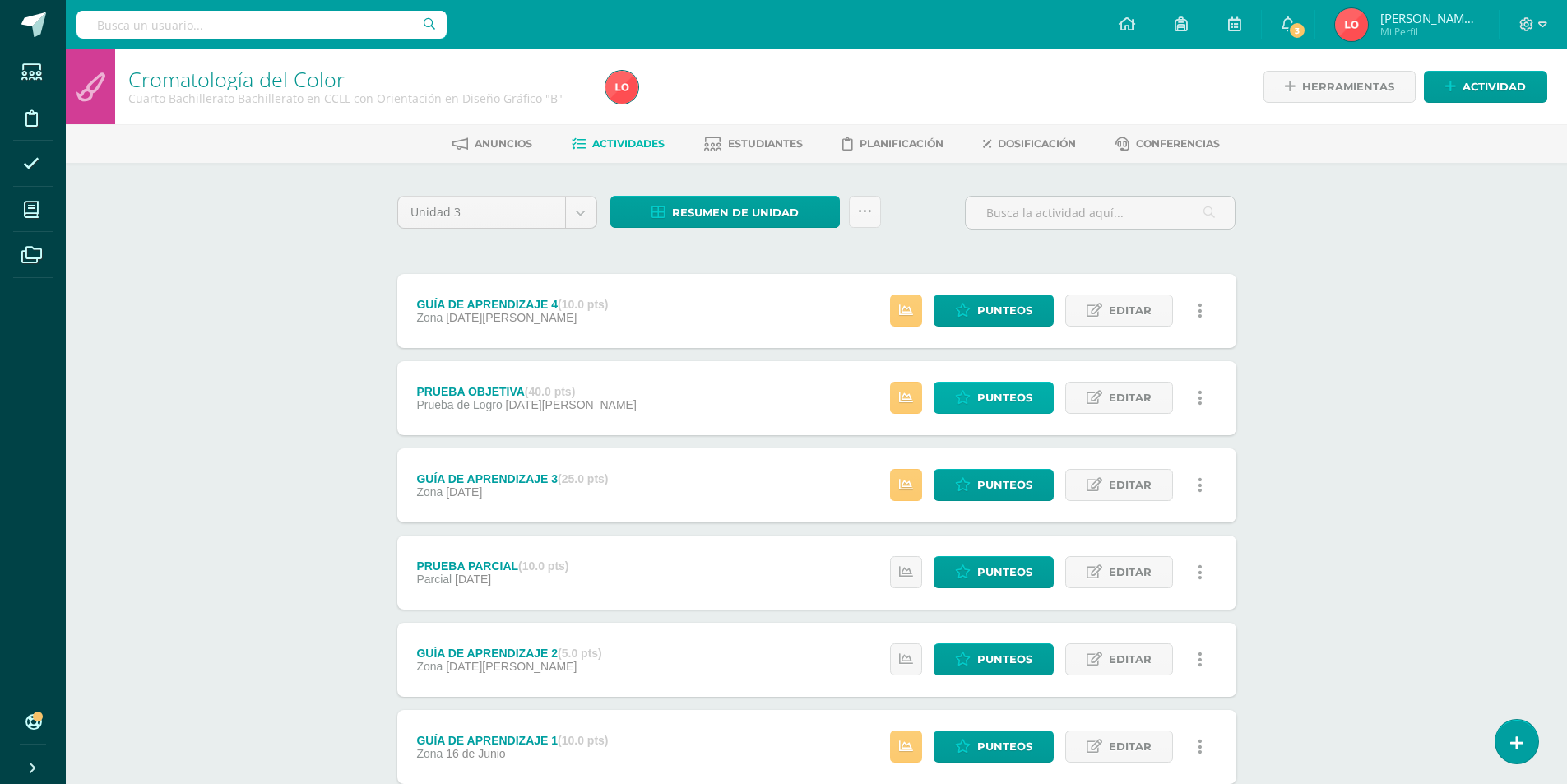
scroll to position [109, 0]
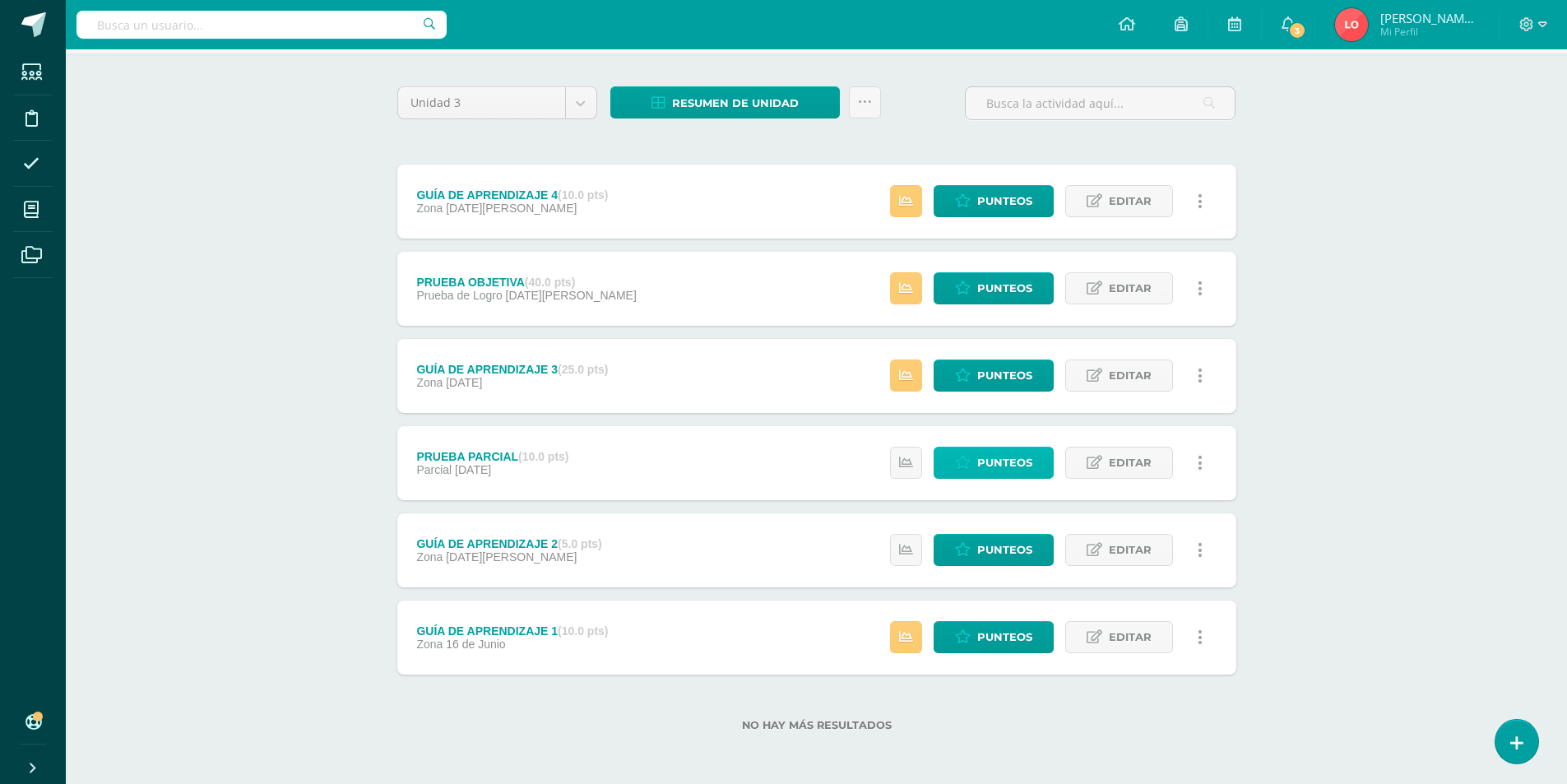
click at [990, 461] on span "Punteos" at bounding box center [1005, 462] width 55 height 31
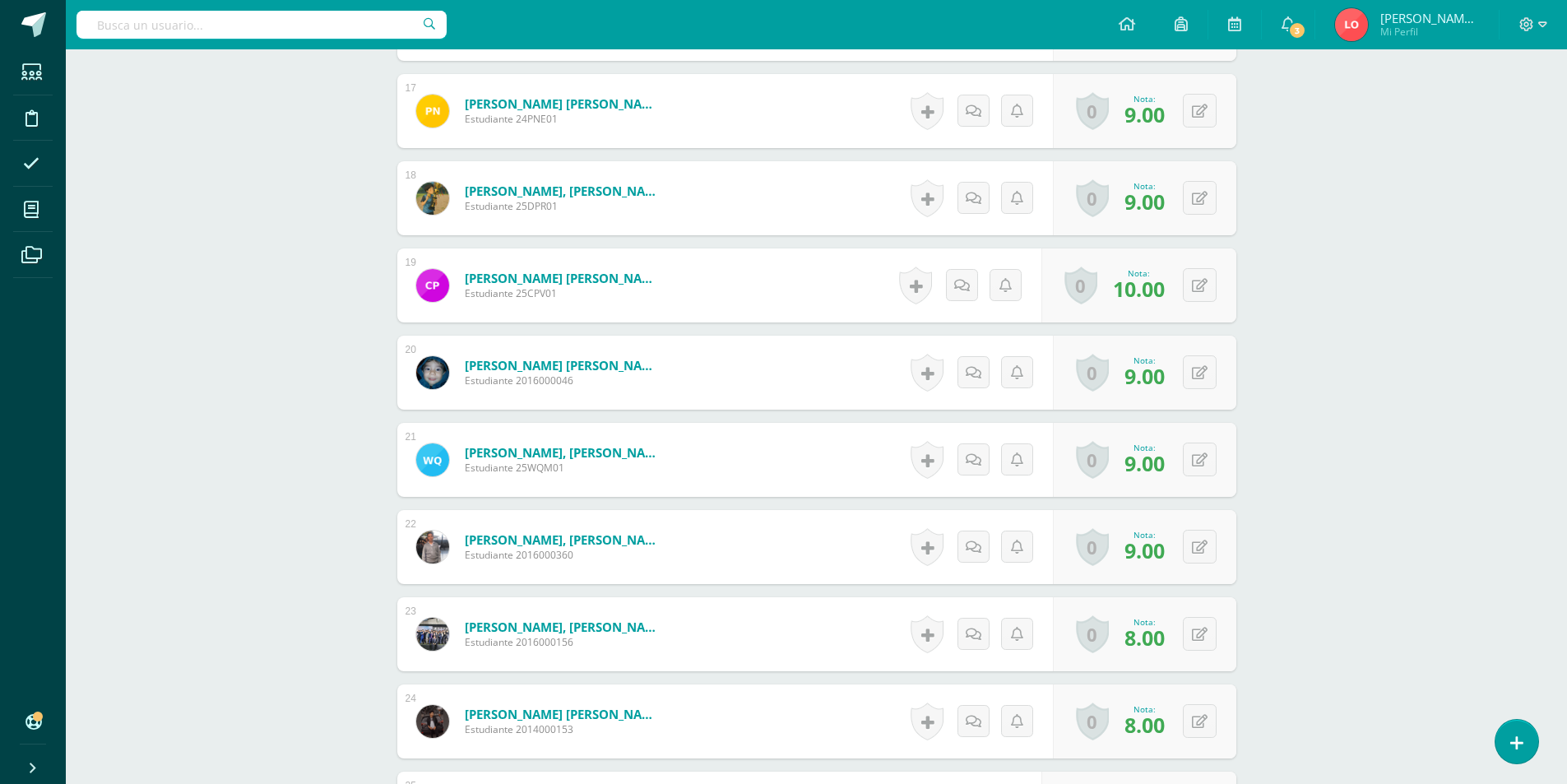
scroll to position [2221, 0]
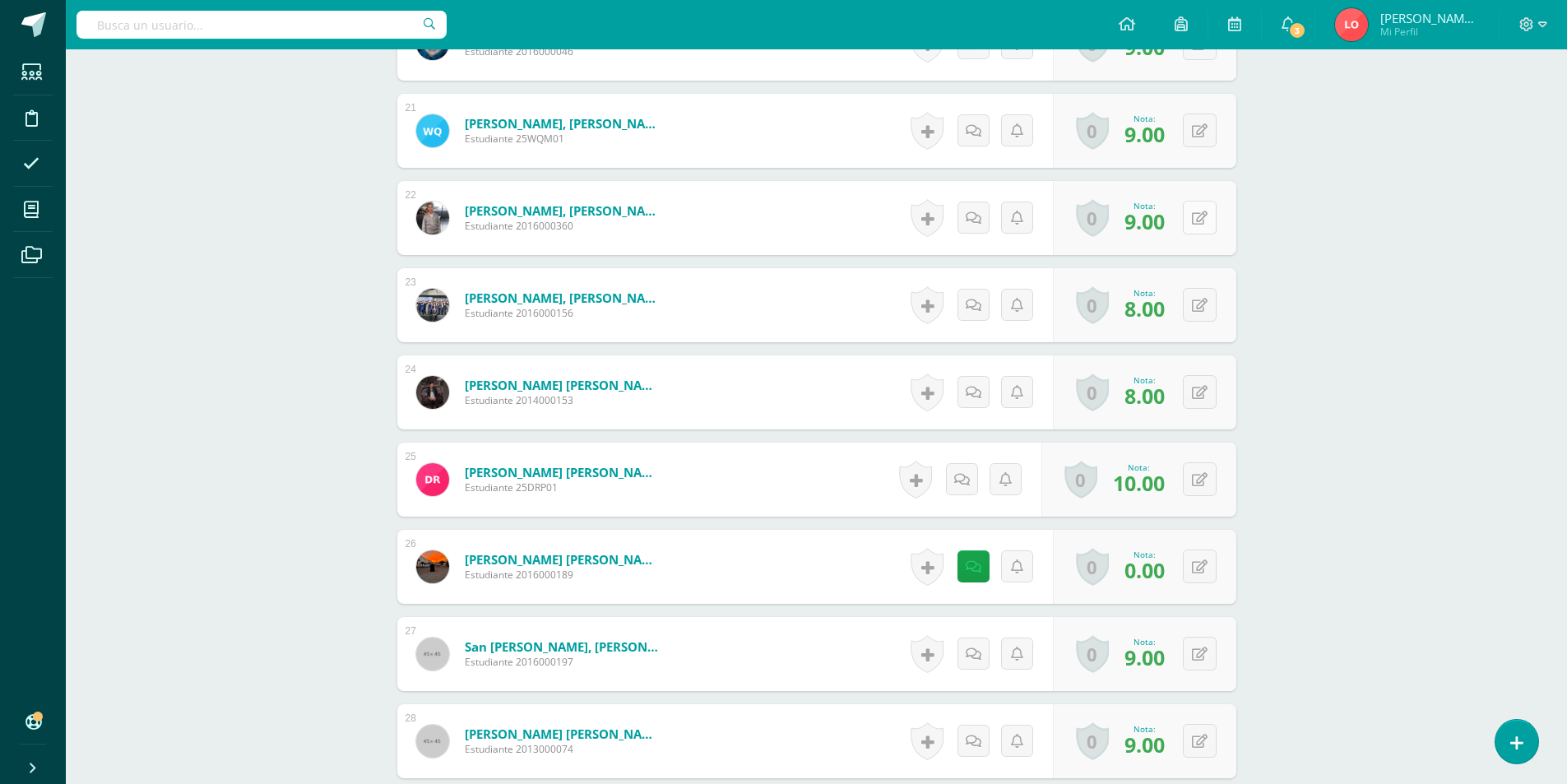
click at [1197, 206] on button at bounding box center [1200, 217] width 34 height 34
type input "10"
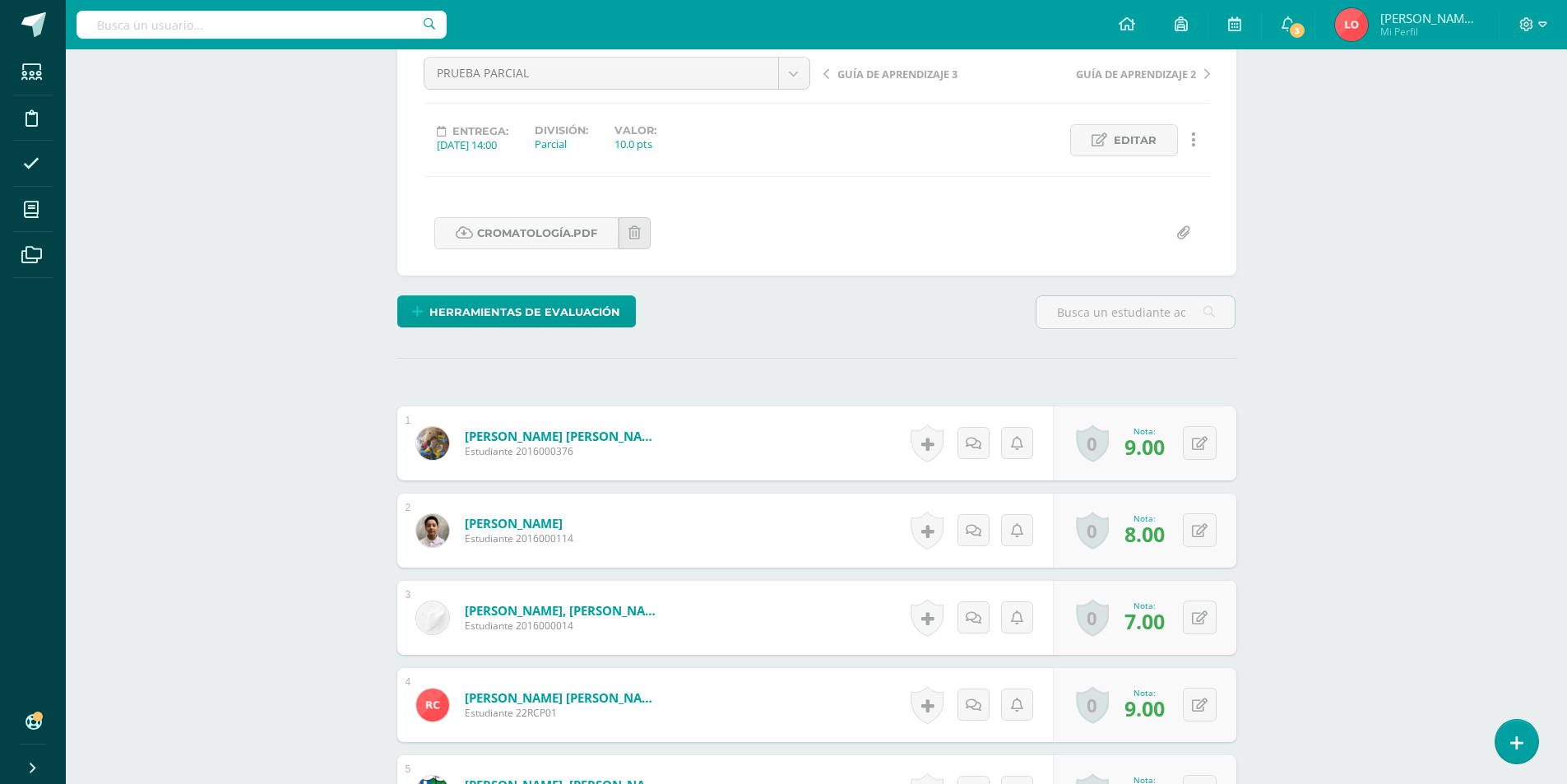
scroll to position [0, 0]
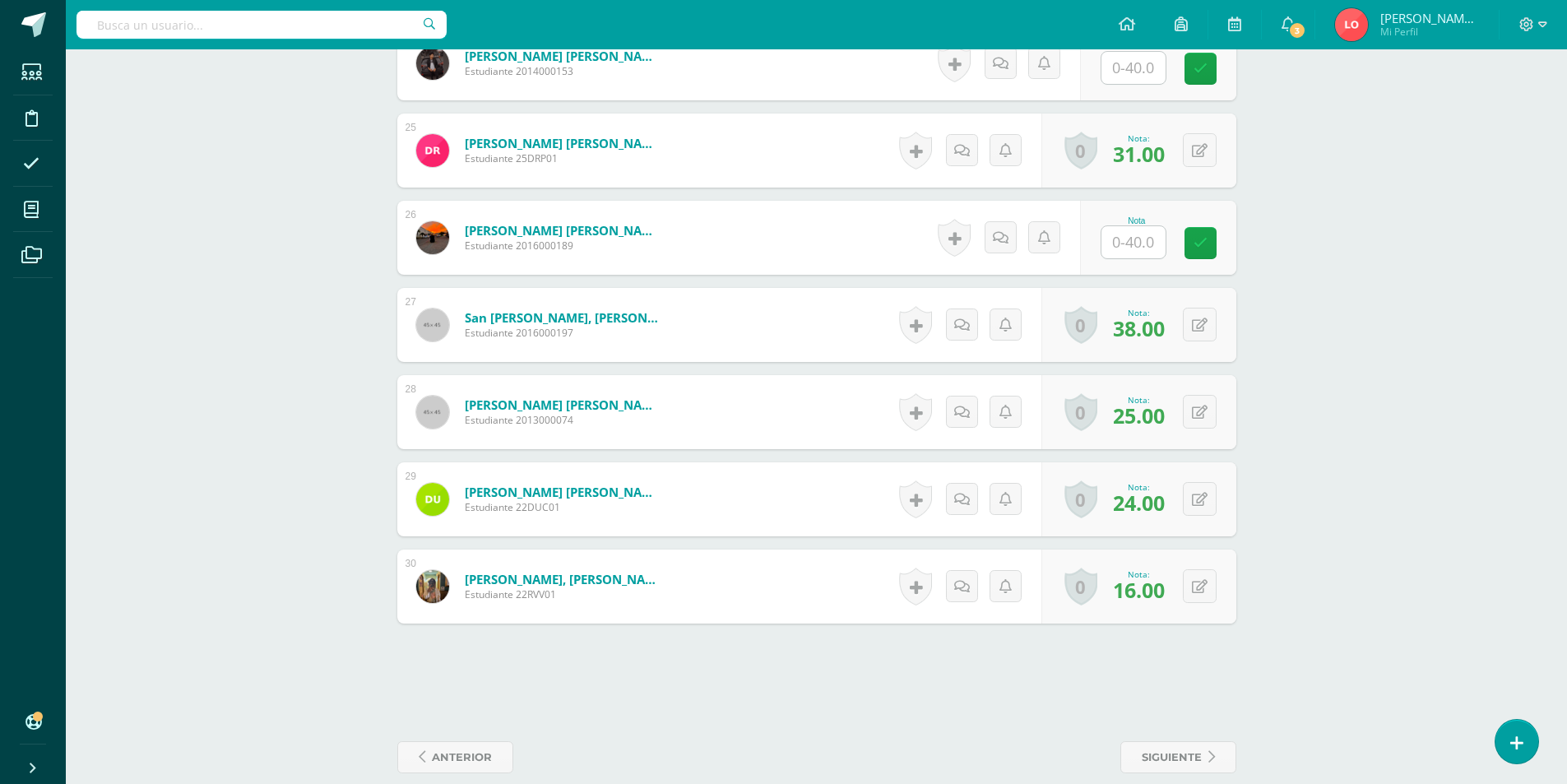
scroll to position [2303, 0]
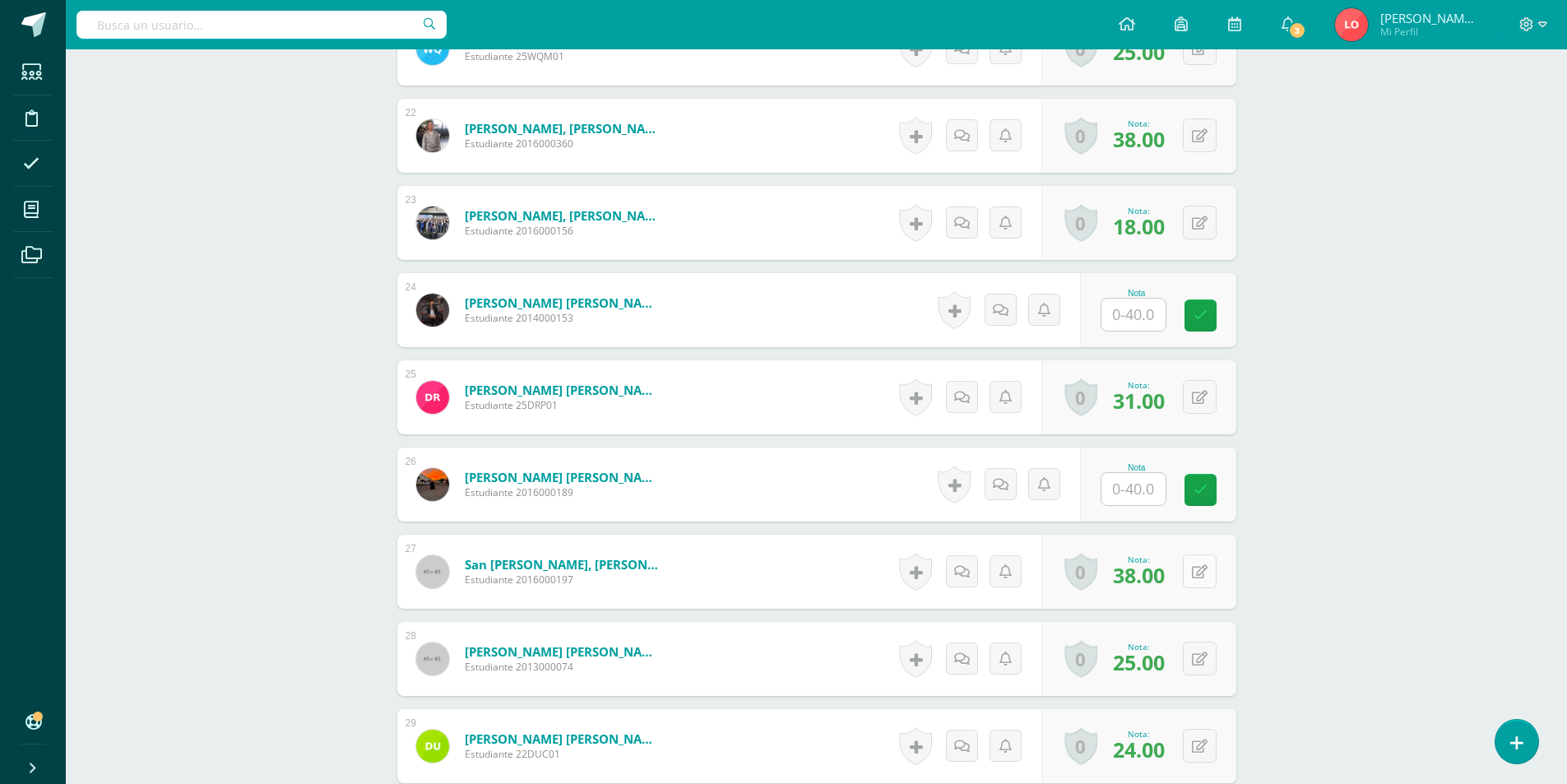
click at [1206, 575] on icon at bounding box center [1200, 572] width 16 height 14
type input "2"
type input "39"
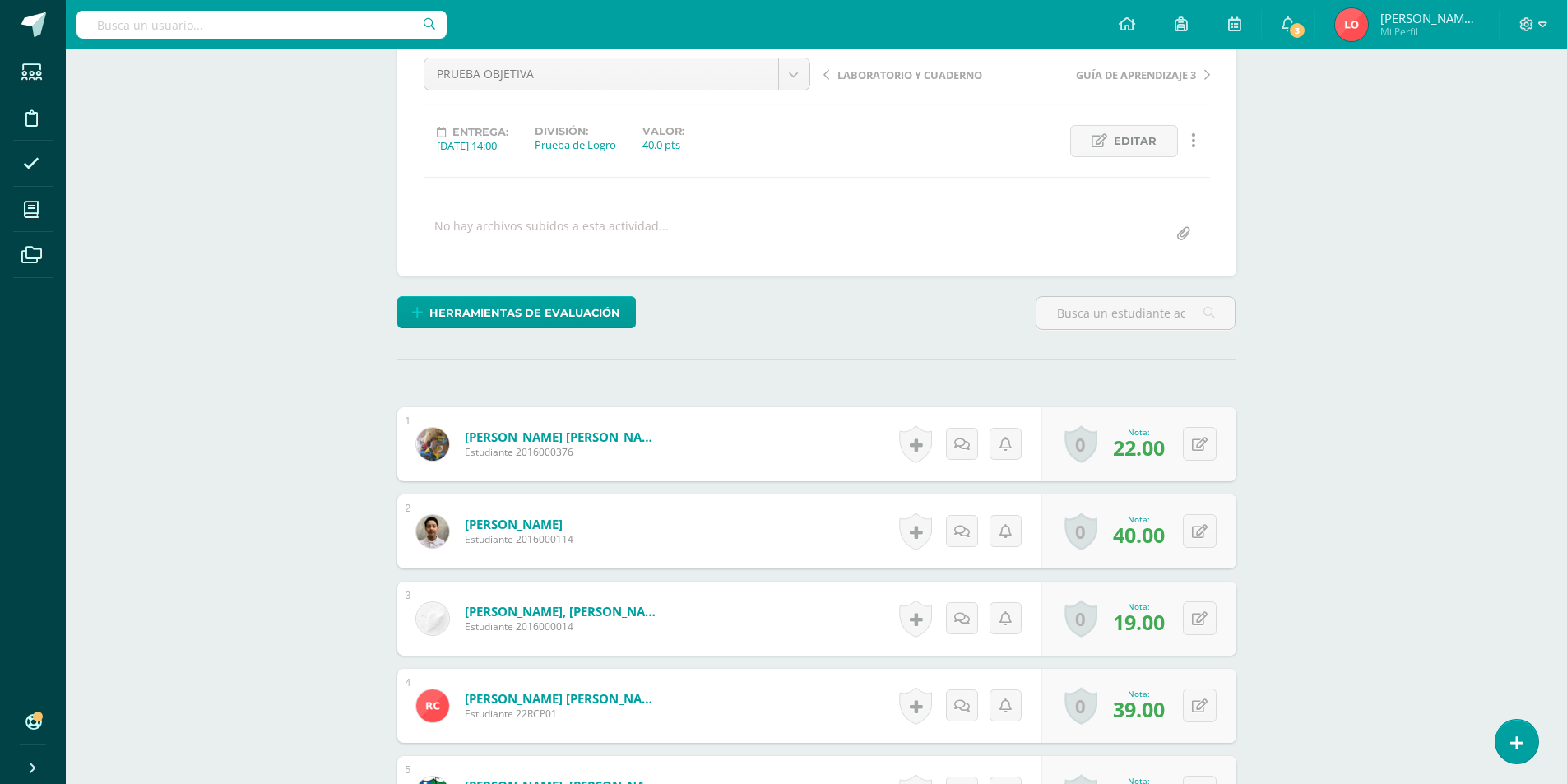
scroll to position [0, 0]
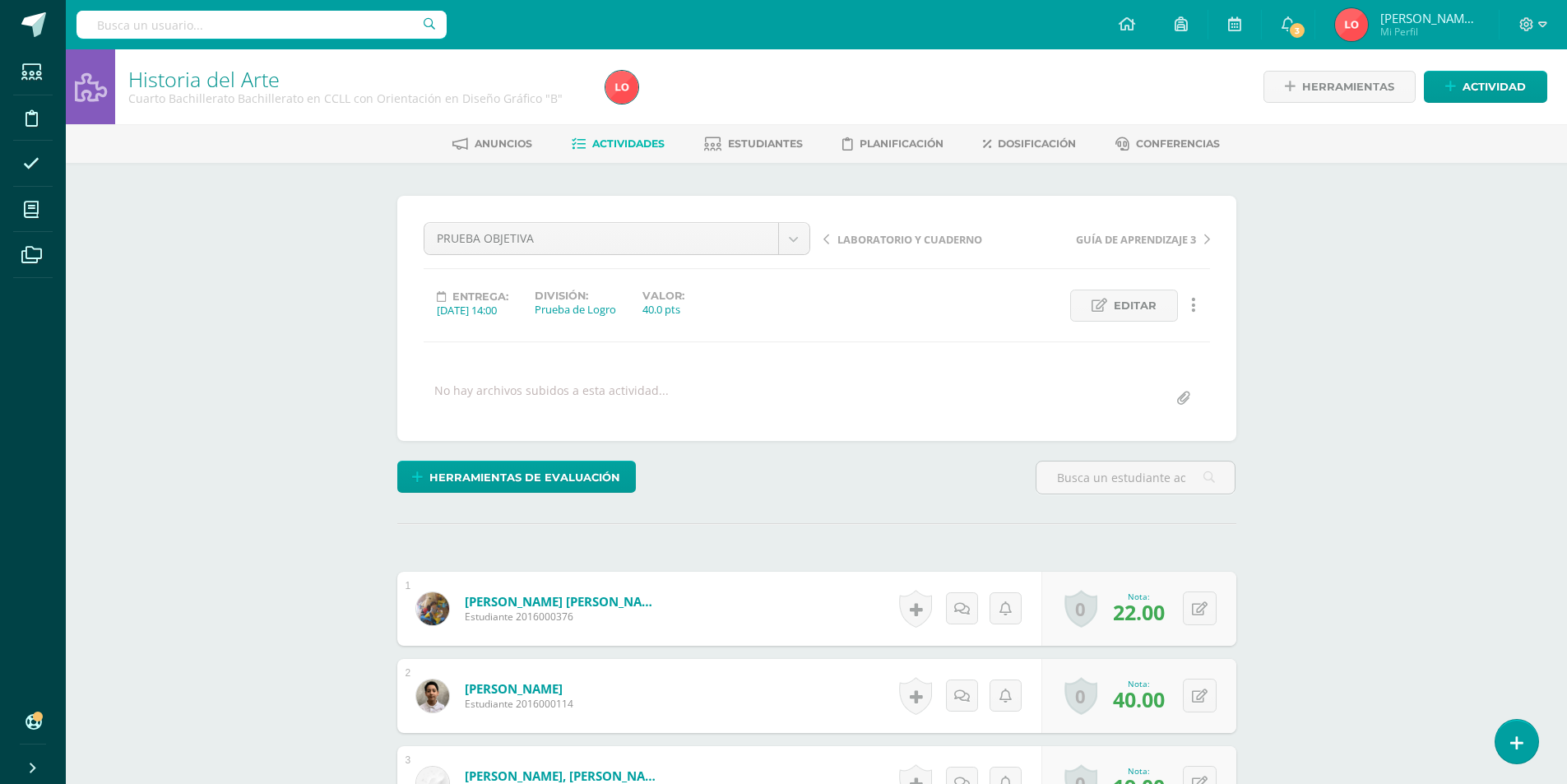
click at [635, 145] on span "Actividades" at bounding box center [628, 143] width 72 height 12
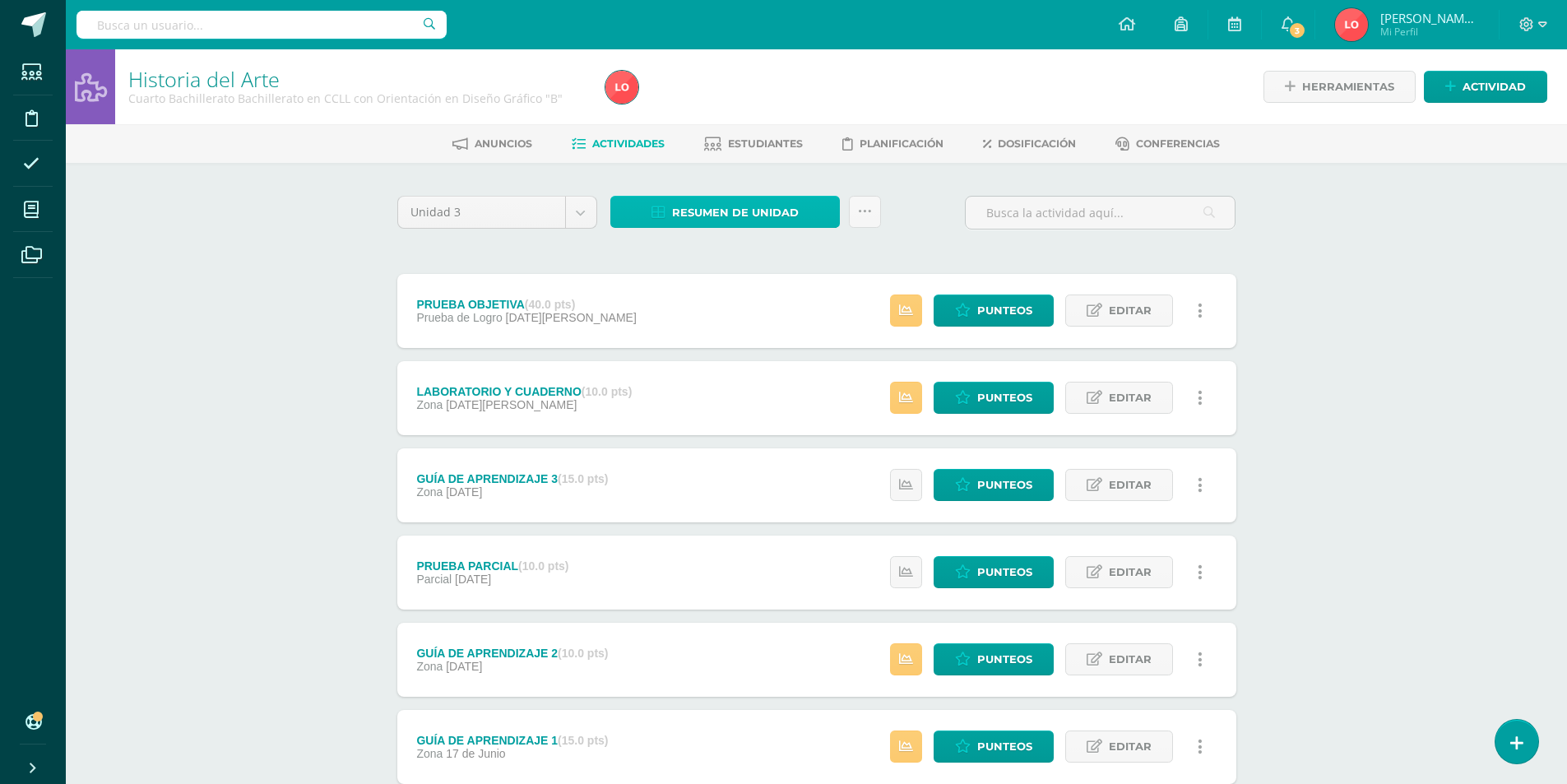
click at [693, 217] on span "Resumen de unidad" at bounding box center [735, 212] width 127 height 31
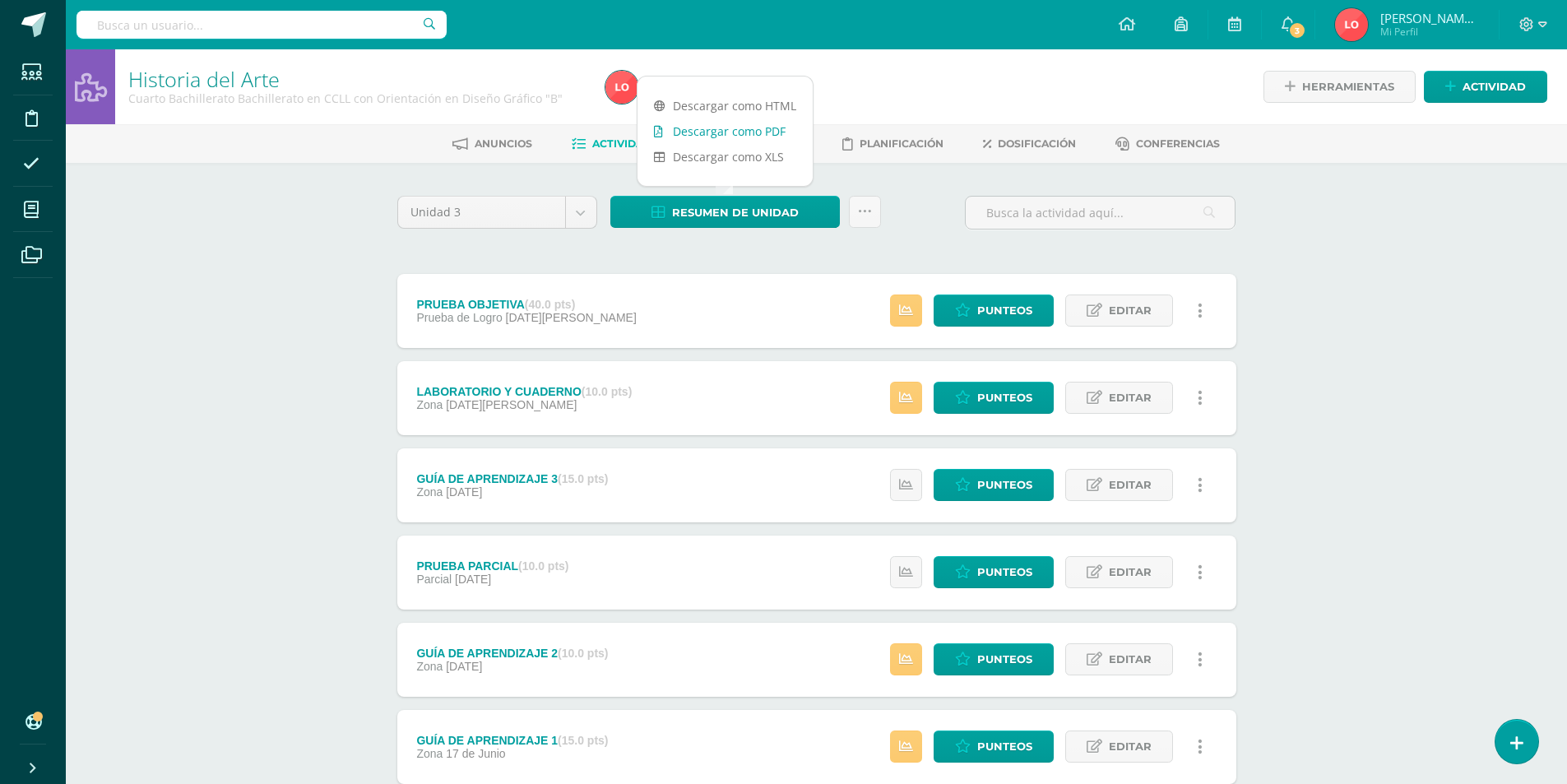
click at [701, 131] on link "Descargar como PDF" at bounding box center [725, 131] width 175 height 26
